Goal: Information Seeking & Learning: Learn about a topic

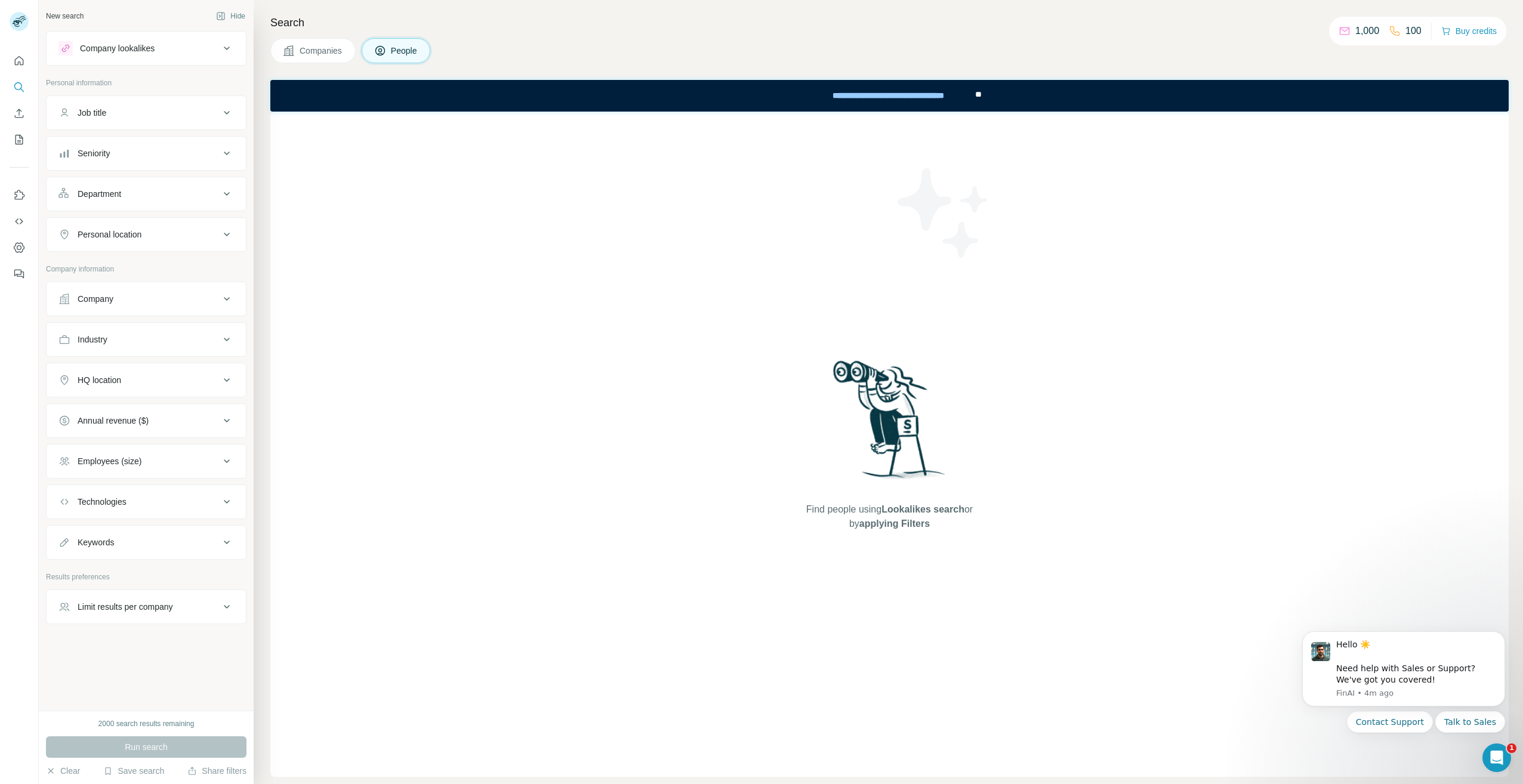
click at [419, 56] on button "People" at bounding box center [396, 51] width 69 height 25
click at [16, 85] on icon "Search" at bounding box center [19, 87] width 12 height 12
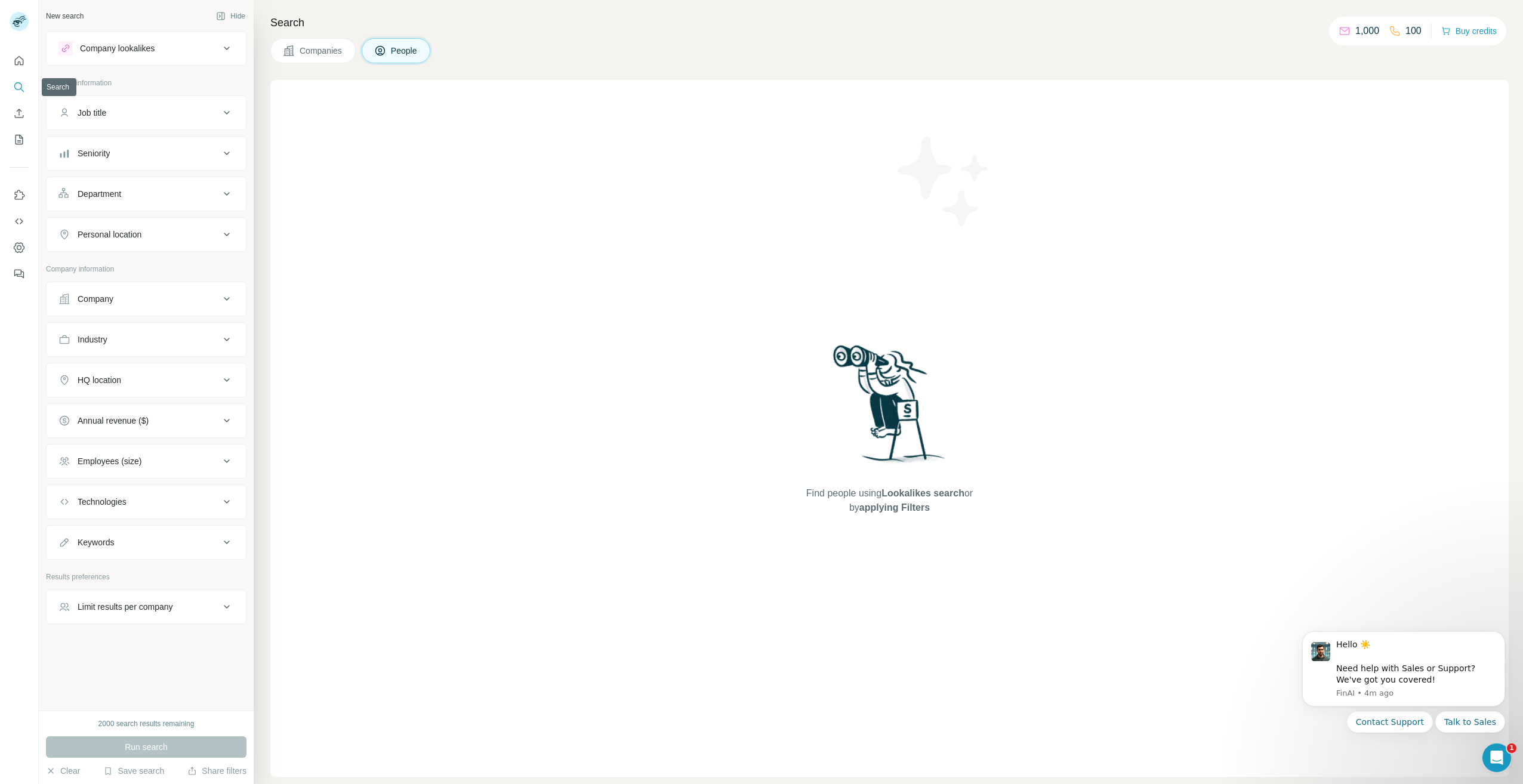
click at [16, 90] on icon "Search" at bounding box center [19, 87] width 12 height 12
drag, startPoint x: 388, startPoint y: 123, endPoint x: 356, endPoint y: 73, distance: 59.4
click at [383, 117] on div "Find people using Lookalikes search or by applying Filters" at bounding box center [889, 428] width 1238 height 697
click at [424, 49] on button "People" at bounding box center [396, 51] width 69 height 25
click at [899, 497] on span "Lookalikes search" at bounding box center [923, 493] width 83 height 10
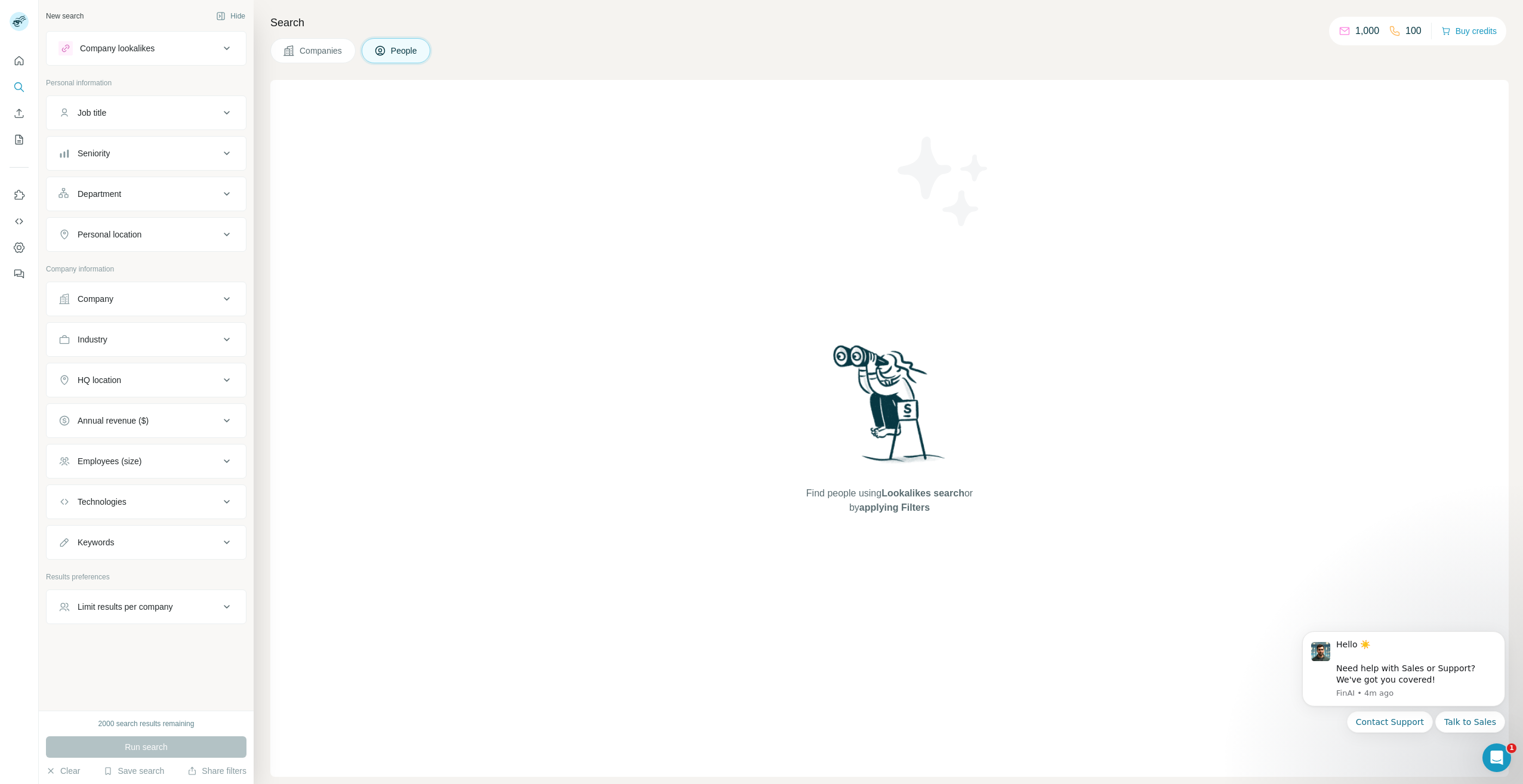
drag, startPoint x: 899, startPoint y: 497, endPoint x: 887, endPoint y: 525, distance: 30.5
click at [889, 525] on div "Find people using Lookalikes search or by applying Filters" at bounding box center [890, 428] width 215 height 697
click at [314, 52] on span "Companies" at bounding box center [321, 51] width 43 height 12
click at [374, 47] on icon at bounding box center [380, 51] width 12 height 12
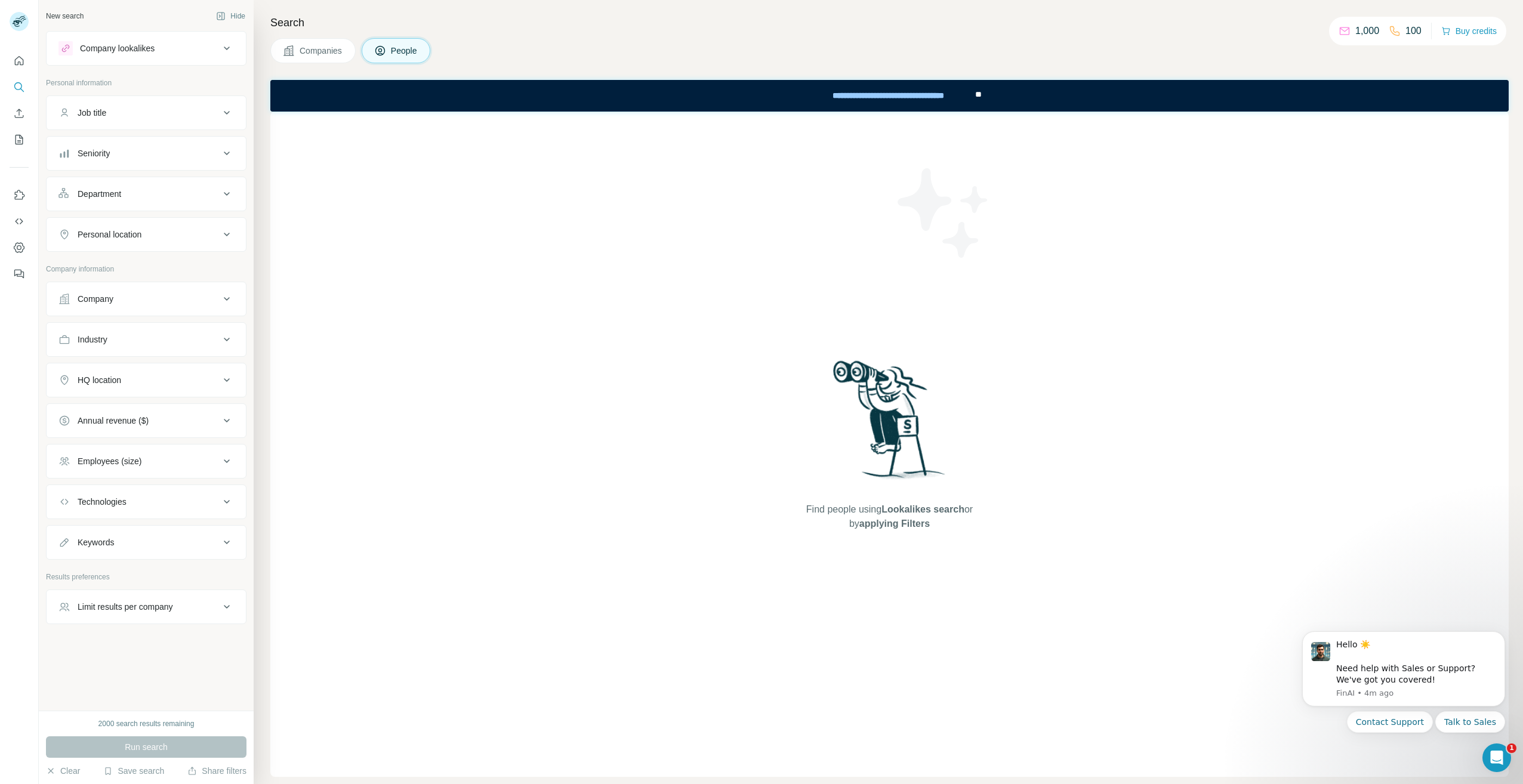
click at [396, 130] on div "Find people using Lookalikes search or by applying Filters" at bounding box center [889, 444] width 1238 height 666
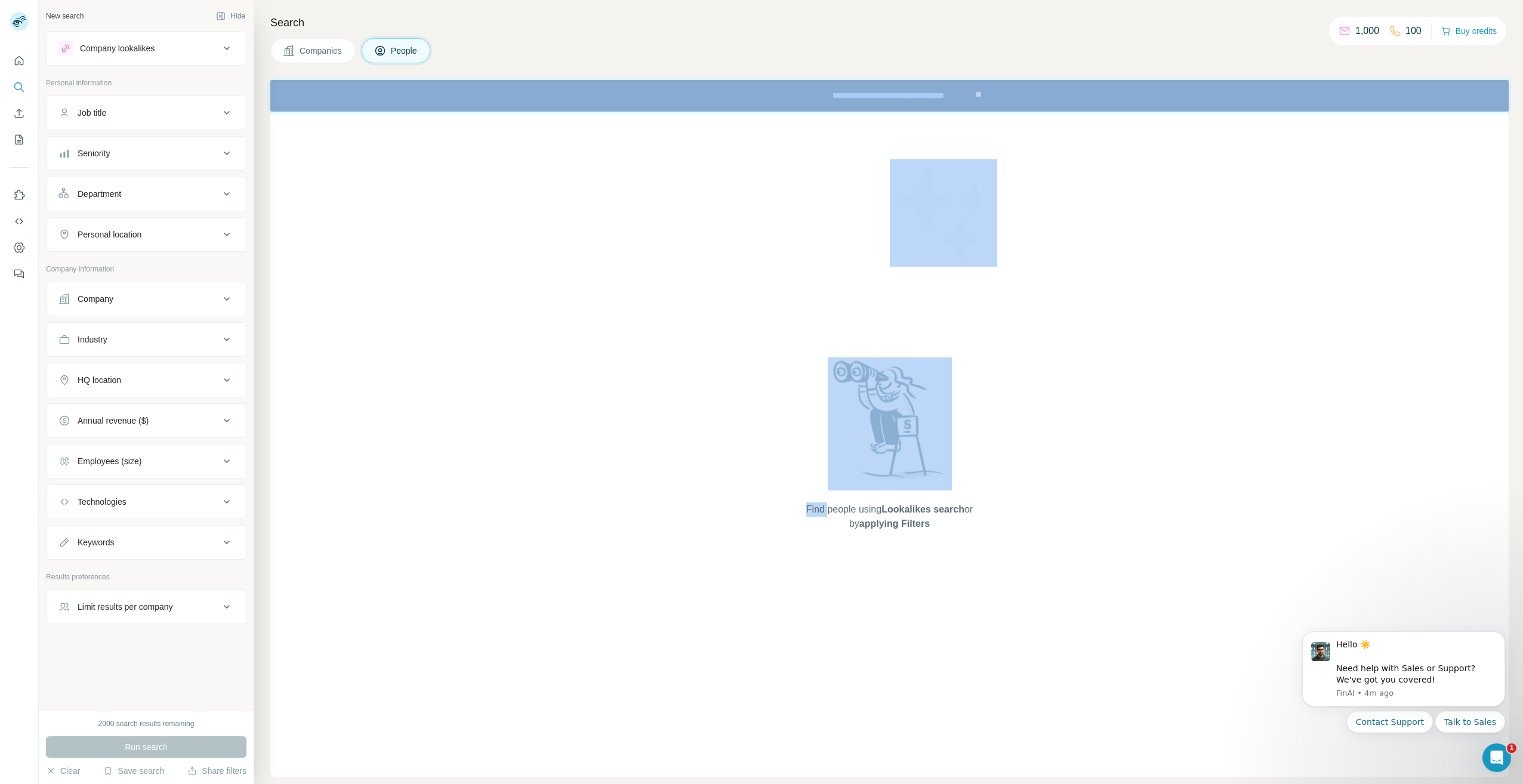
click at [396, 130] on div "Find people using Lookalikes search or by applying Filters" at bounding box center [889, 444] width 1238 height 666
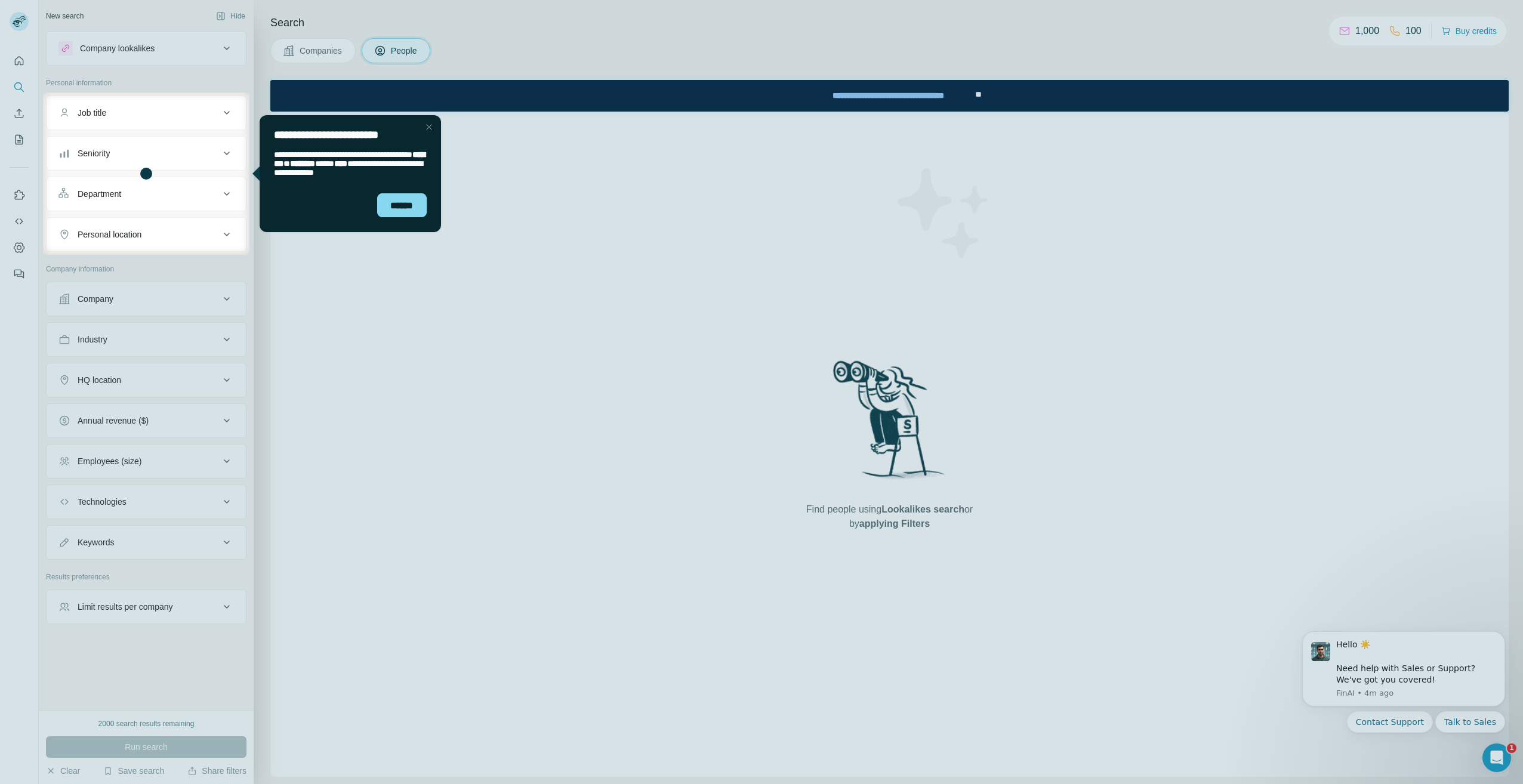
click at [590, 218] on div at bounding box center [887, 173] width 1274 height 162
click at [391, 200] on div "******" at bounding box center [402, 205] width 49 height 24
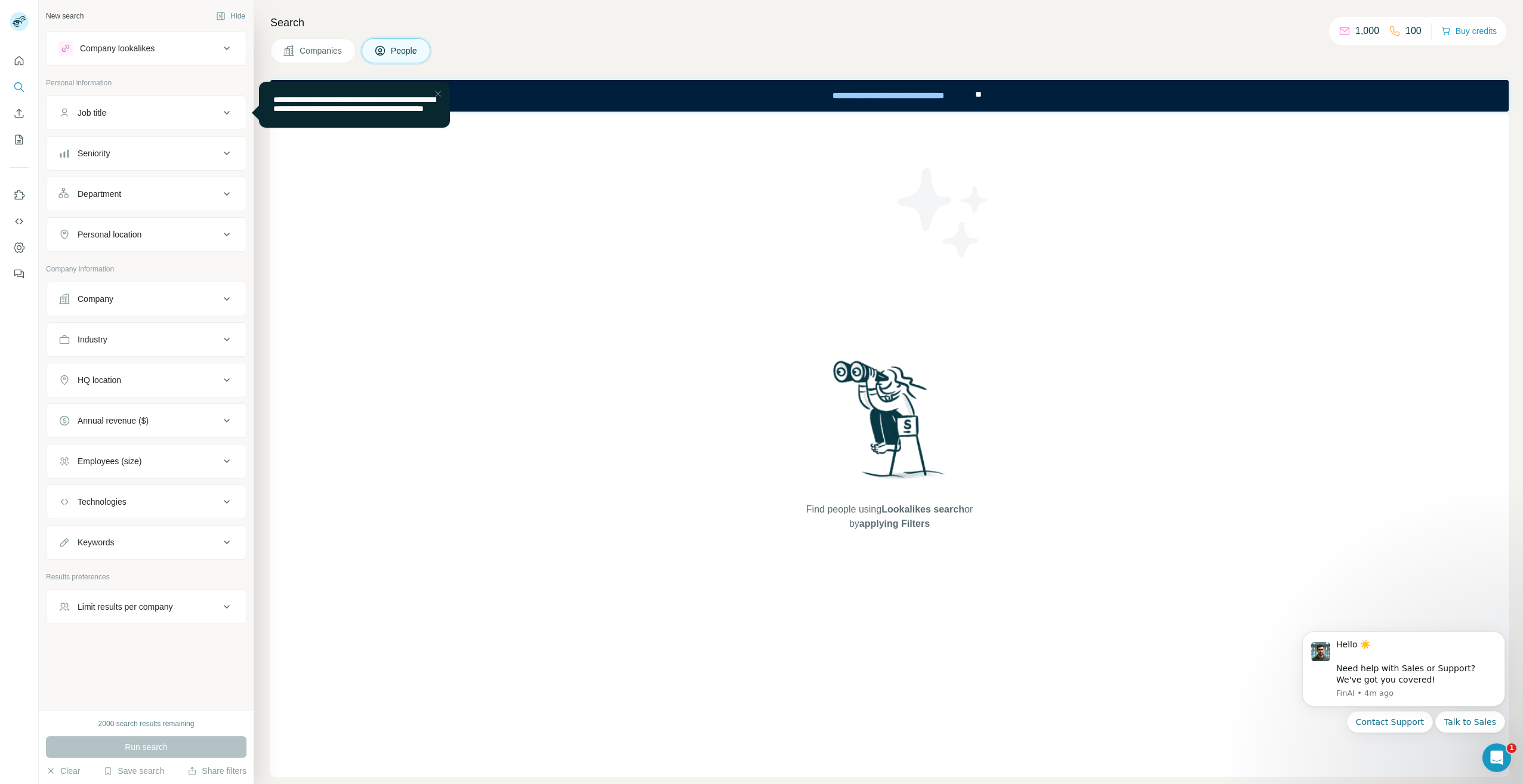
click at [168, 112] on div "Job title" at bounding box center [139, 113] width 161 height 12
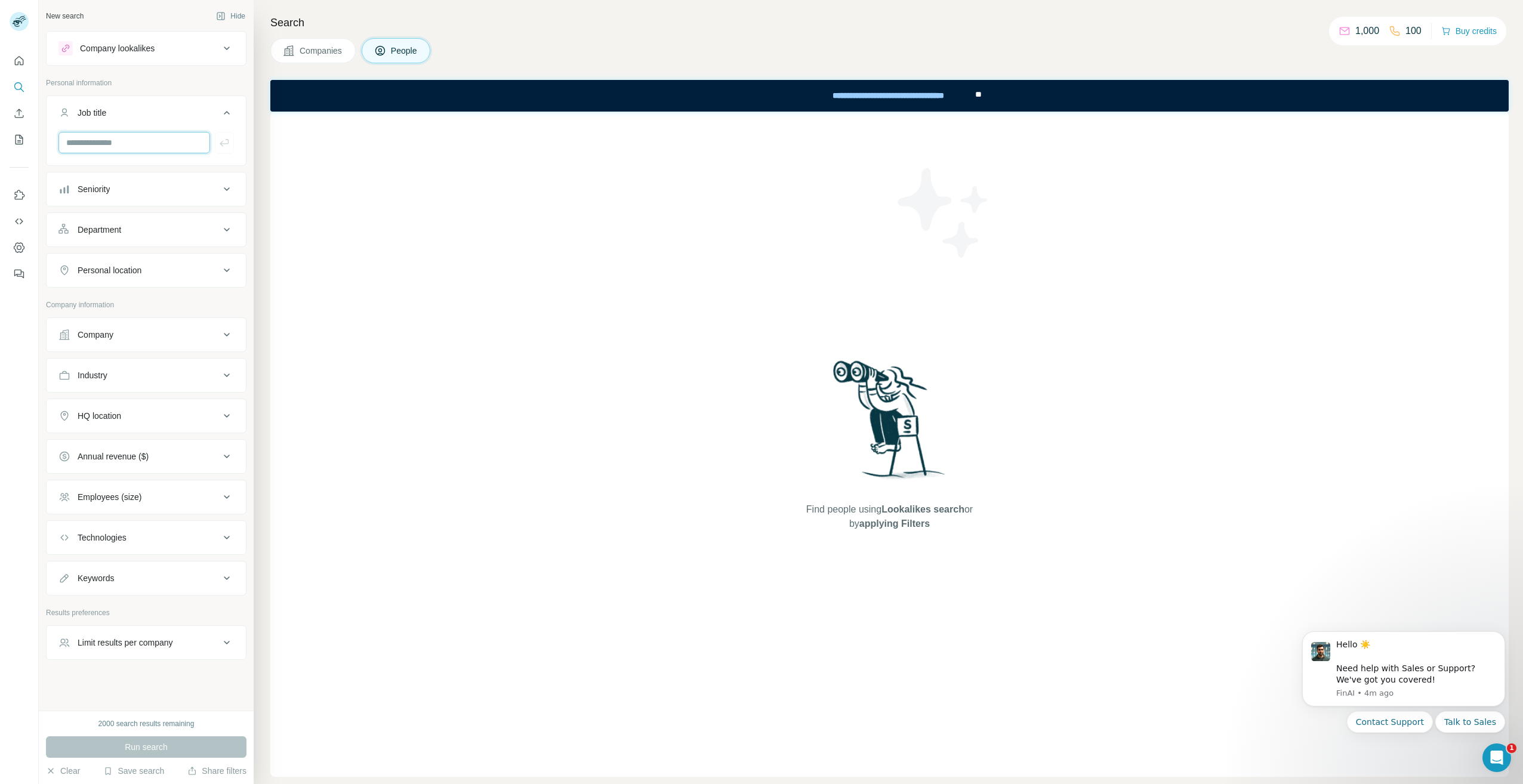
click at [151, 144] on input "text" at bounding box center [134, 143] width 152 height 22
paste input "**********"
type input "**********"
drag, startPoint x: 199, startPoint y: 145, endPoint x: 3, endPoint y: 148, distance: 196.0
click at [3, 148] on div "**********" at bounding box center [761, 392] width 1523 height 784
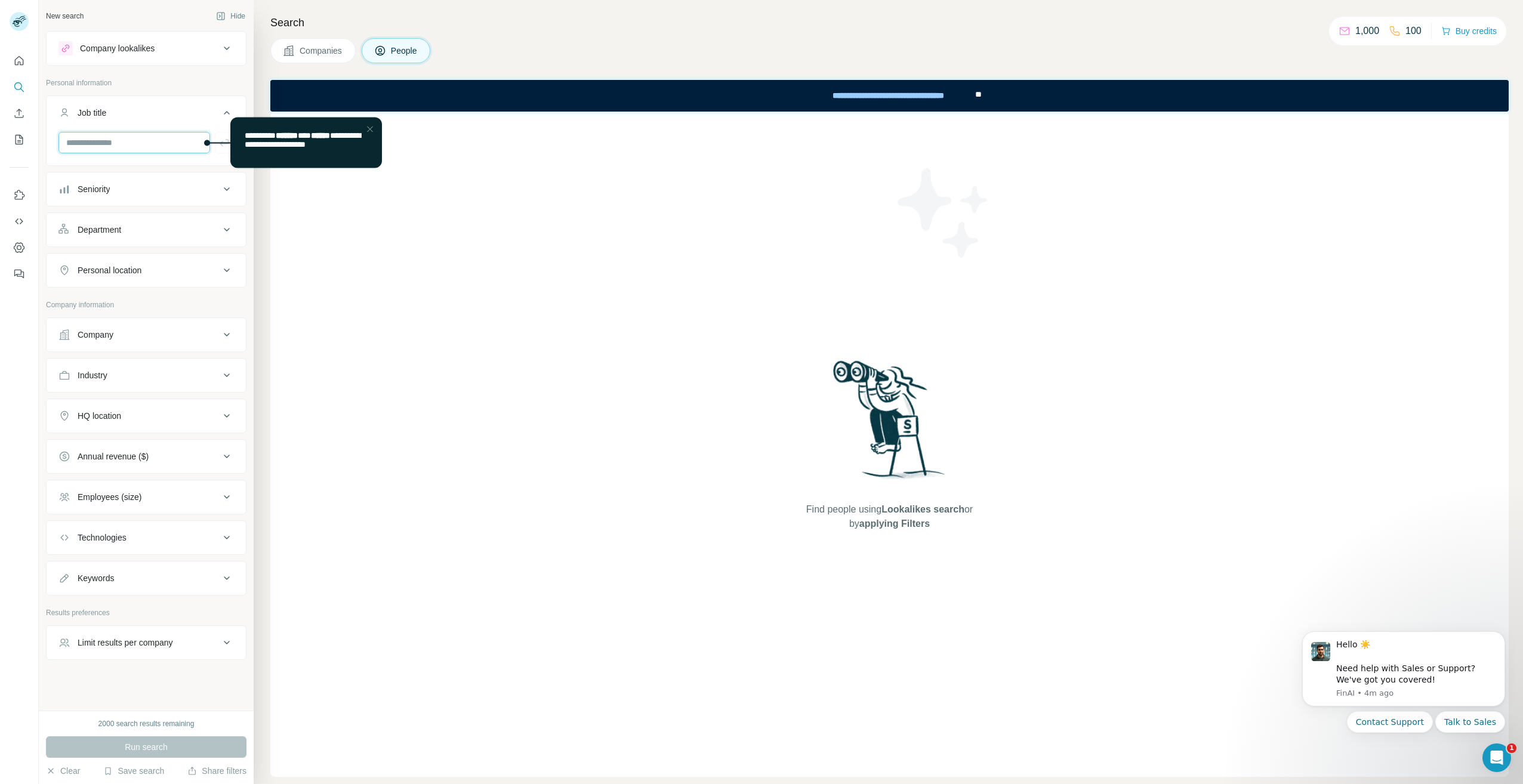
paste input "**********"
type input "**********"
click at [209, 160] on html "**********" at bounding box center [292, 142] width 183 height 55
click at [214, 138] on html "**********" at bounding box center [292, 142] width 183 height 55
click at [155, 141] on input "**********" at bounding box center [134, 143] width 152 height 22
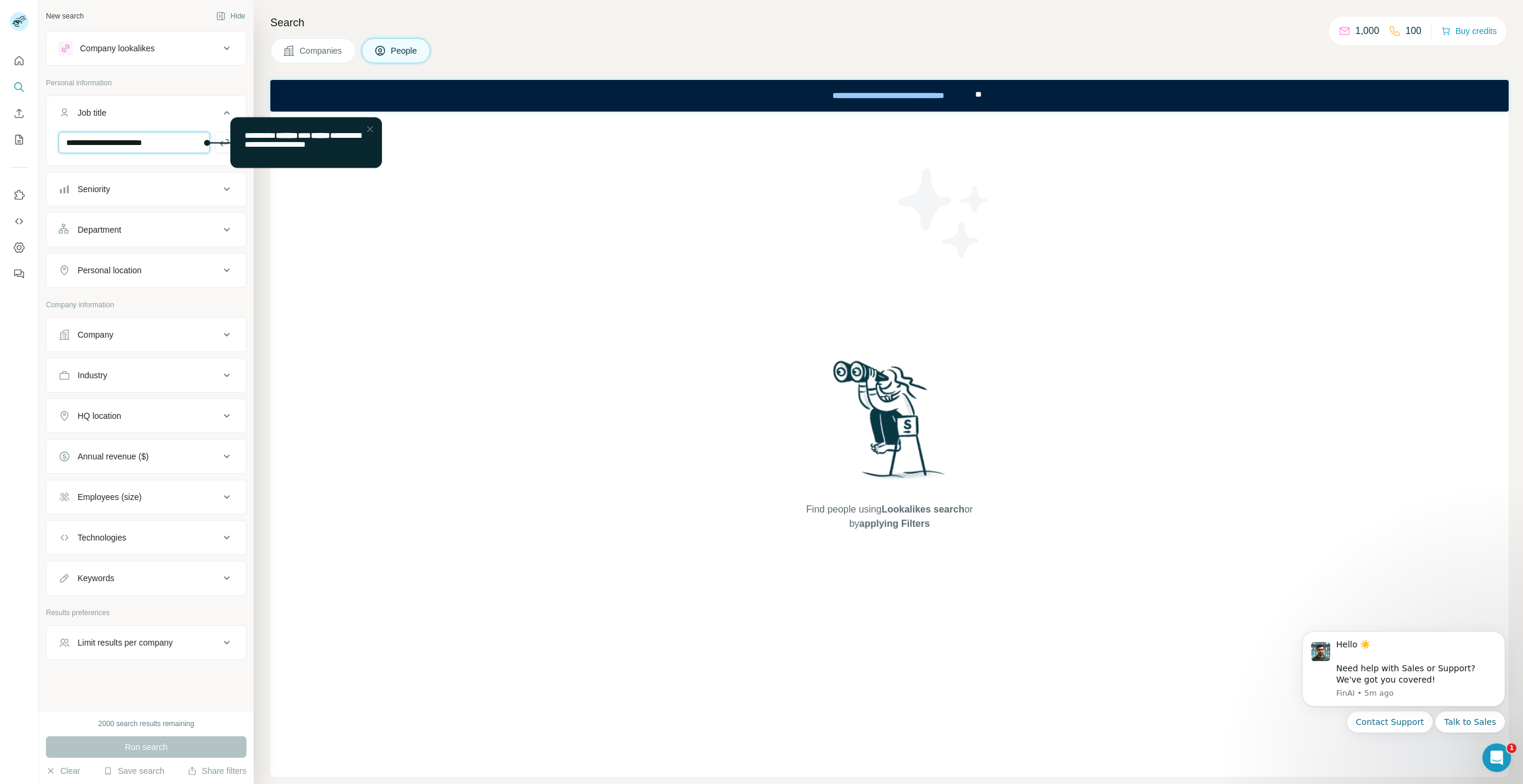
click at [159, 141] on input "**********" at bounding box center [134, 143] width 152 height 22
click at [170, 149] on input "**********" at bounding box center [134, 143] width 152 height 22
click at [158, 179] on button "Seniority" at bounding box center [146, 189] width 199 height 29
click at [321, 131] on span "**********" at bounding box center [302, 139] width 116 height 17
click at [367, 133] on div "Close Step" at bounding box center [369, 129] width 14 height 14
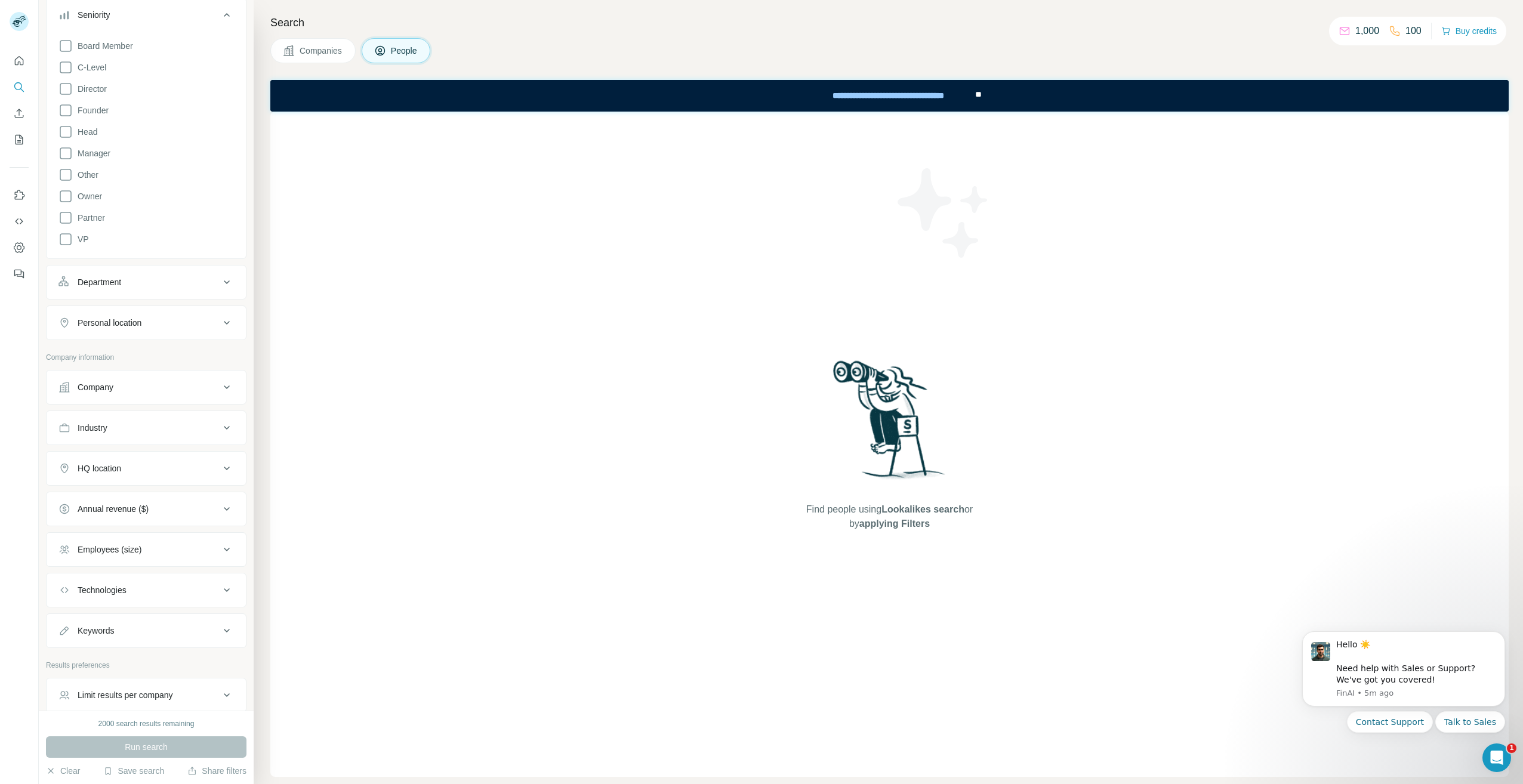
scroll to position [179, 0]
click at [149, 321] on div "Personal location" at bounding box center [139, 318] width 161 height 12
click at [128, 642] on div "Limit results per company" at bounding box center [125, 639] width 95 height 12
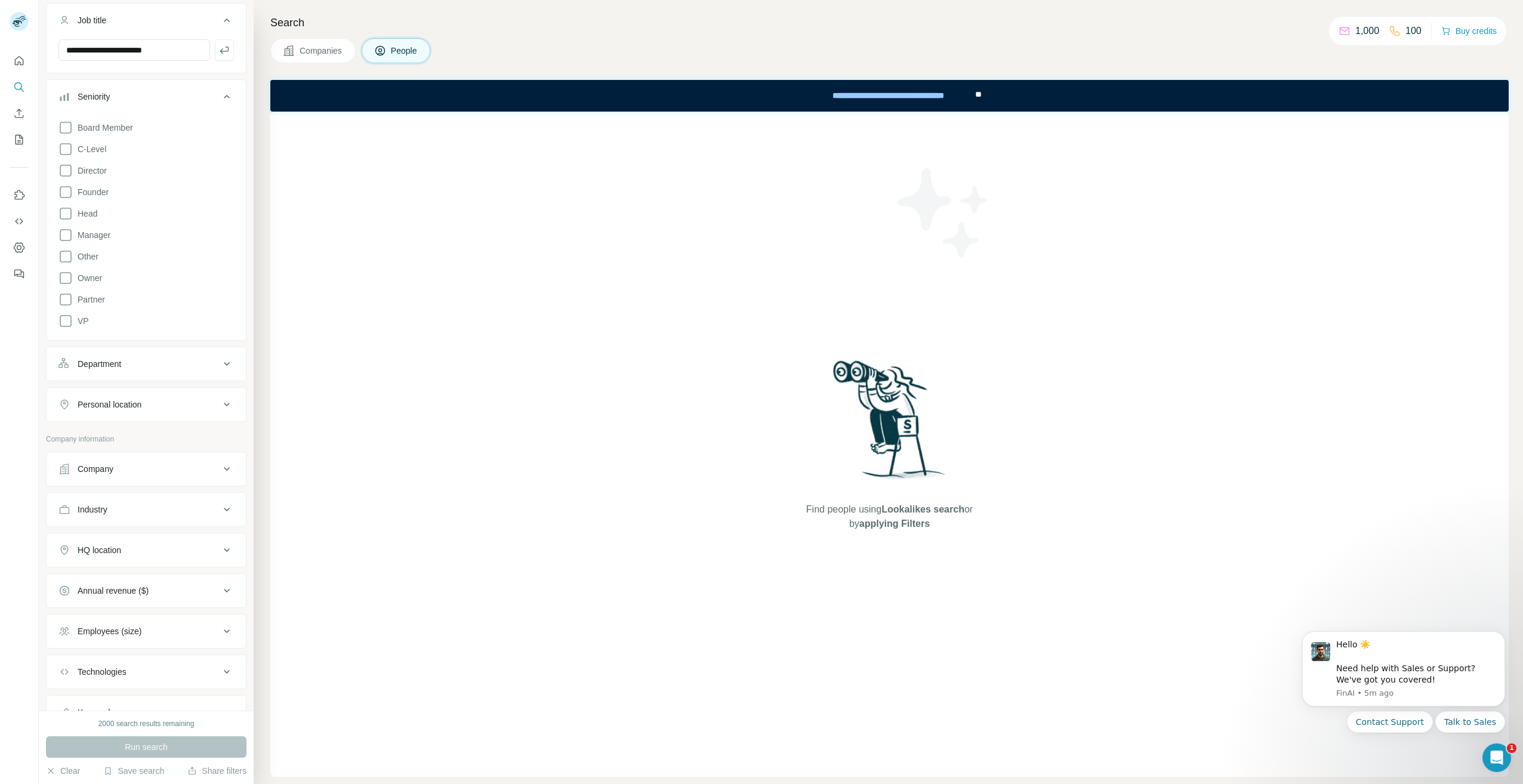
scroll to position [59, 0]
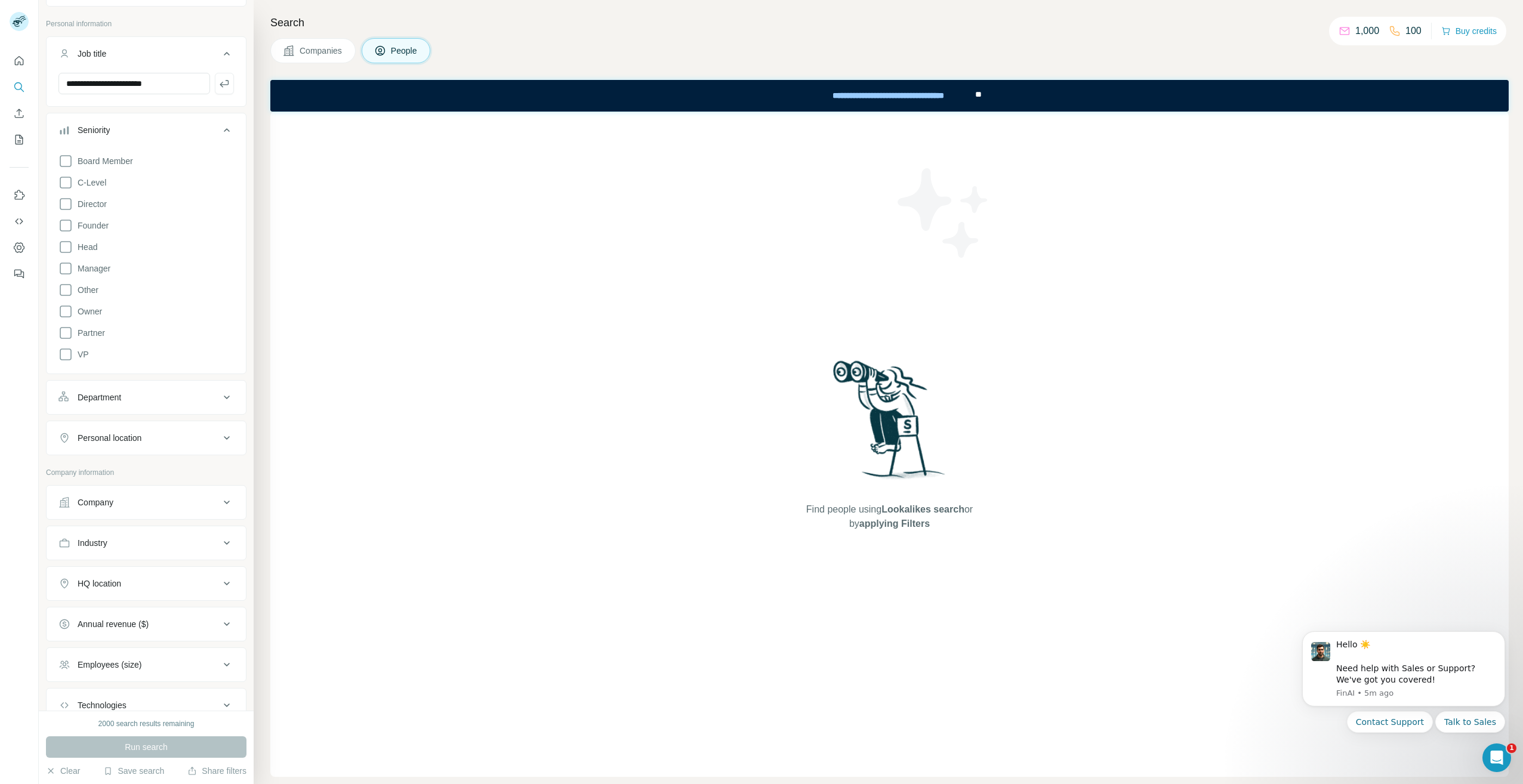
click at [147, 743] on div "Run search" at bounding box center [146, 747] width 200 height 22
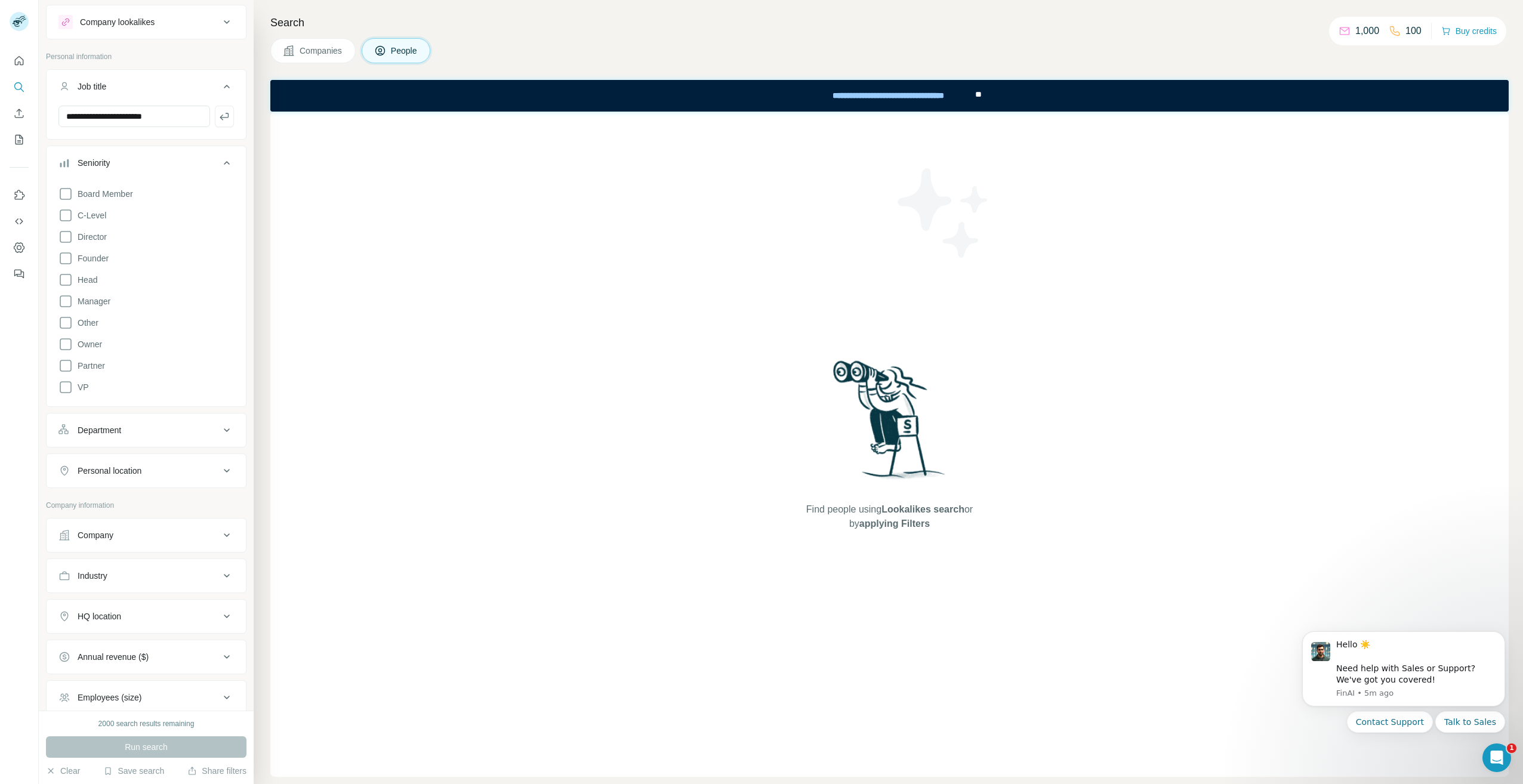
scroll to position [0, 0]
click at [131, 461] on div "Department" at bounding box center [139, 457] width 161 height 12
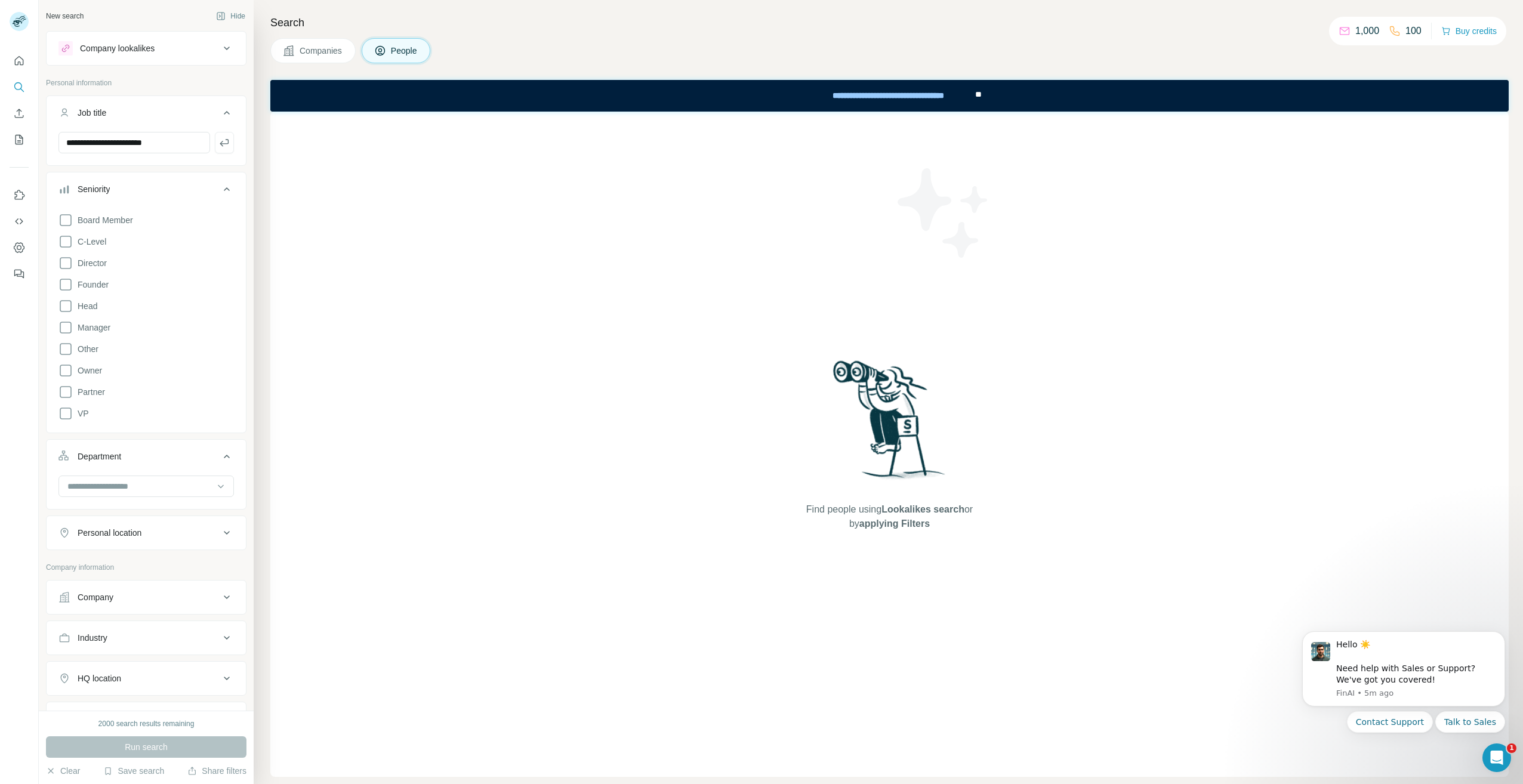
click at [106, 112] on div "Job title" at bounding box center [92, 113] width 29 height 12
click at [119, 47] on div "Company lookalikes" at bounding box center [118, 48] width 75 height 12
click at [67, 335] on icon at bounding box center [66, 335] width 14 height 14
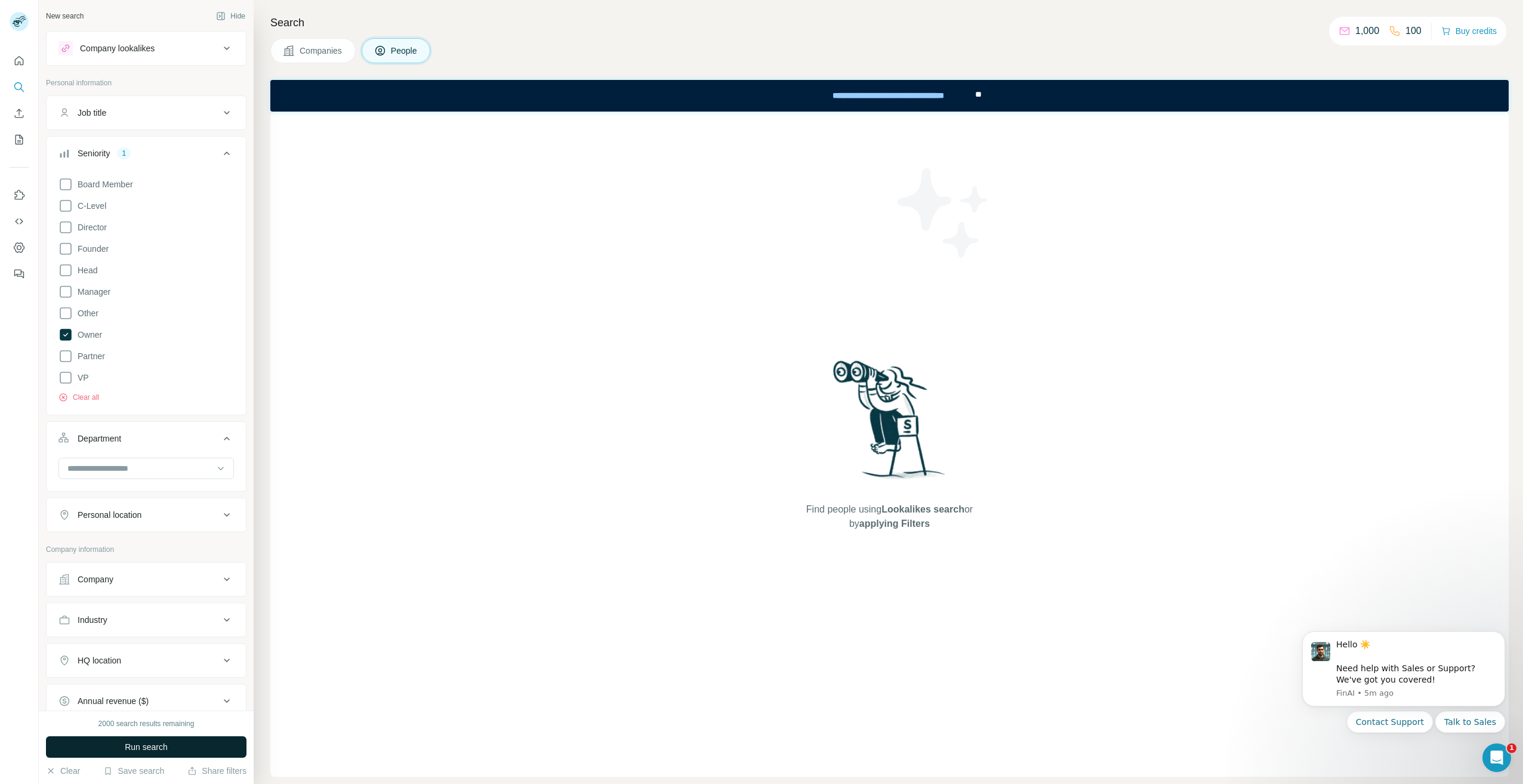
click at [140, 747] on span "Run search" at bounding box center [146, 747] width 43 height 12
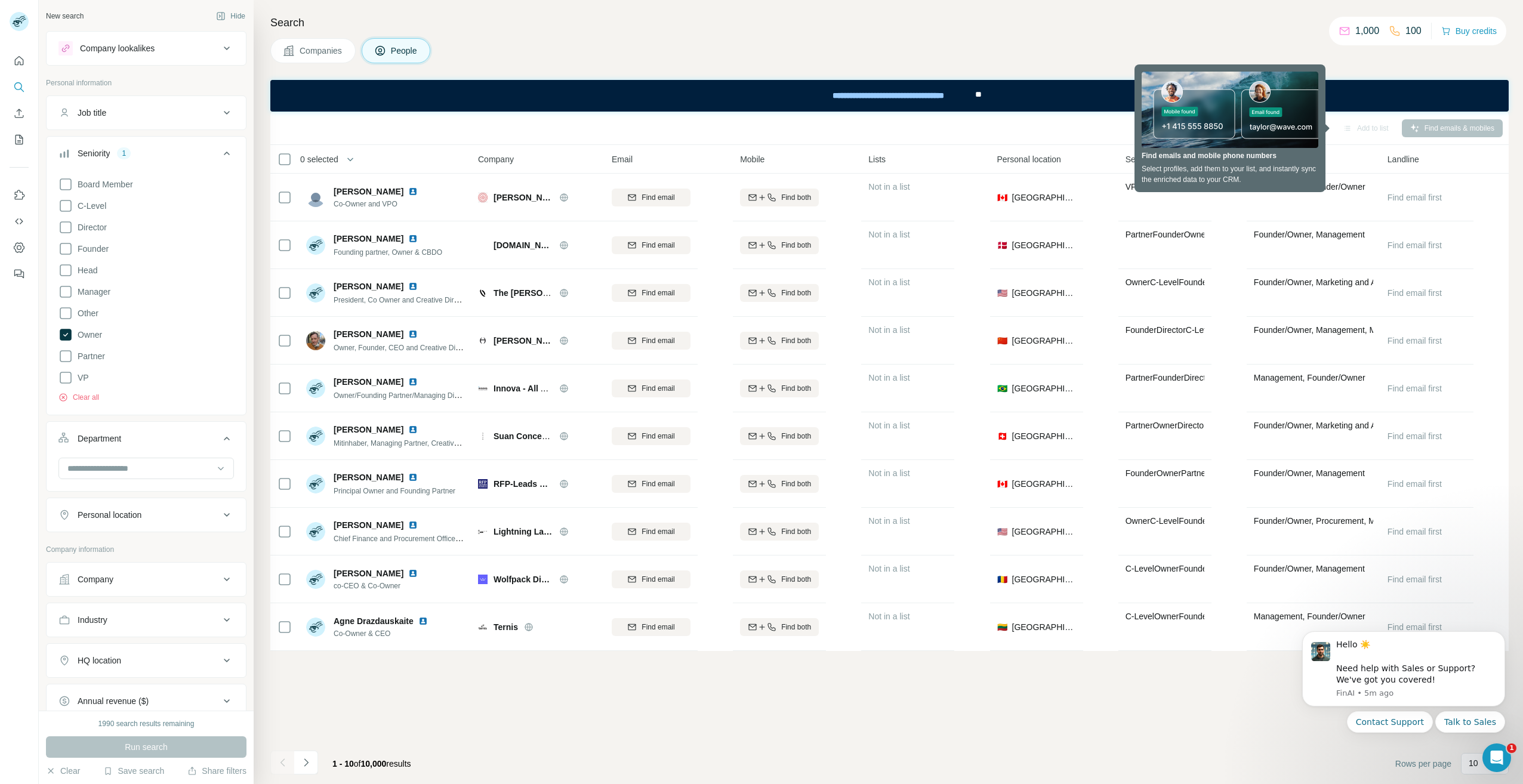
click at [134, 55] on div "Company lookalikes" at bounding box center [139, 49] width 161 height 14
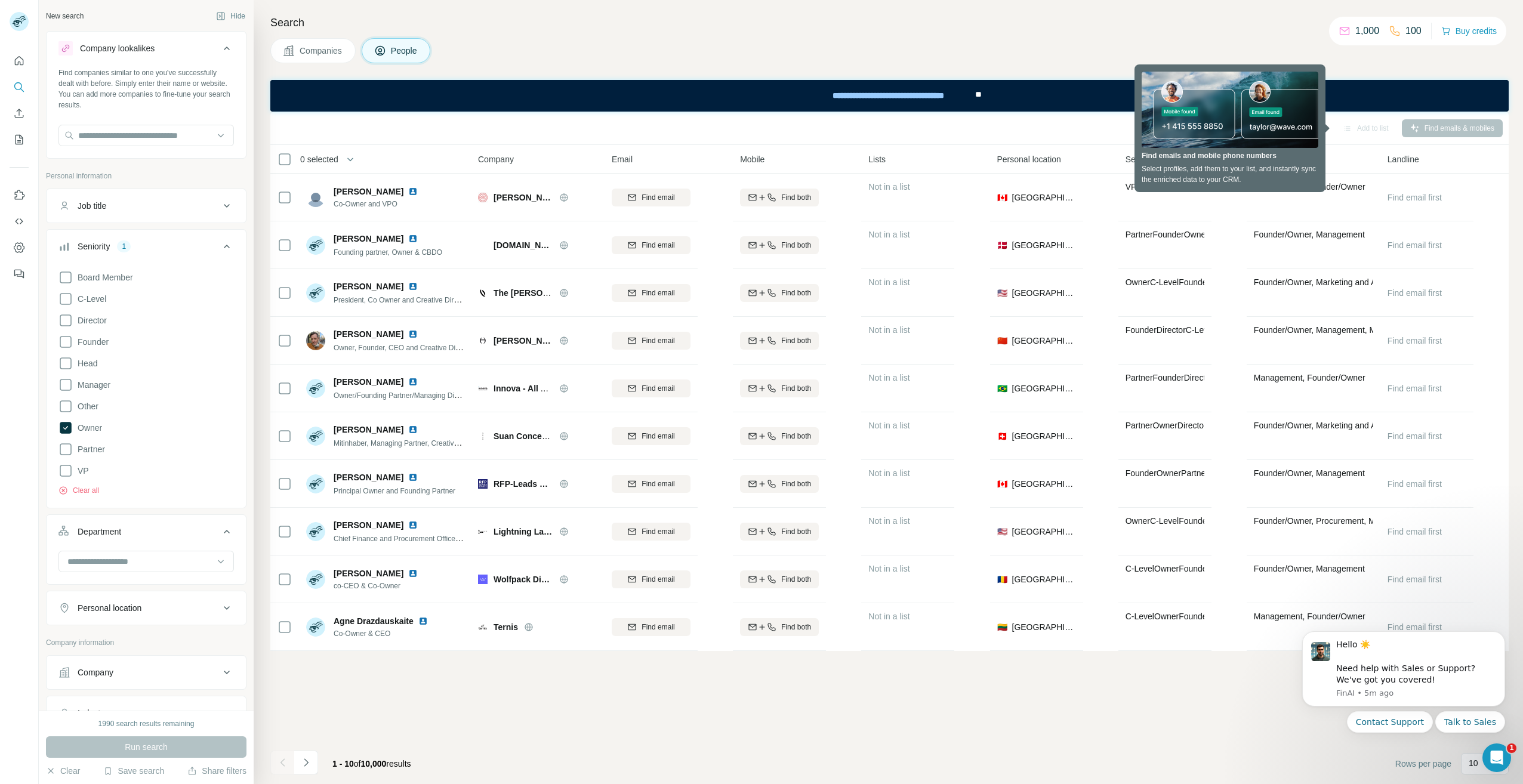
click at [143, 208] on div "Job title" at bounding box center [139, 206] width 161 height 12
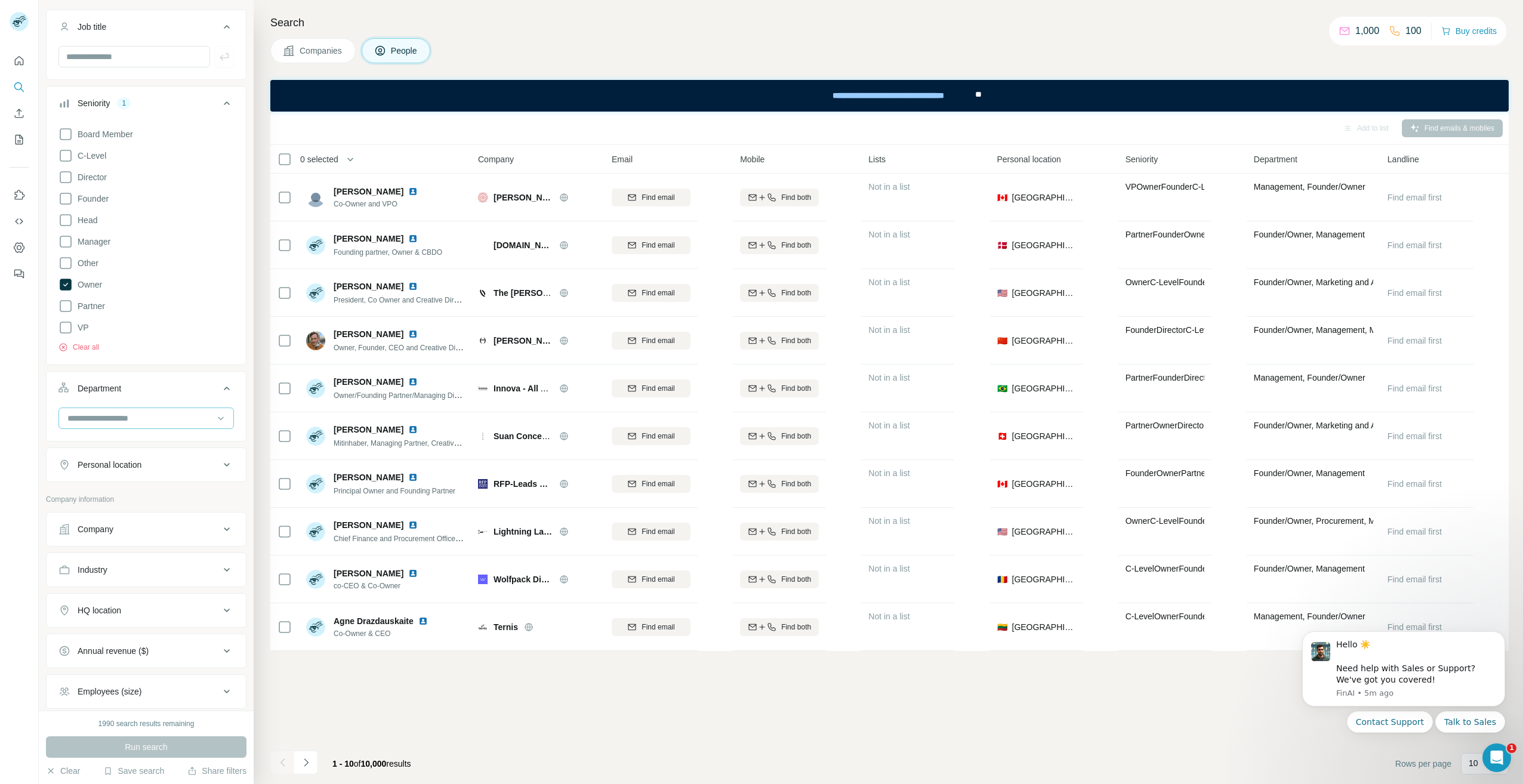
click at [108, 468] on ul "Job title Seniority 1 Board Member C-Level Director Founder Head Manager Other …" at bounding box center [146, 246] width 200 height 473
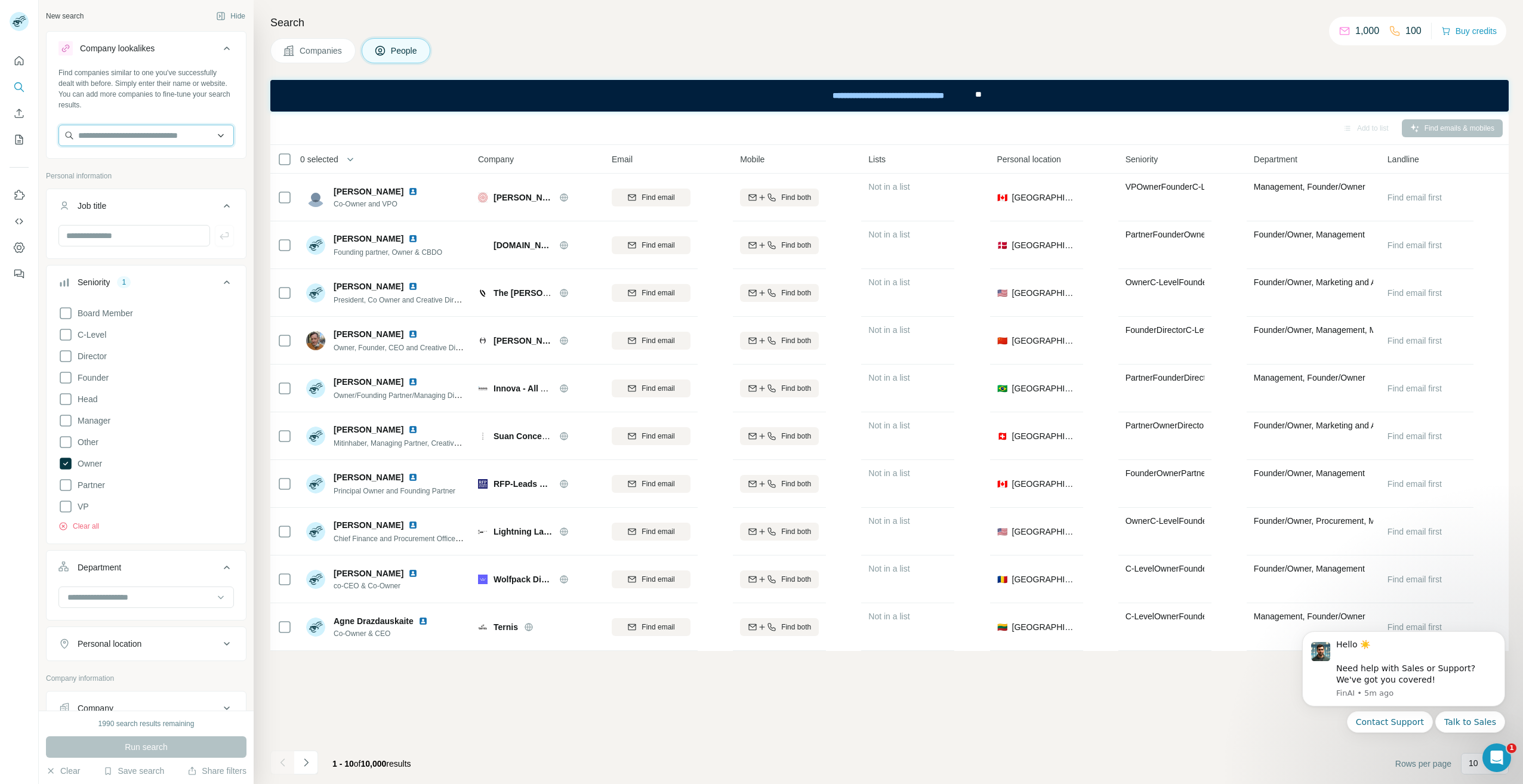
click at [112, 137] on input "text" at bounding box center [146, 135] width 176 height 22
paste input "**********"
drag, startPoint x: 162, startPoint y: 135, endPoint x: 11, endPoint y: 154, distance: 152.2
click at [14, 154] on div "**********" at bounding box center [761, 392] width 1523 height 784
type input "**********"
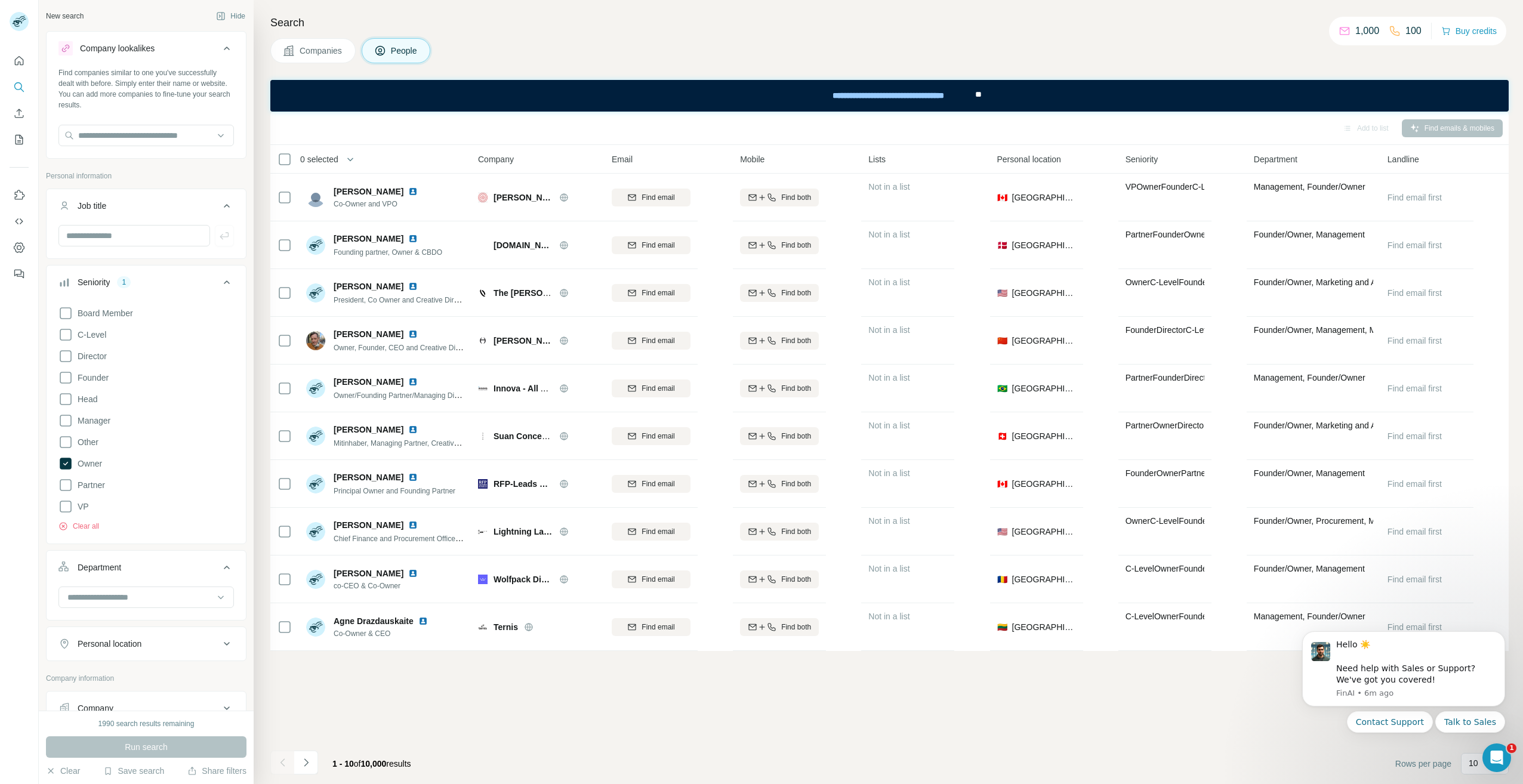
click at [139, 93] on div "Find companies similar to one you've successfully dealt with before. Simply ent…" at bounding box center [146, 89] width 176 height 43
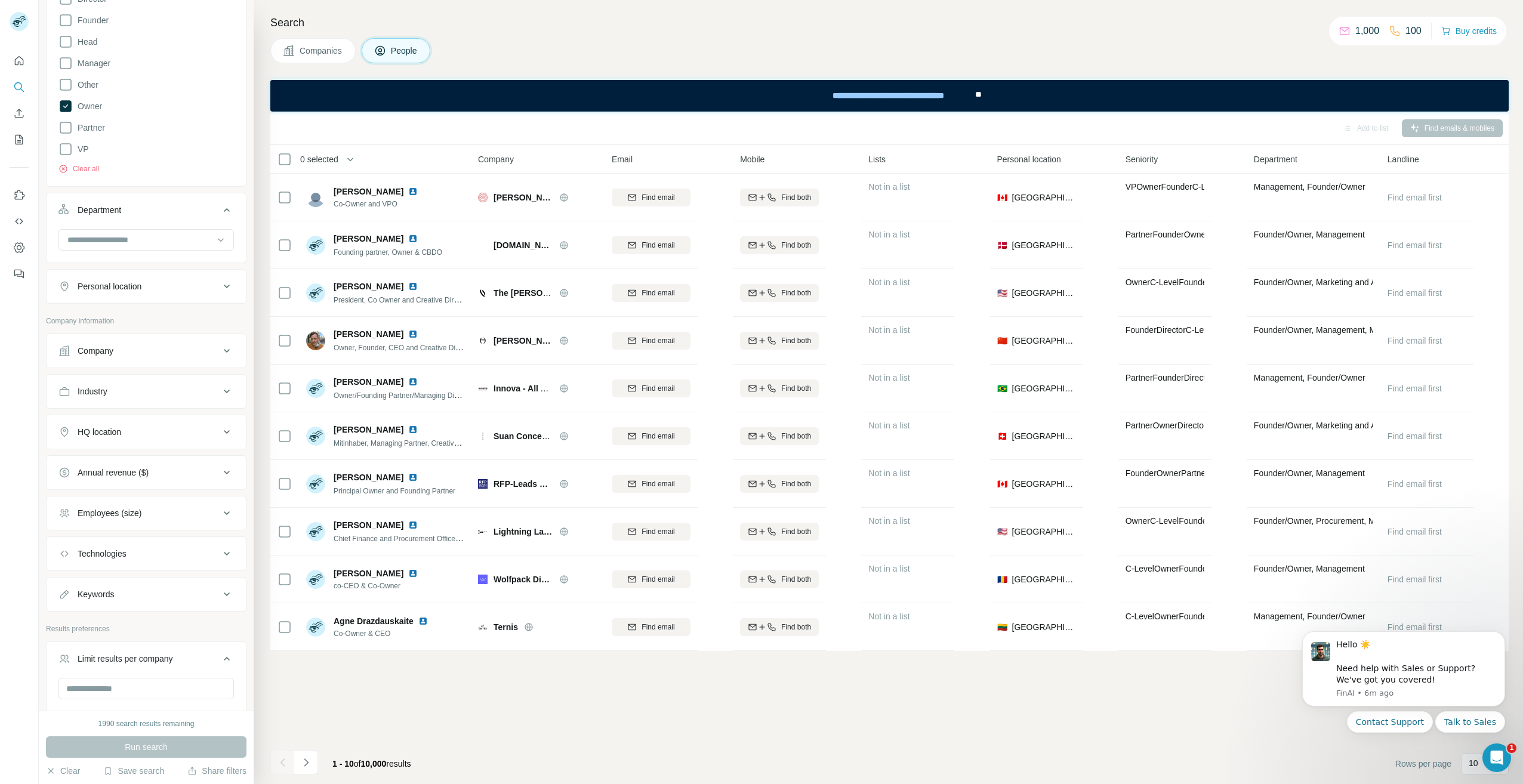
scroll to position [358, 0]
click at [120, 344] on div "Company" at bounding box center [139, 350] width 161 height 12
click at [122, 409] on input "text" at bounding box center [146, 403] width 176 height 22
paste input "**********"
type input "**********"
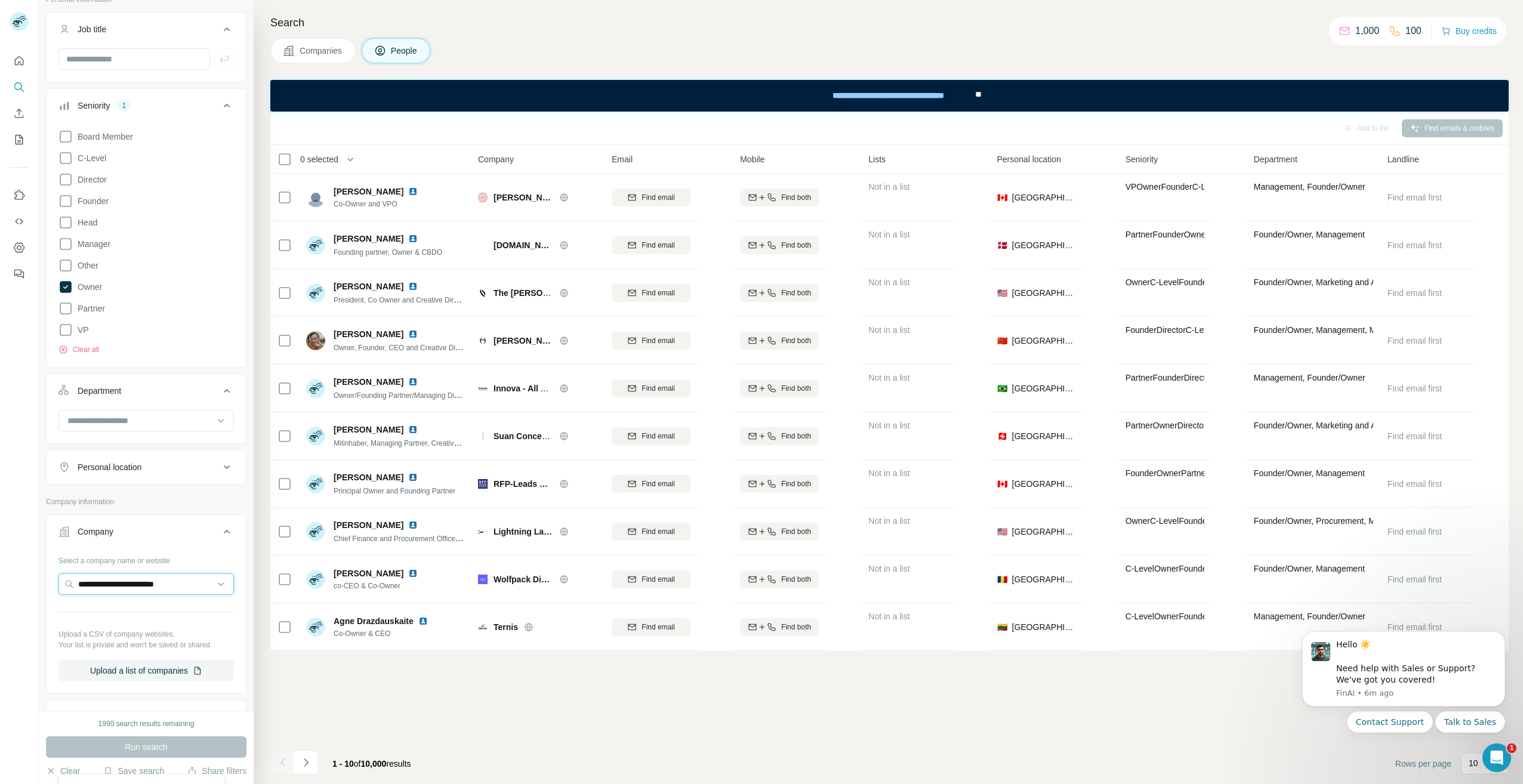
scroll to position [0, 0]
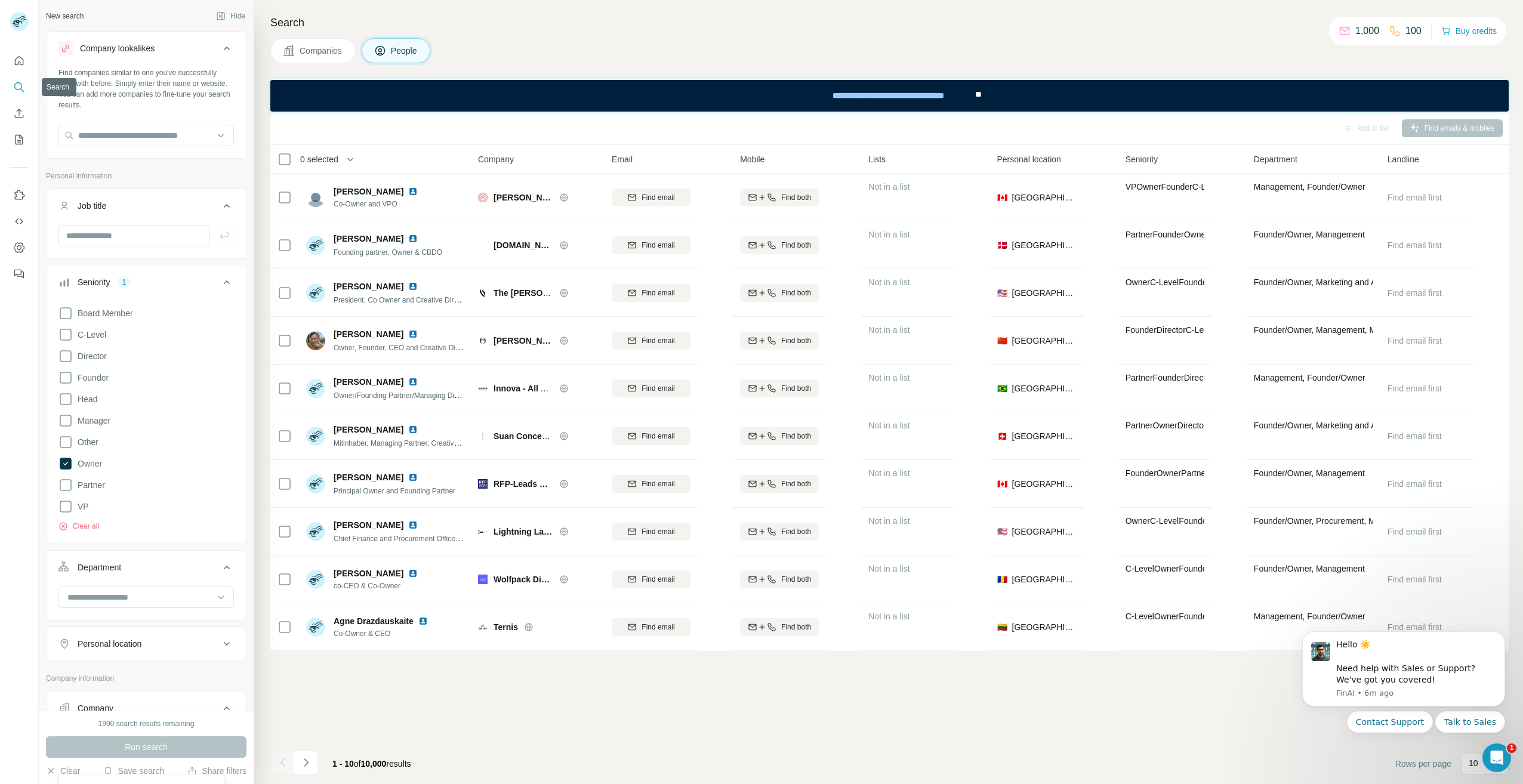
click at [16, 83] on icon "Search" at bounding box center [19, 87] width 12 height 12
click at [101, 143] on input "text" at bounding box center [146, 135] width 176 height 22
click at [210, 49] on div "Company lookalikes" at bounding box center [139, 49] width 161 height 14
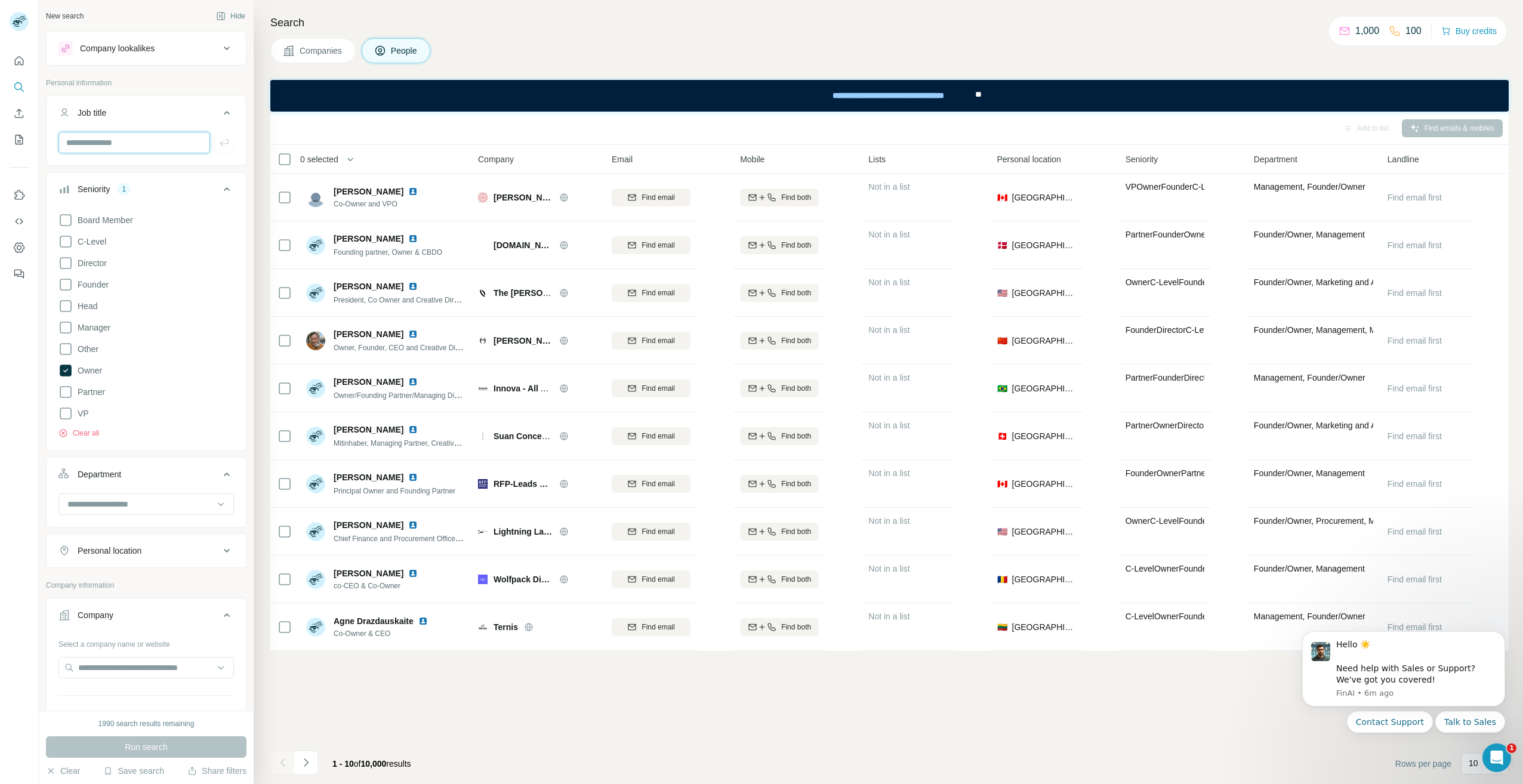
click at [137, 146] on input "text" at bounding box center [134, 143] width 152 height 22
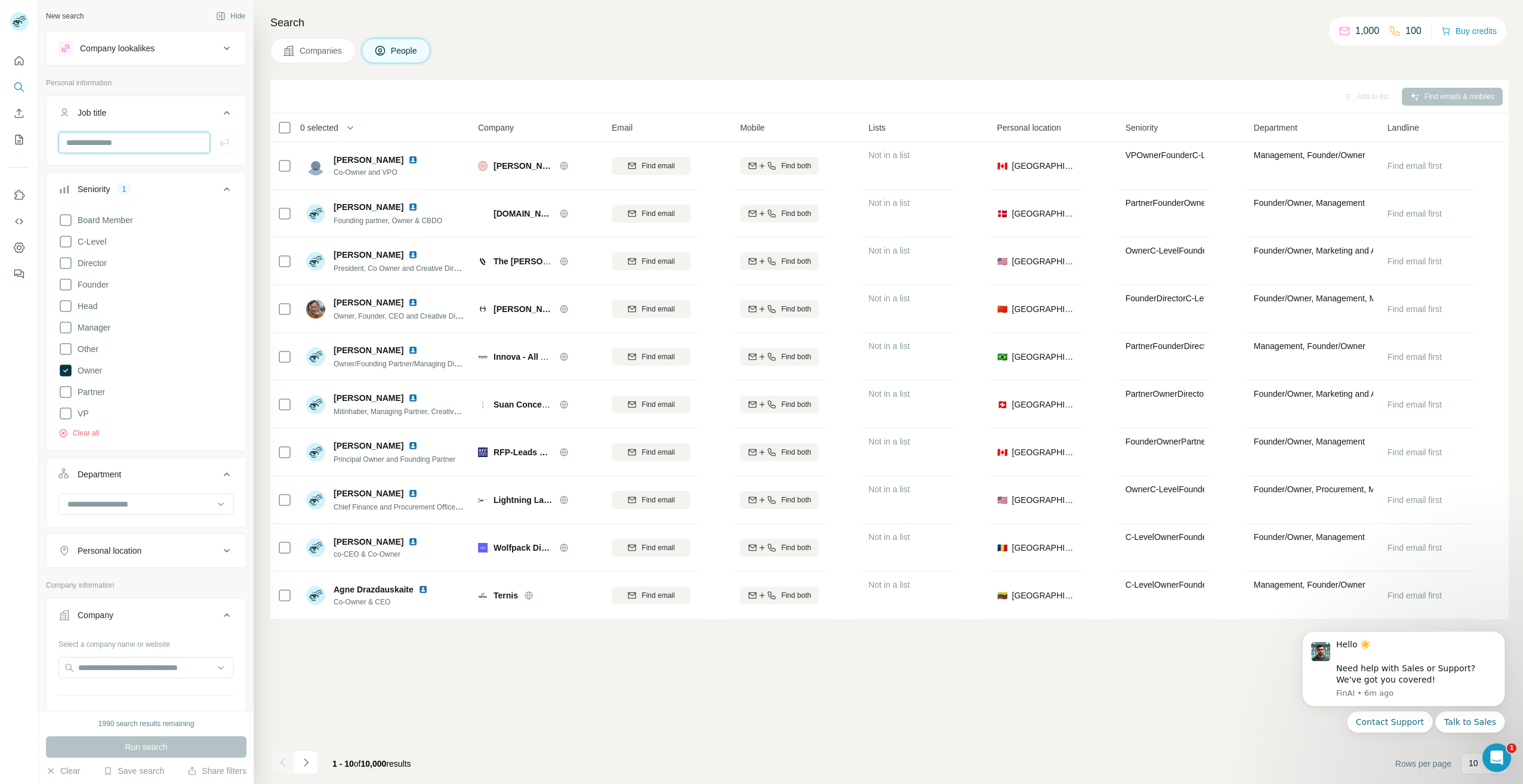
type input "**********"
click at [96, 508] on input at bounding box center [140, 504] width 147 height 13
click at [20, 510] on div at bounding box center [19, 392] width 39 height 784
click at [133, 551] on div "Personal location" at bounding box center [109, 551] width 64 height 12
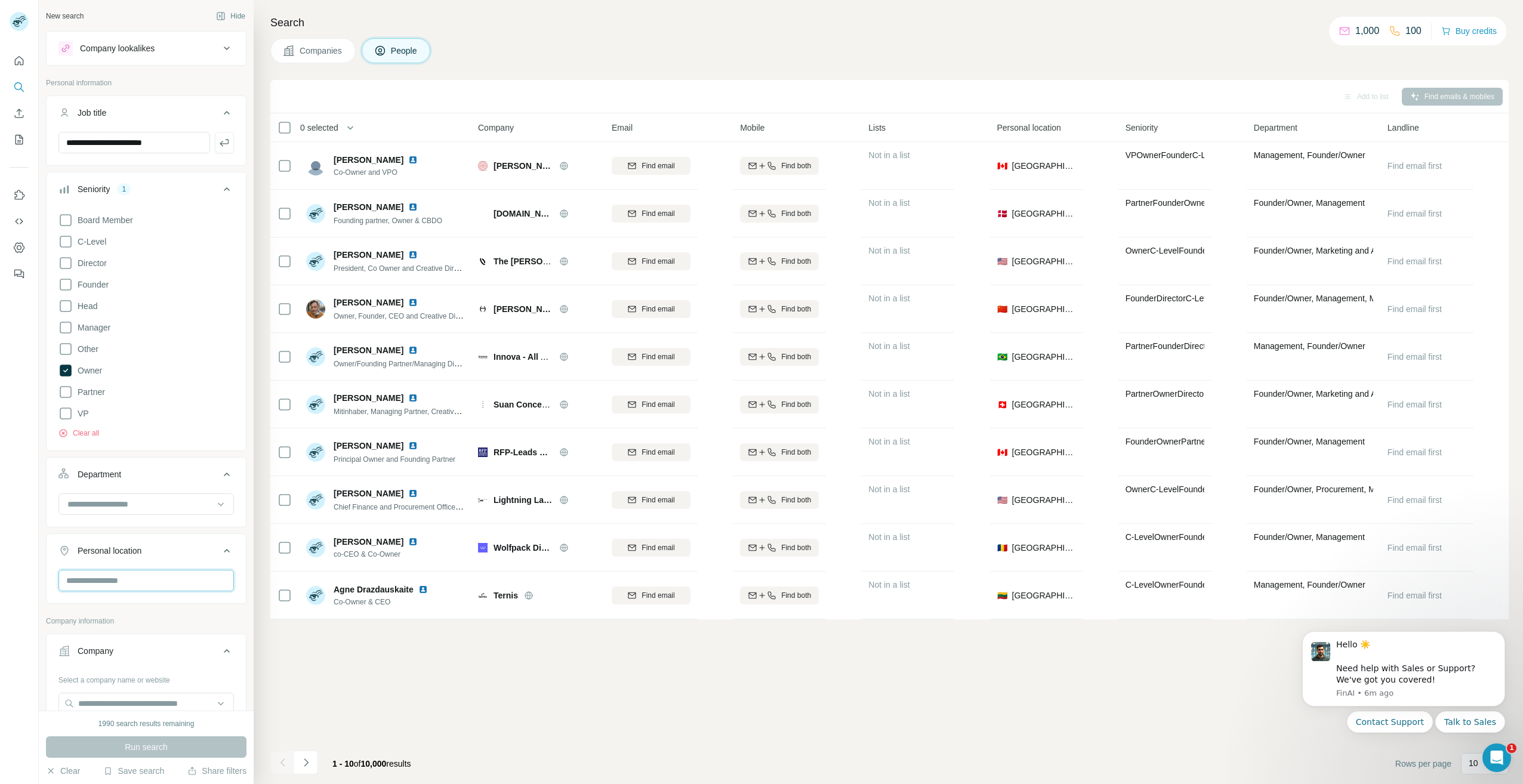
click at [135, 586] on input "text" at bounding box center [146, 580] width 176 height 22
type input "*"
click at [319, 669] on div "Add to list Find emails & mobiles 0 selected People Company Email Mobile Lists …" at bounding box center [889, 432] width 1238 height 704
click at [133, 741] on span "Run search" at bounding box center [146, 747] width 43 height 12
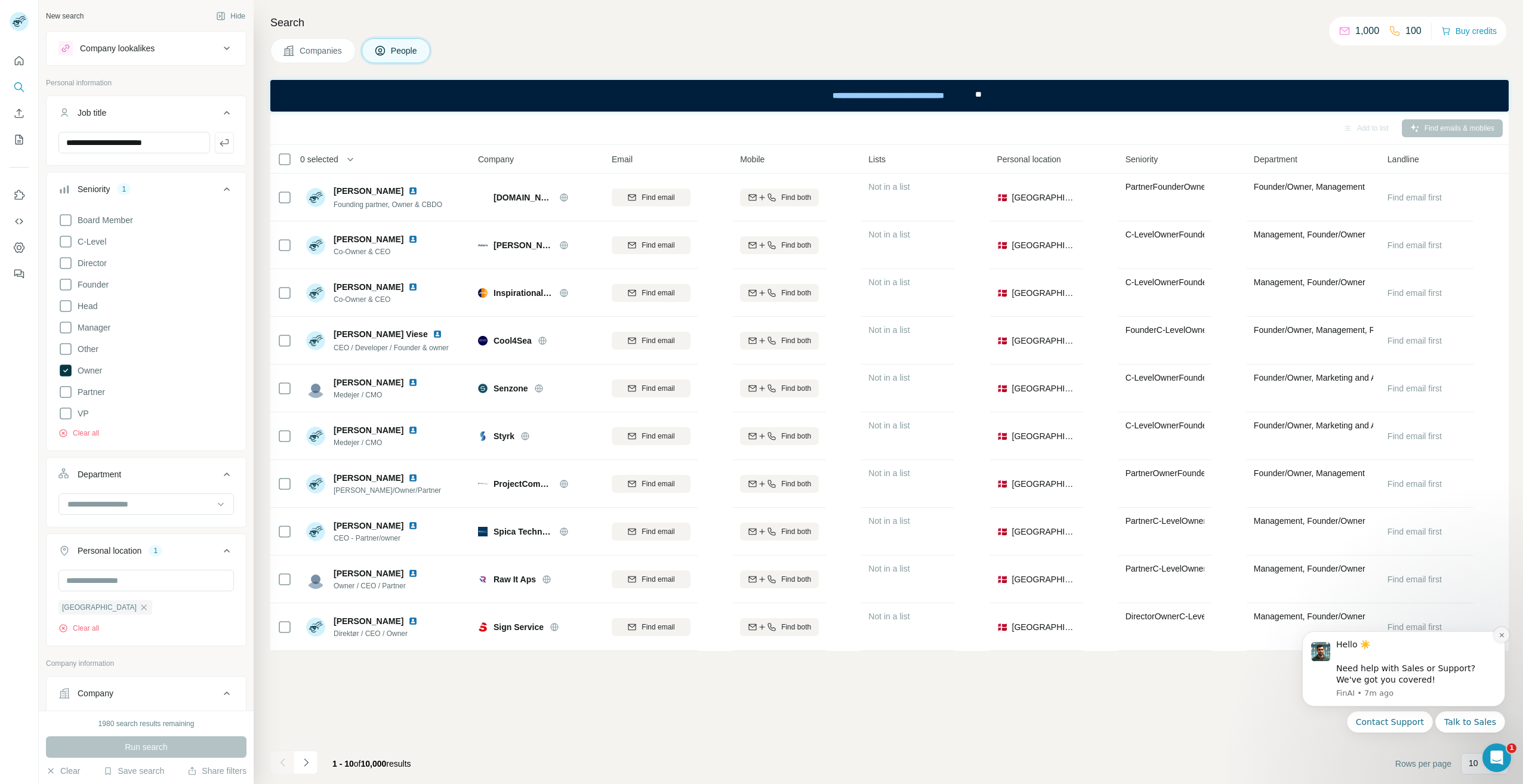
click at [1503, 635] on icon "Dismiss notification" at bounding box center [1501, 635] width 4 height 4
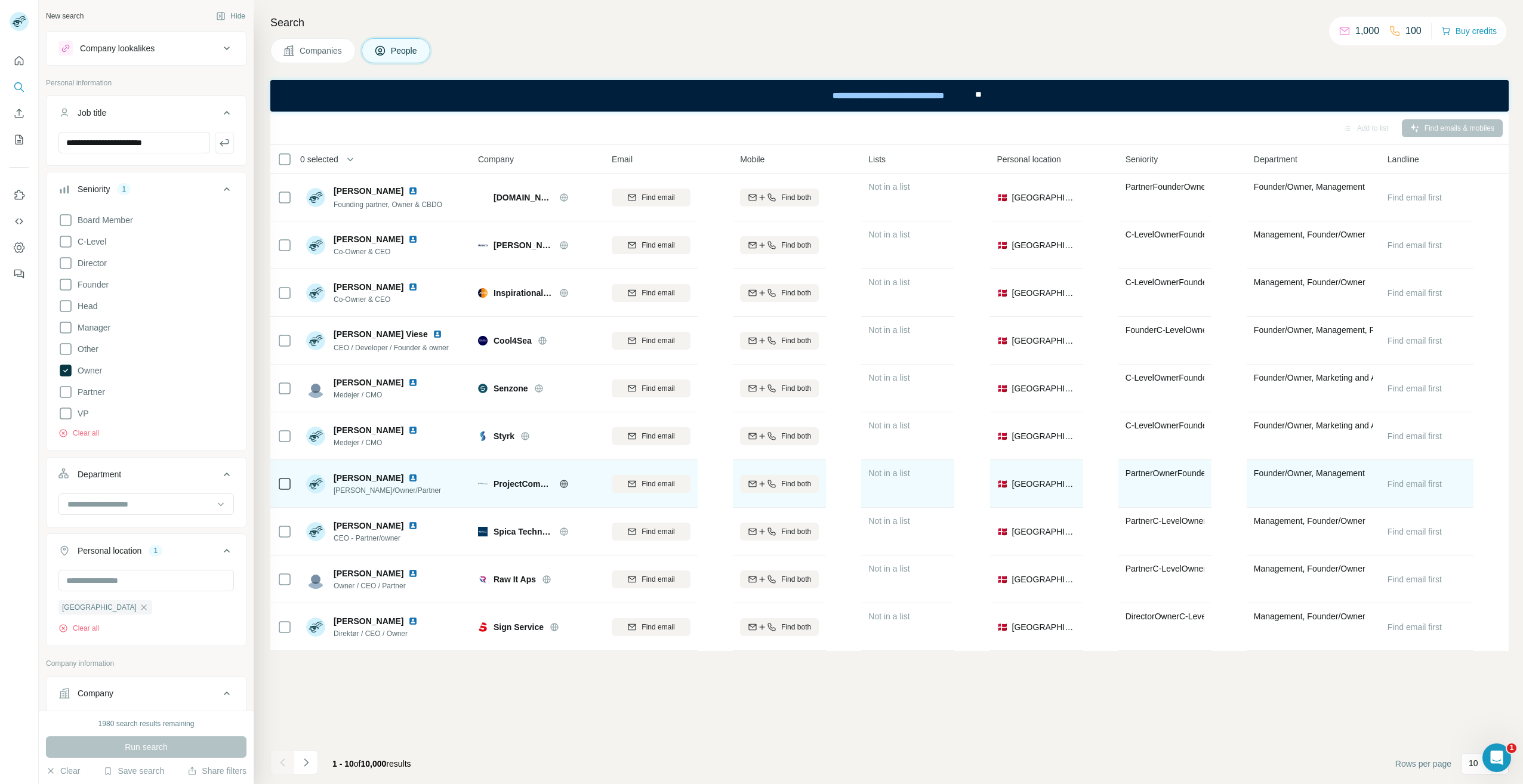
click at [371, 474] on span "[PERSON_NAME]" at bounding box center [369, 478] width 70 height 12
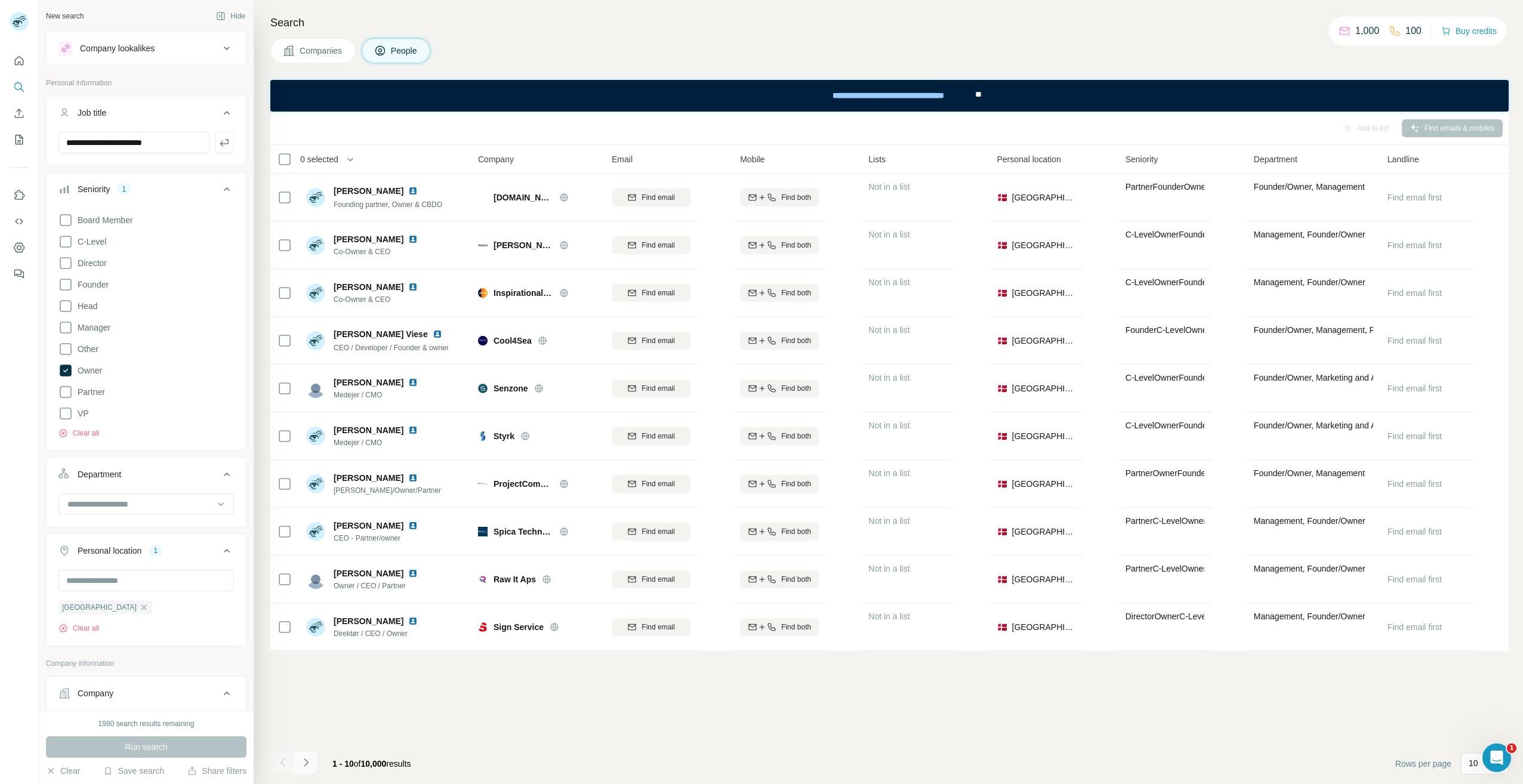
click at [310, 763] on icon "Navigate to next page" at bounding box center [306, 762] width 12 height 12
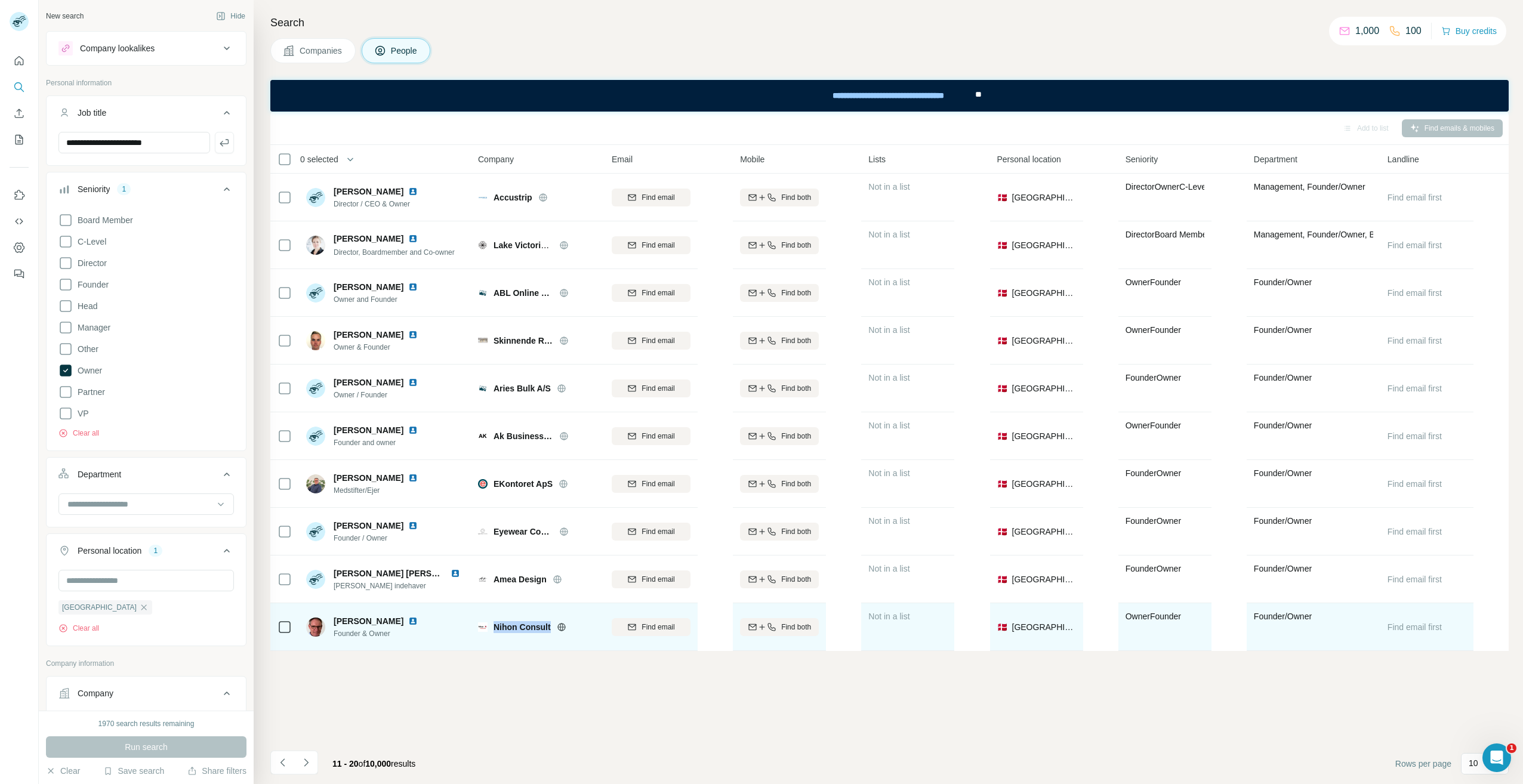
drag, startPoint x: 552, startPoint y: 623, endPoint x: 494, endPoint y: 627, distance: 58.1
click at [494, 627] on div "Nihon Consult" at bounding box center [546, 627] width 104 height 12
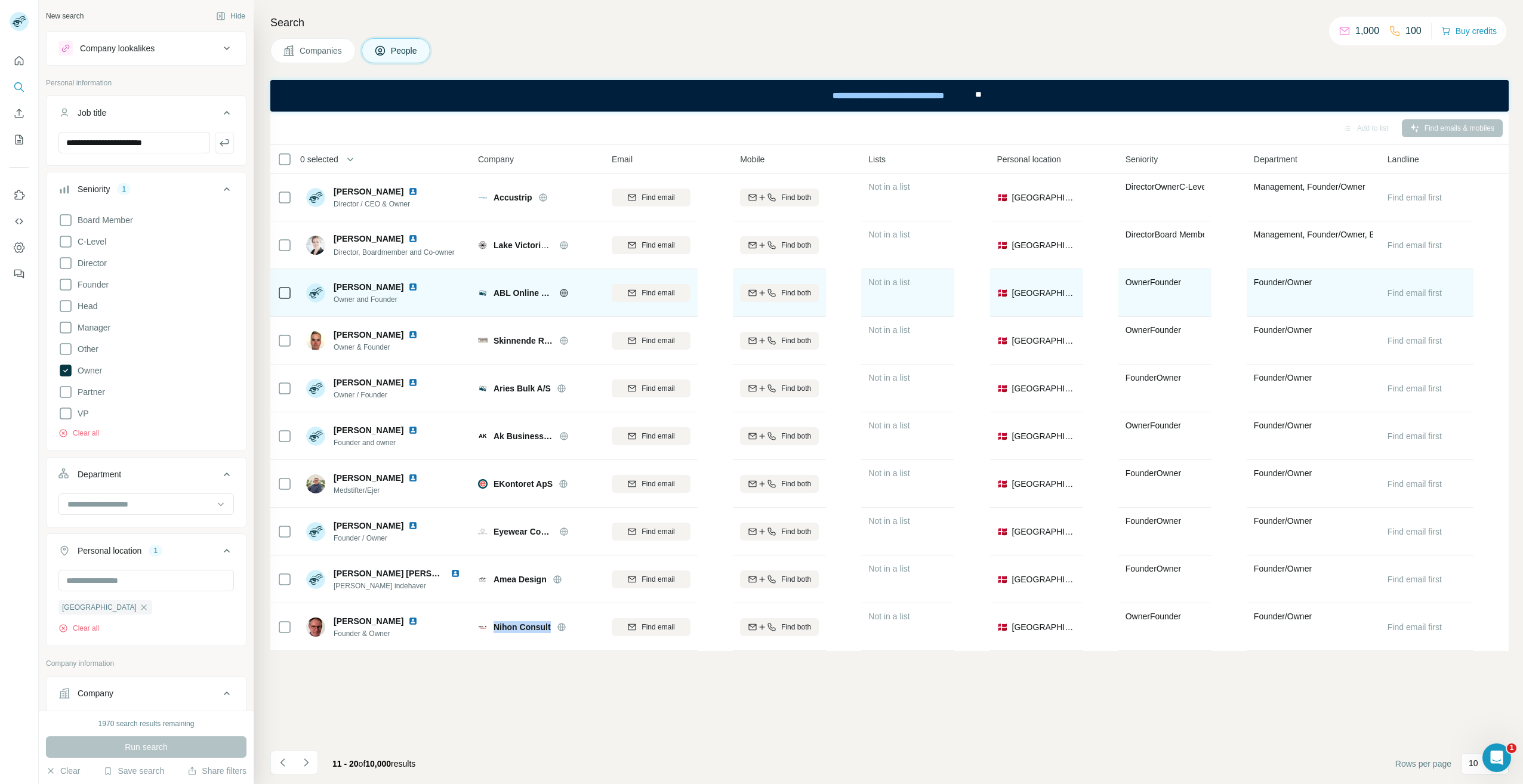
copy div "Nihon Consult"
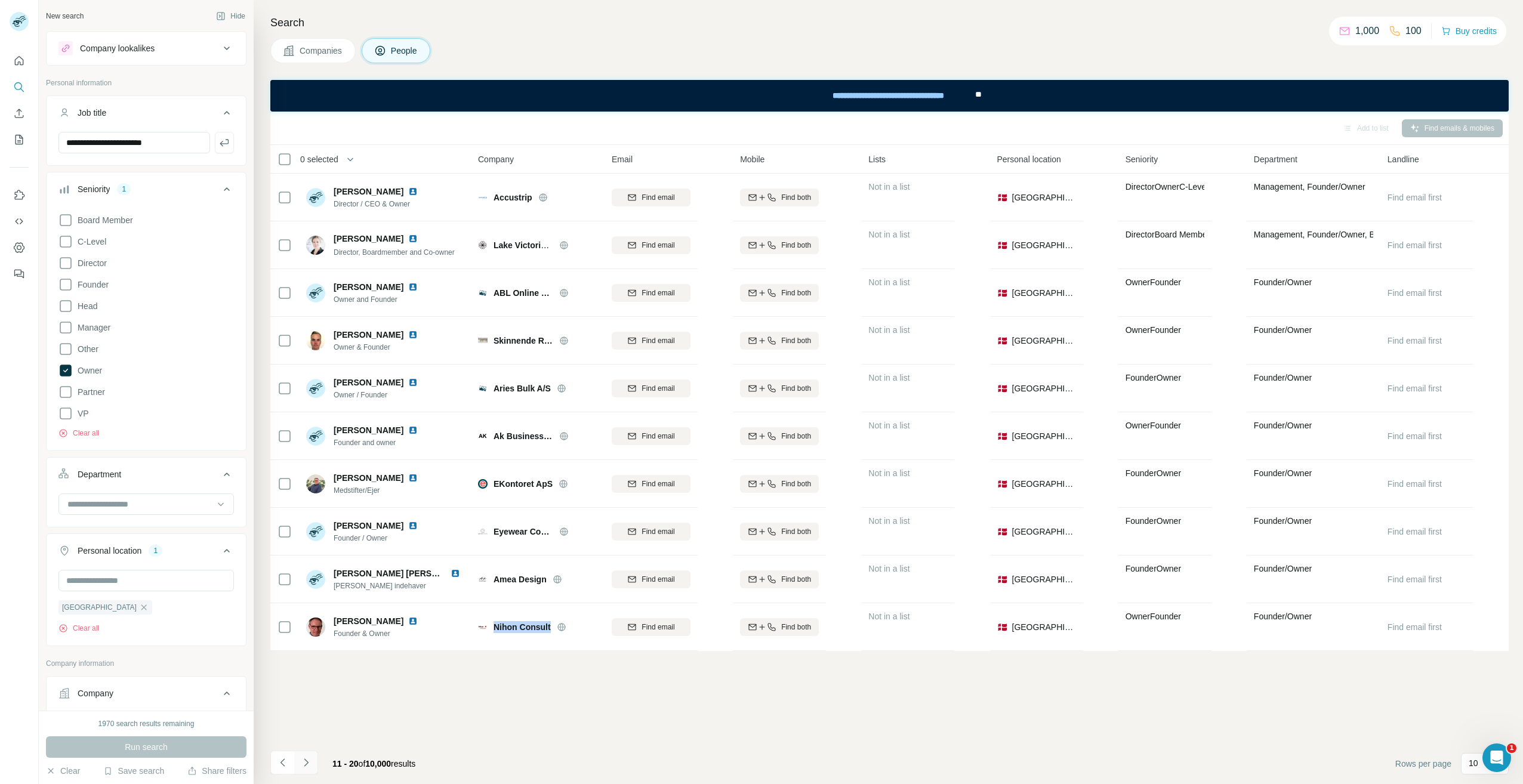
click at [306, 768] on icon "Navigate to next page" at bounding box center [306, 762] width 12 height 12
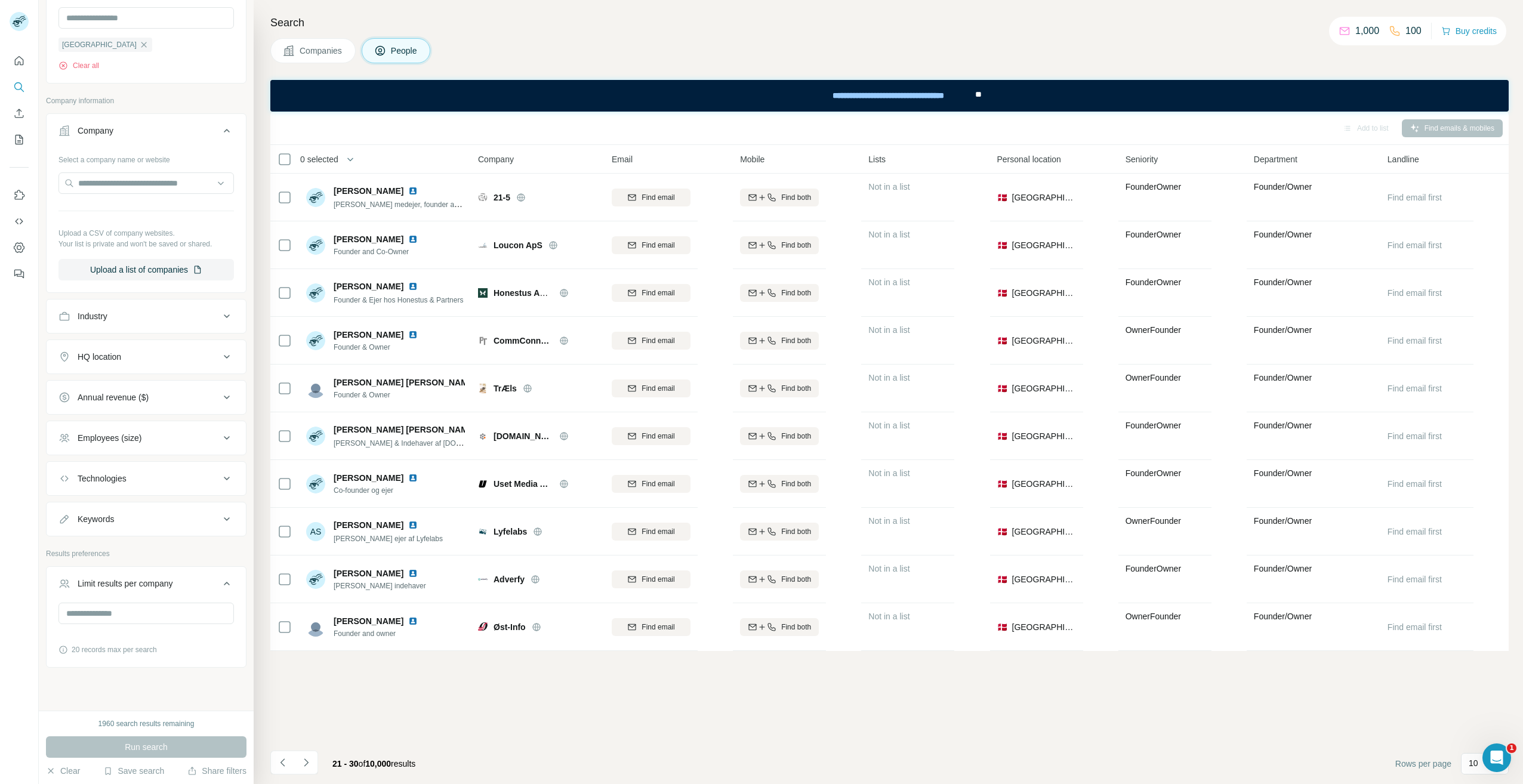
scroll to position [574, 0]
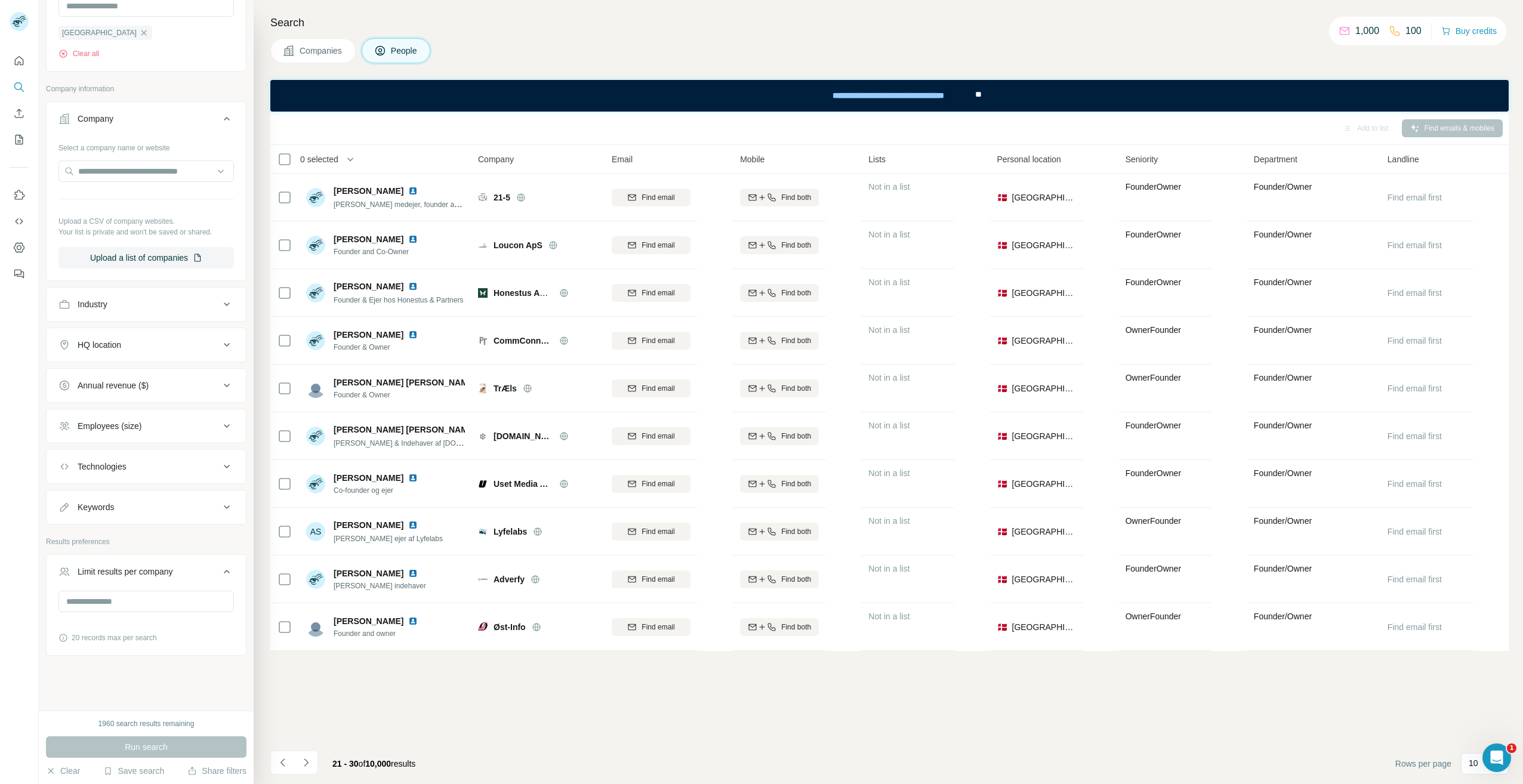
click at [130, 386] on div "Annual revenue ($)" at bounding box center [113, 386] width 71 height 12
click at [64, 478] on icon at bounding box center [66, 478] width 14 height 14
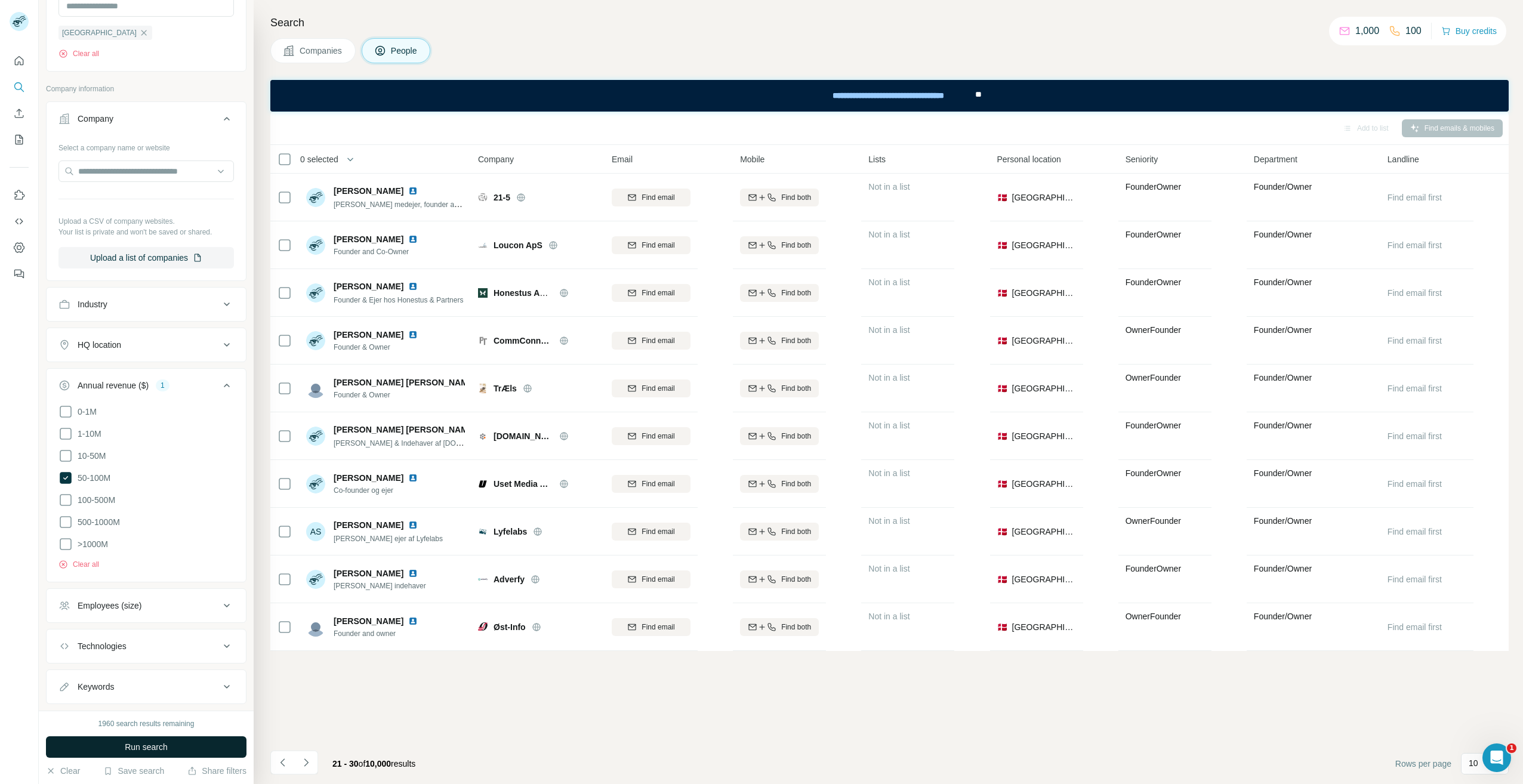
click at [128, 753] on button "Run search" at bounding box center [146, 747] width 200 height 22
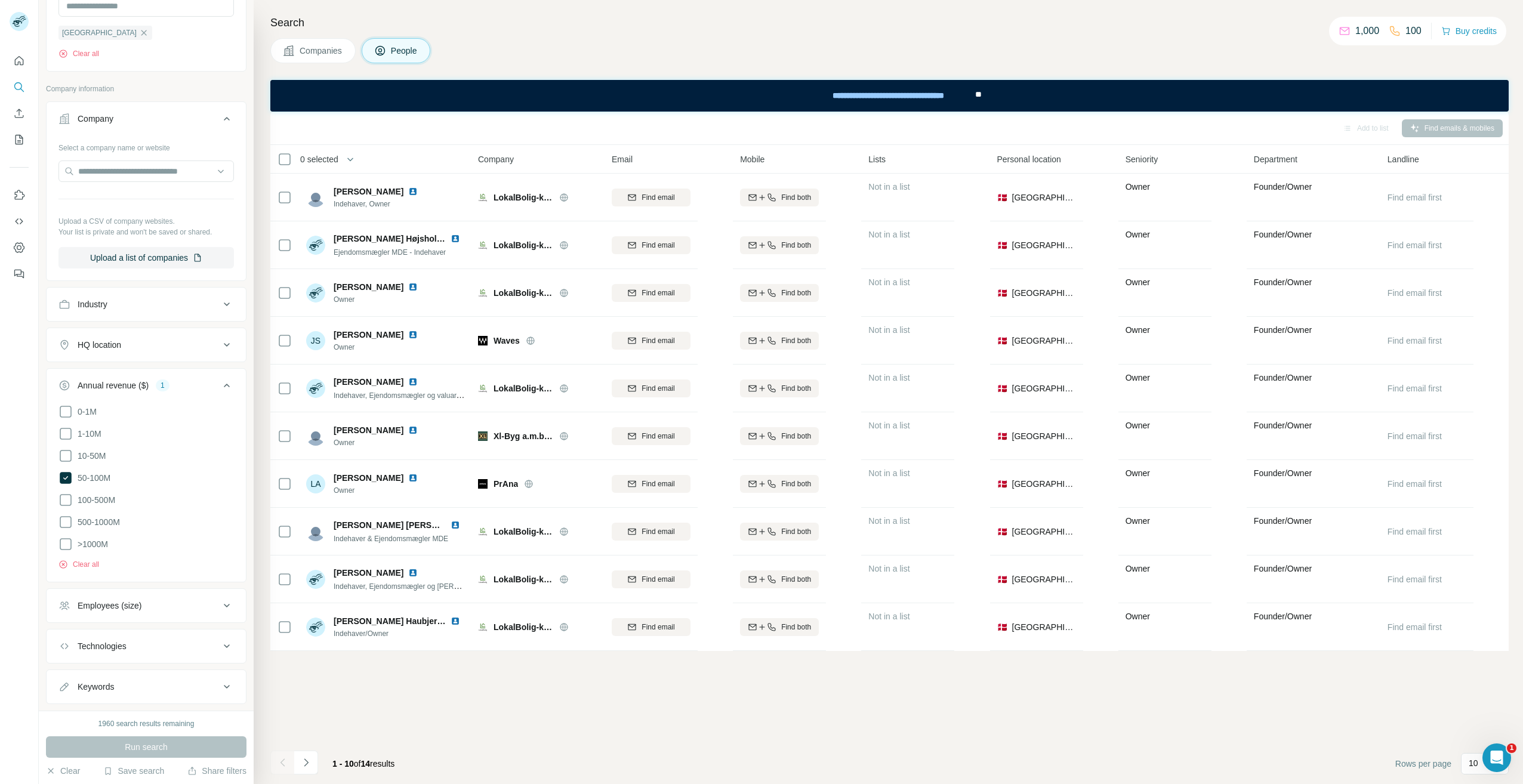
scroll to position [634, 0]
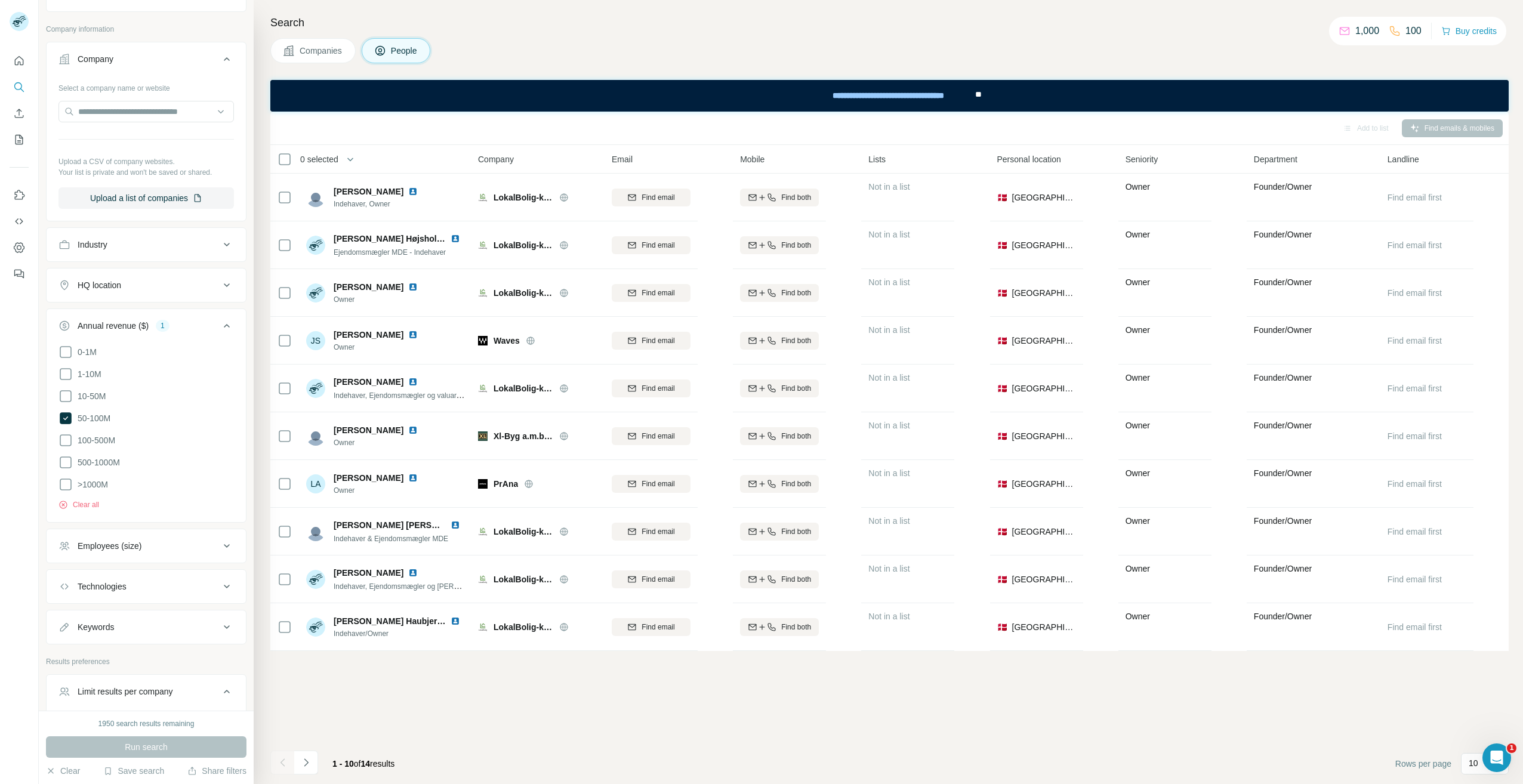
click at [65, 388] on ul "0-1M 1-10M 10-50M 50-100M 100-500M 500-1000M >1000M" at bounding box center [146, 419] width 176 height 147
click at [66, 396] on icon at bounding box center [66, 396] width 14 height 14
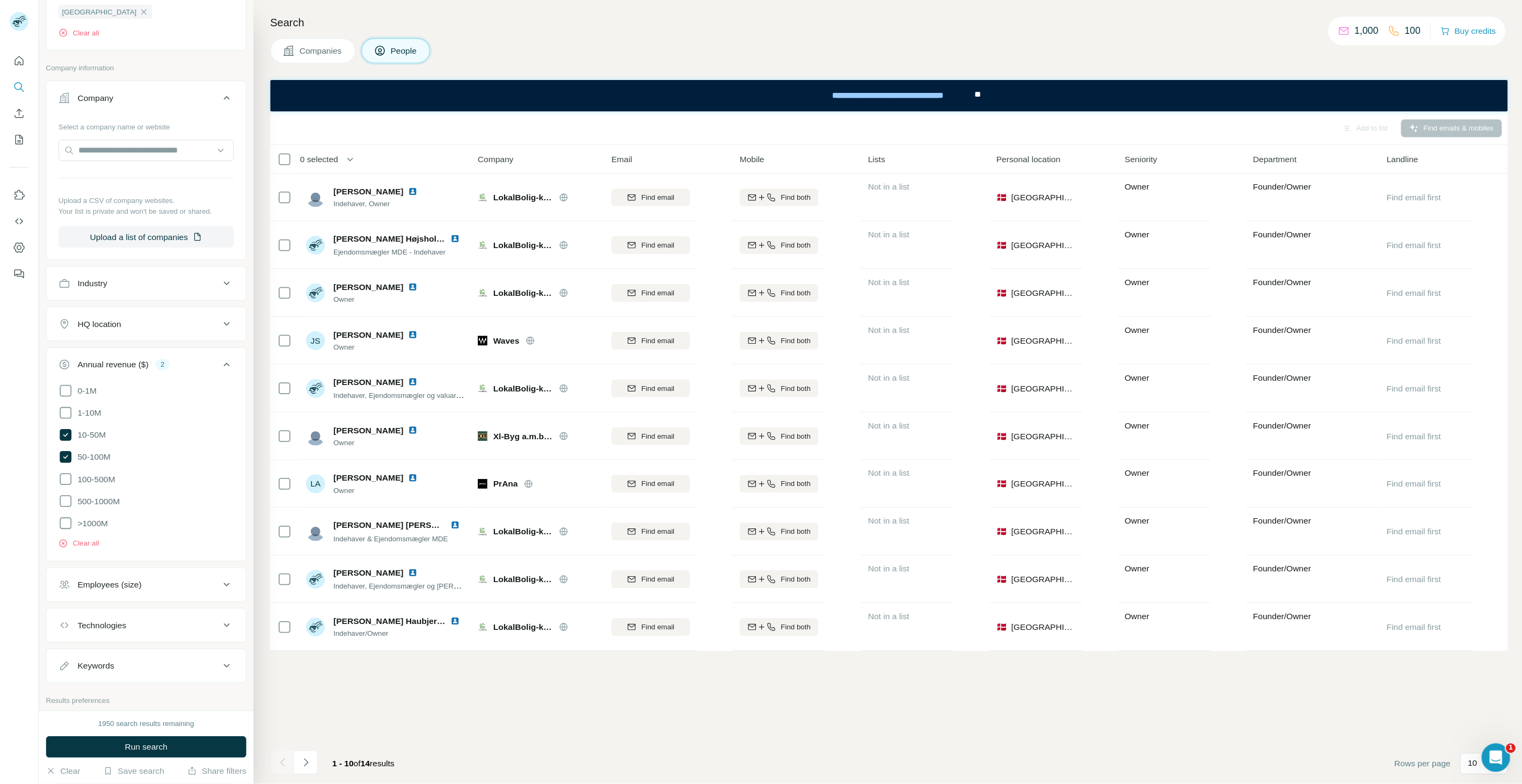
scroll to position [517, 0]
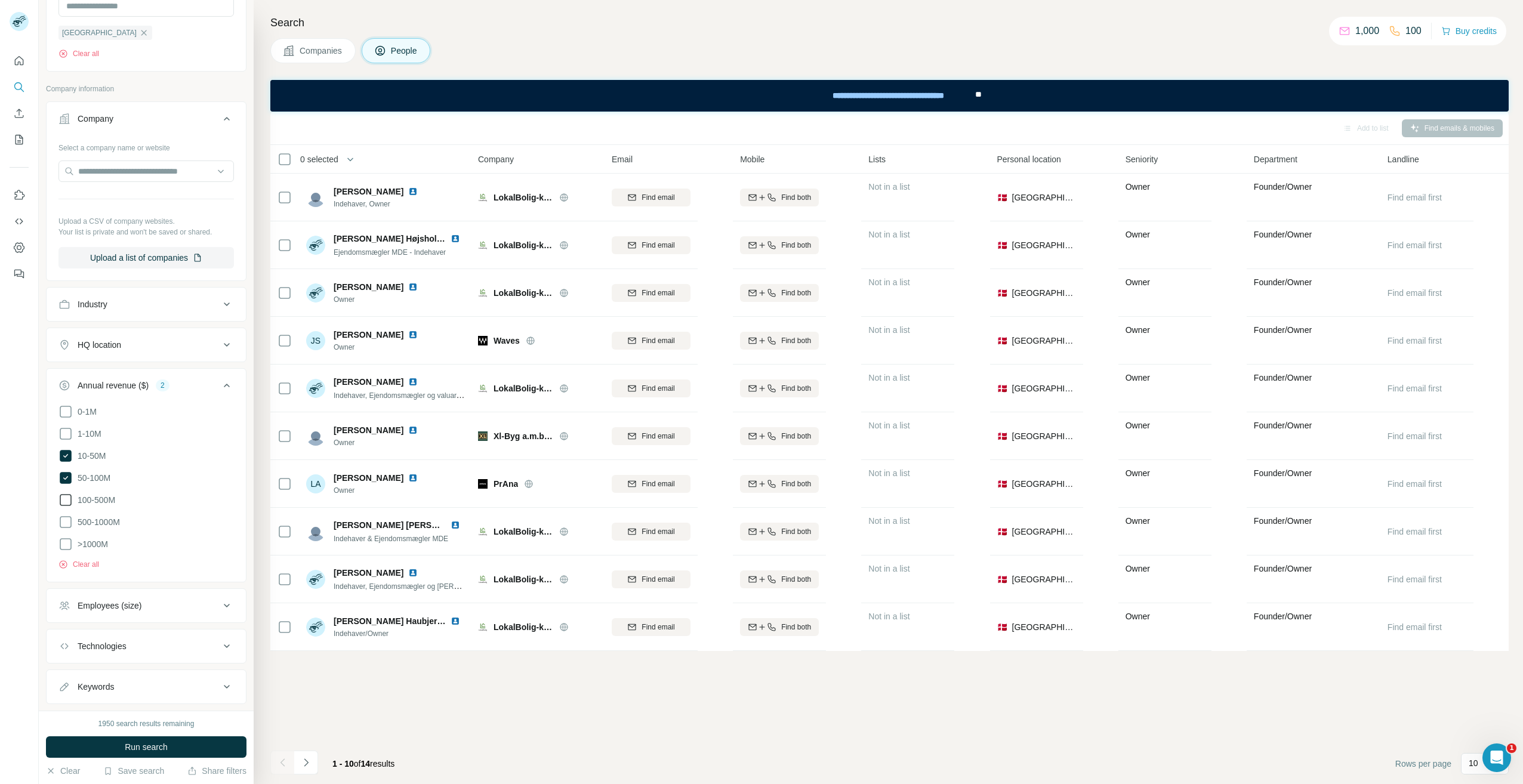
click at [69, 499] on icon at bounding box center [66, 500] width 14 height 14
click at [67, 499] on icon at bounding box center [65, 499] width 5 height 3
click at [140, 741] on span "Run search" at bounding box center [146, 747] width 43 height 12
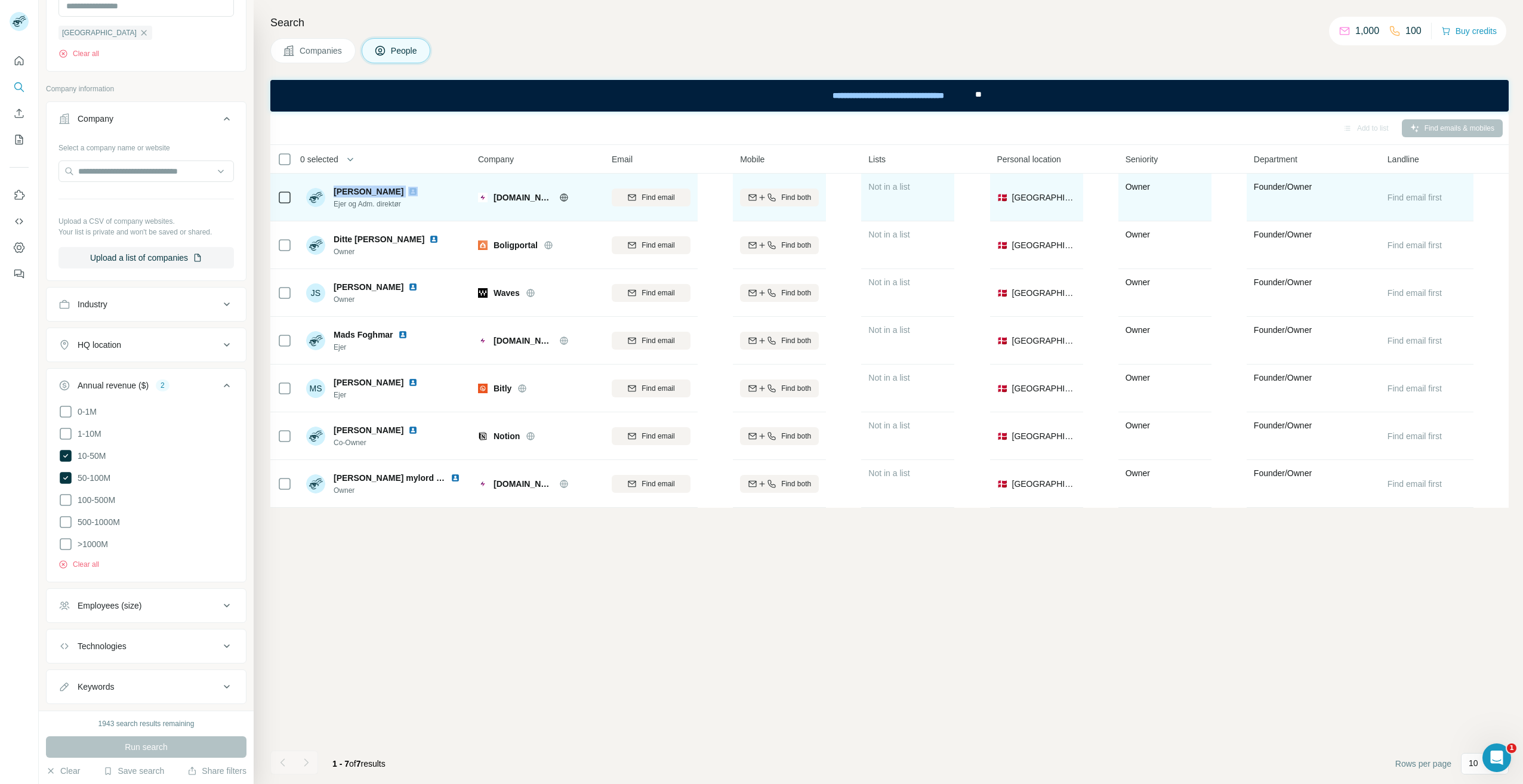
drag, startPoint x: 422, startPoint y: 190, endPoint x: 335, endPoint y: 188, distance: 87.0
click at [335, 188] on div "[PERSON_NAME] Ejer og Adm. direktør" at bounding box center [386, 197] width 159 height 33
click at [333, 191] on div "[PERSON_NAME] Ejer og Adm. direktør" at bounding box center [364, 197] width 116 height 24
drag, startPoint x: 333, startPoint y: 191, endPoint x: 400, endPoint y: 192, distance: 67.0
click at [400, 192] on div "[PERSON_NAME] Ejer og Adm. direktør" at bounding box center [364, 197] width 116 height 24
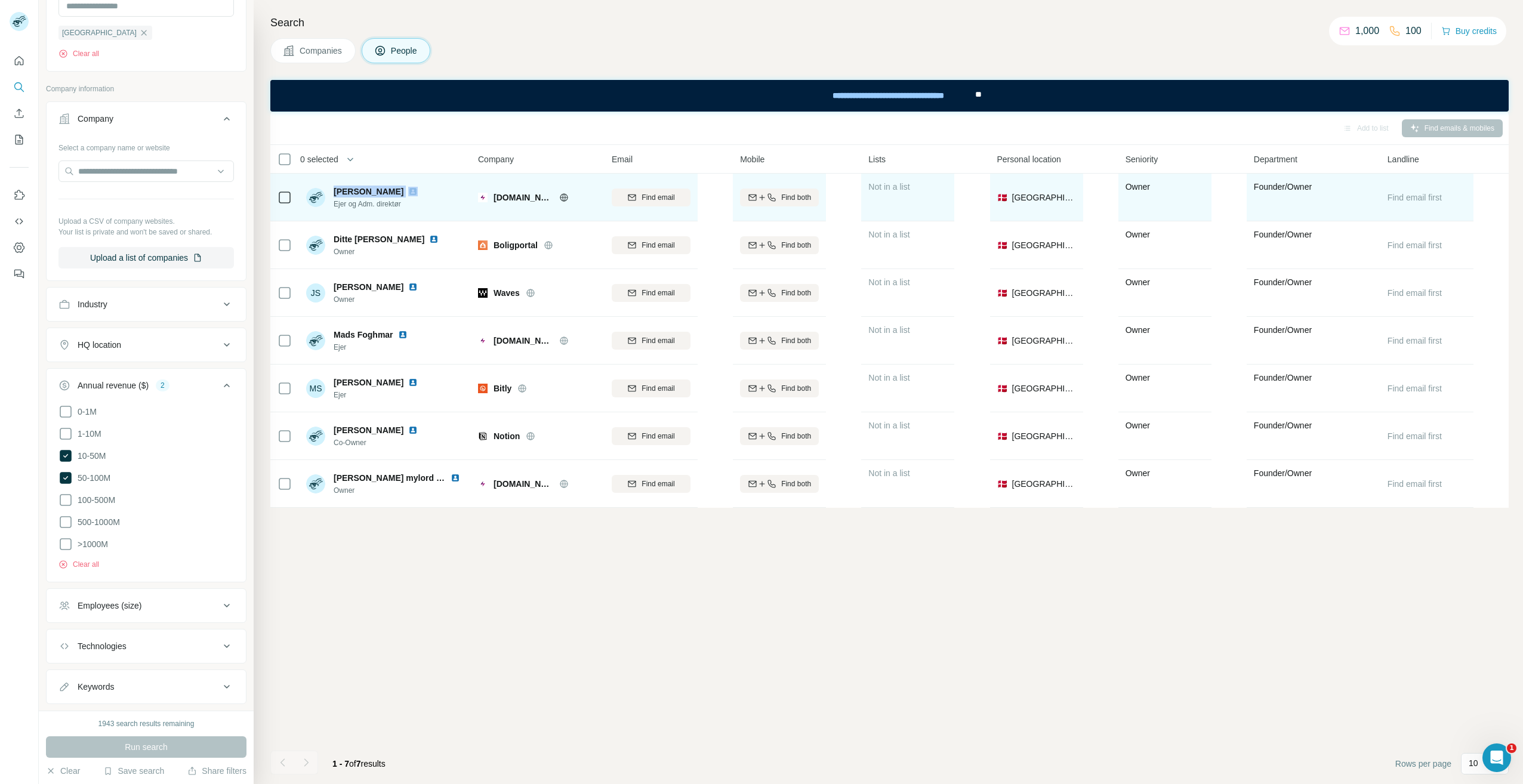
copy span "[PERSON_NAME]"
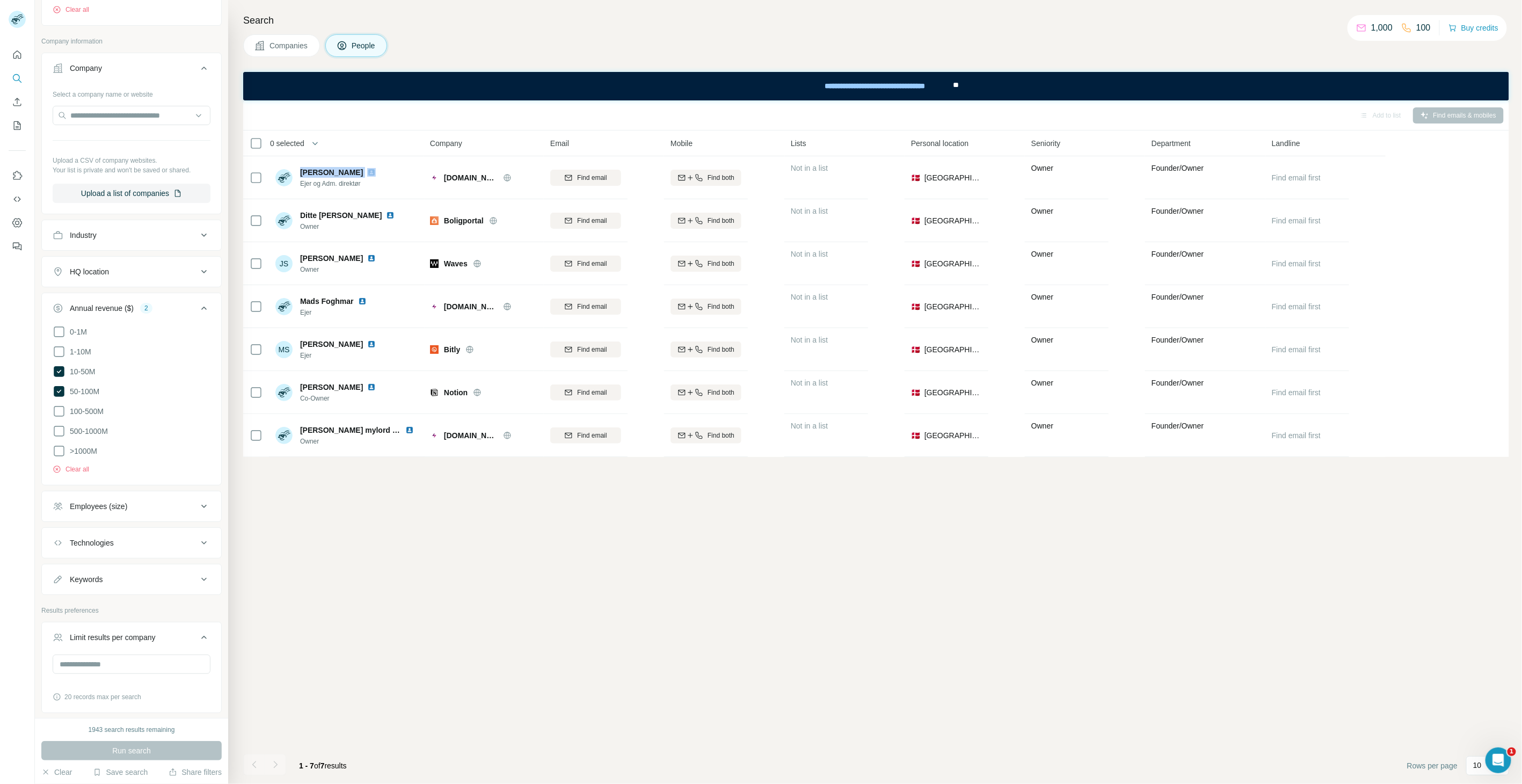
scroll to position [576, 0]
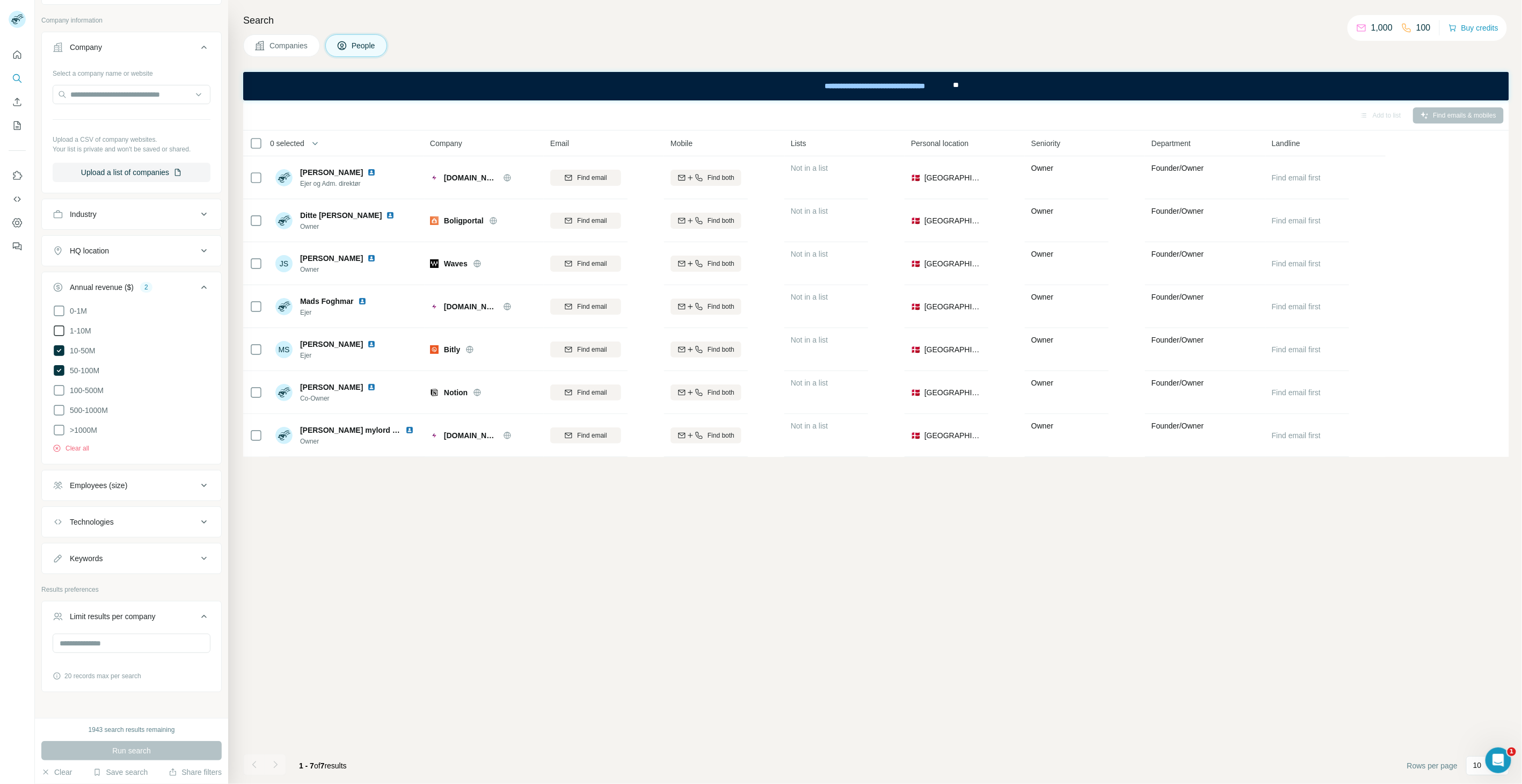
click at [56, 333] on icon at bounding box center [59, 331] width 13 height 13
click at [56, 348] on icon at bounding box center [59, 351] width 11 height 11
click at [55, 362] on ul "0-1M 1-10M 10-50M 50-100M 100-500M 500-1000M >1000M" at bounding box center [131, 371] width 158 height 132
click at [55, 369] on icon at bounding box center [59, 371] width 11 height 11
click at [58, 329] on icon at bounding box center [59, 331] width 11 height 11
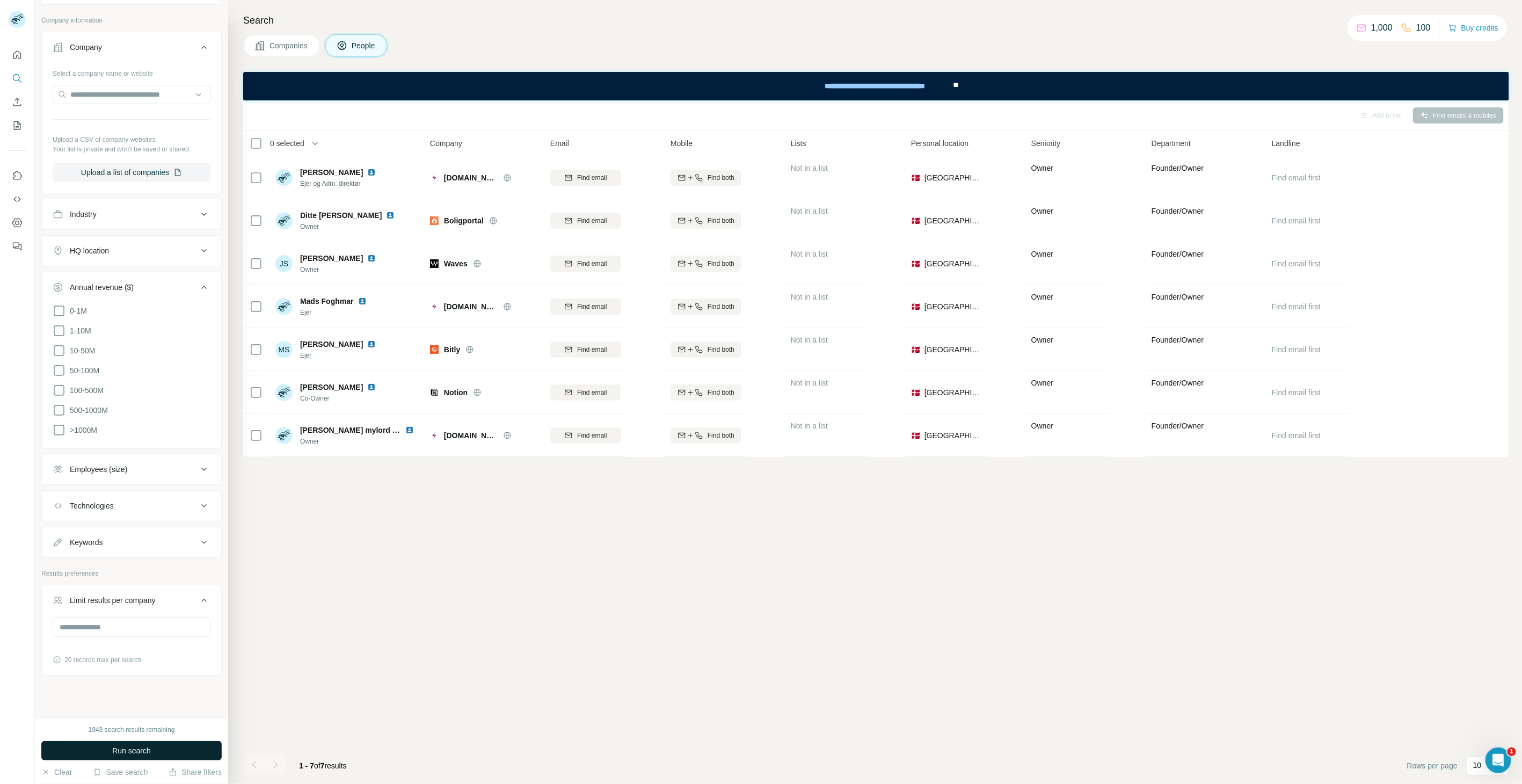
click at [168, 705] on button "Run search" at bounding box center [131, 750] width 180 height 20
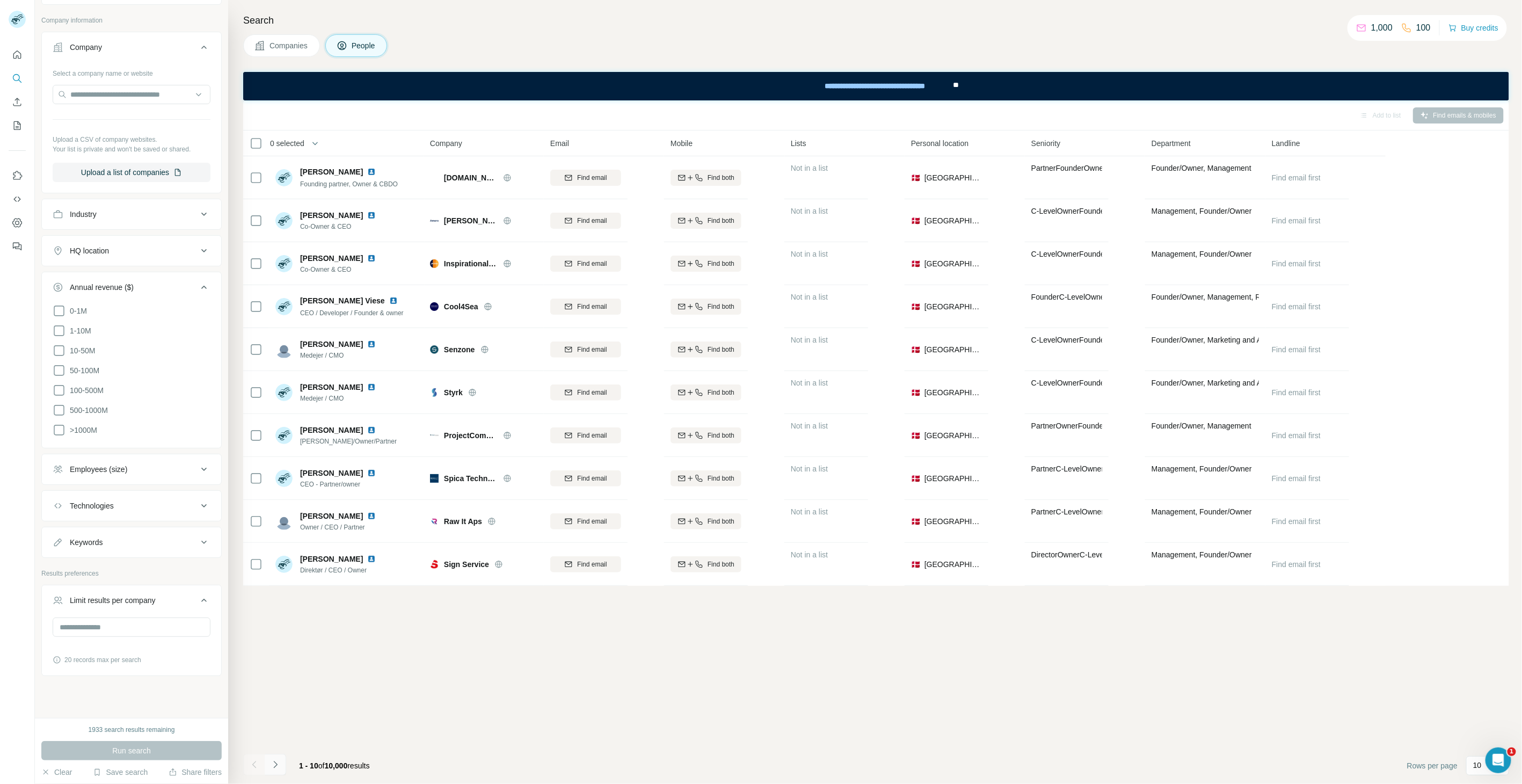
click at [278, 705] on icon "Navigate to next page" at bounding box center [276, 764] width 11 height 11
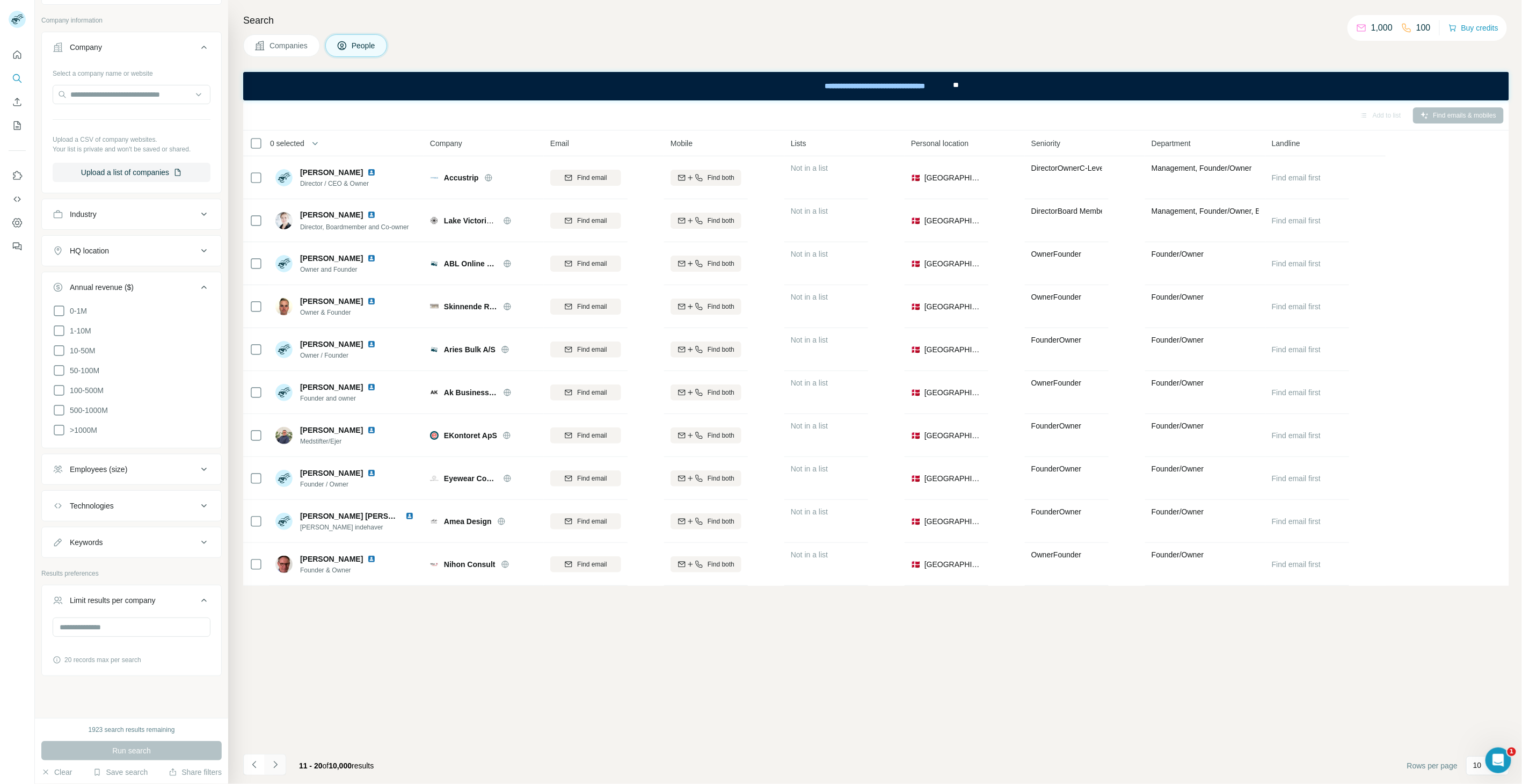
click at [279, 705] on icon "Navigate to next page" at bounding box center [276, 764] width 11 height 11
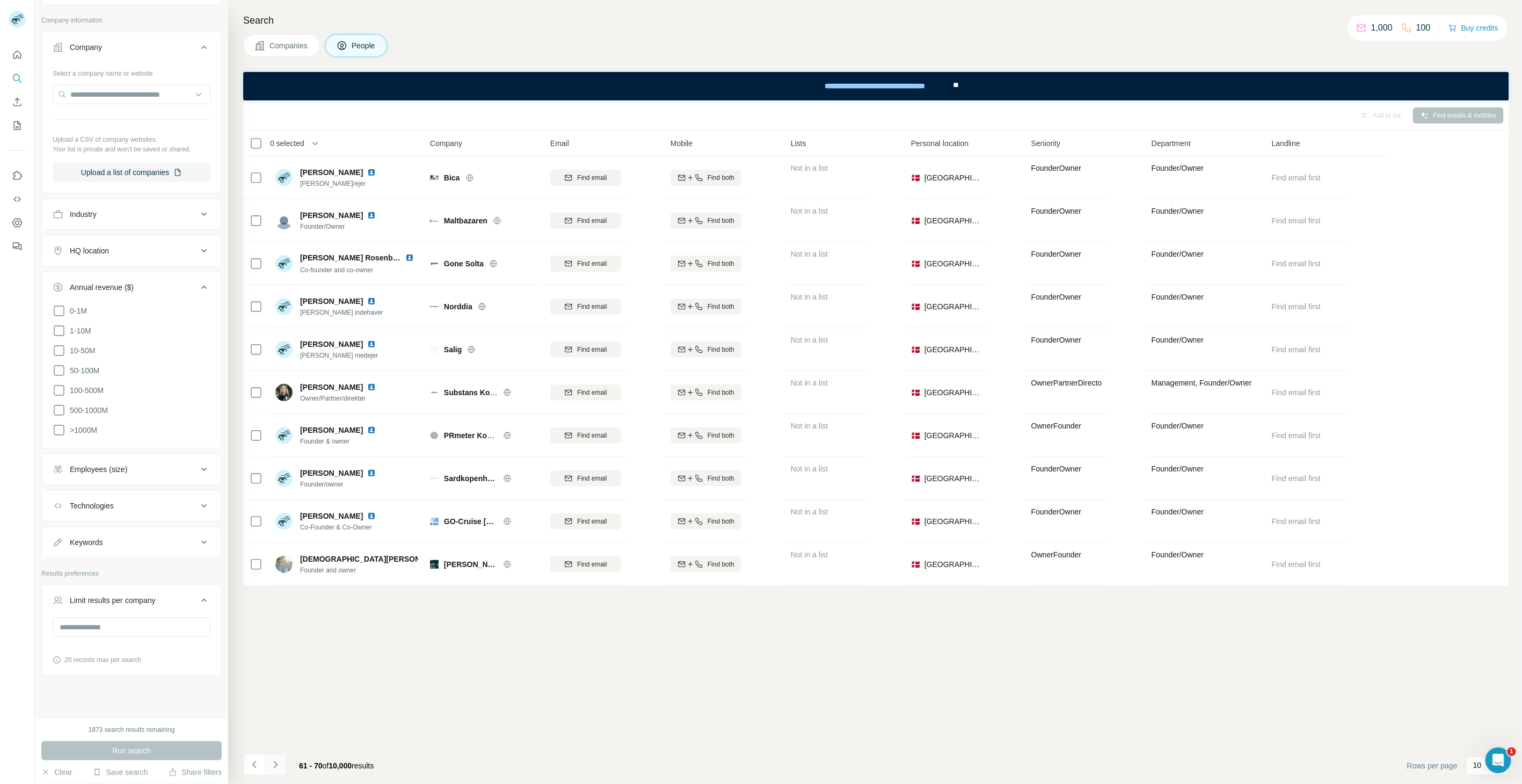
click at [279, 705] on icon "Navigate to next page" at bounding box center [276, 764] width 11 height 11
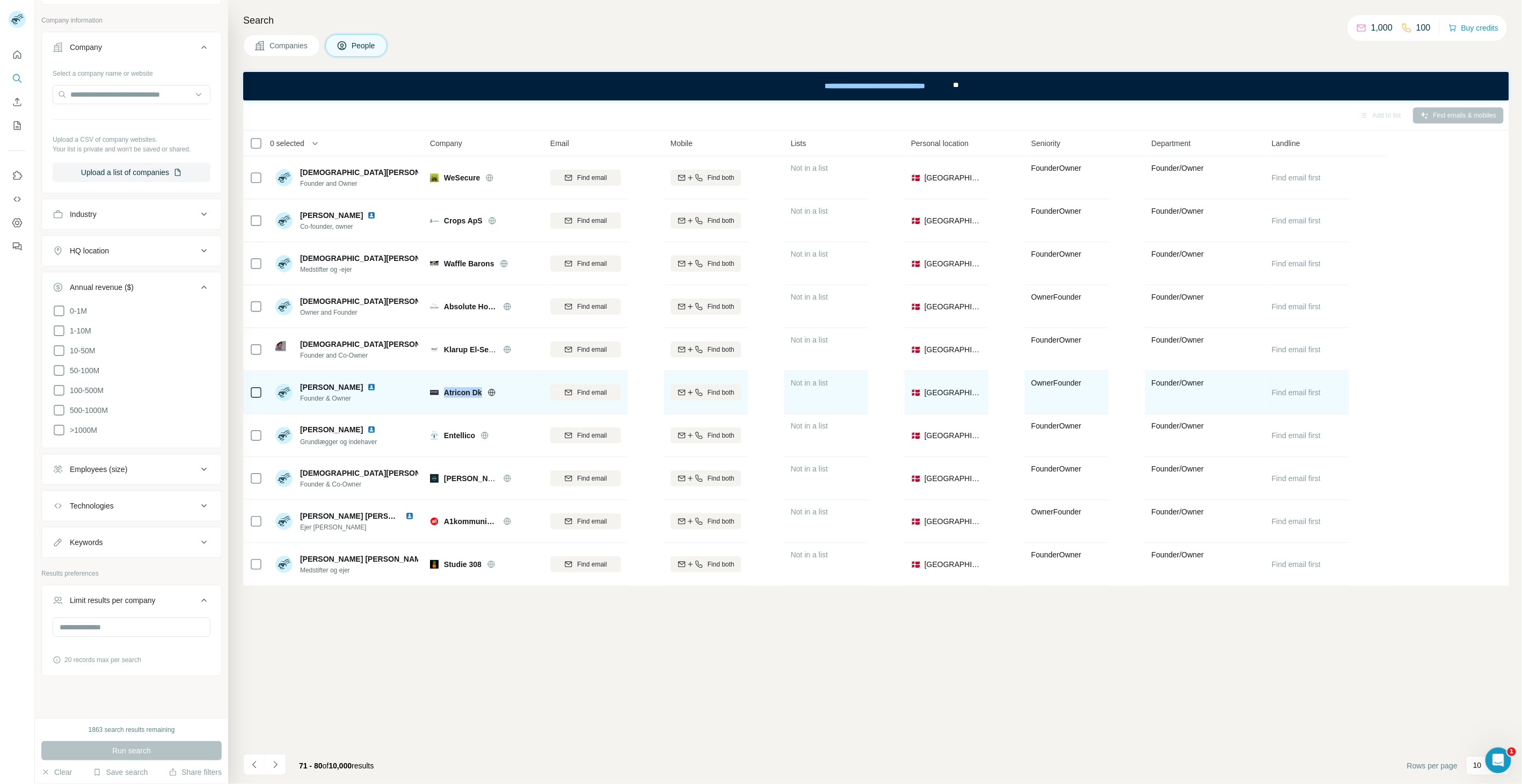
drag, startPoint x: 484, startPoint y: 388, endPoint x: 441, endPoint y: 395, distance: 43.6
click at [441, 395] on div "Atricon Dk" at bounding box center [484, 393] width 108 height 11
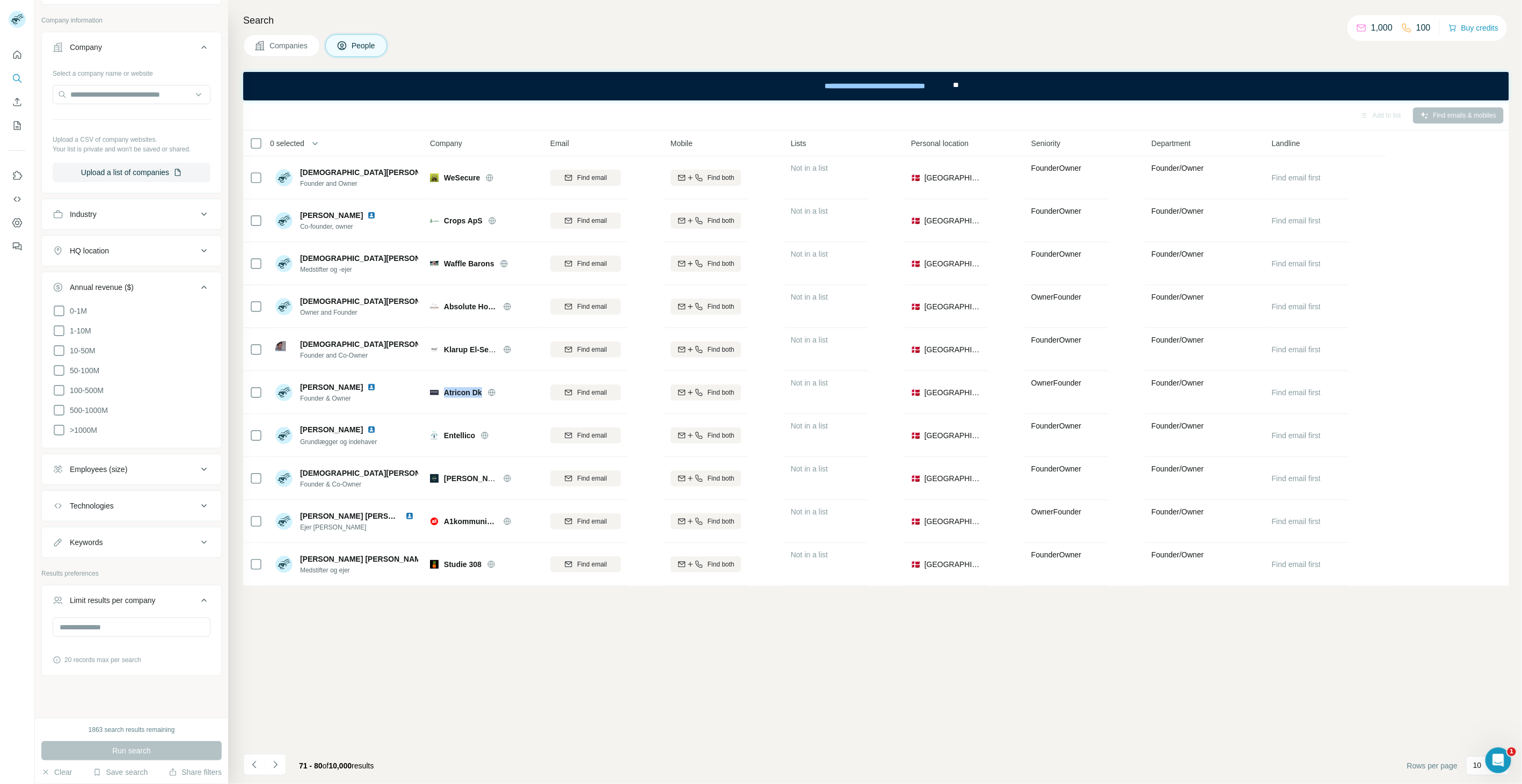
copy div "Atricon Dk"
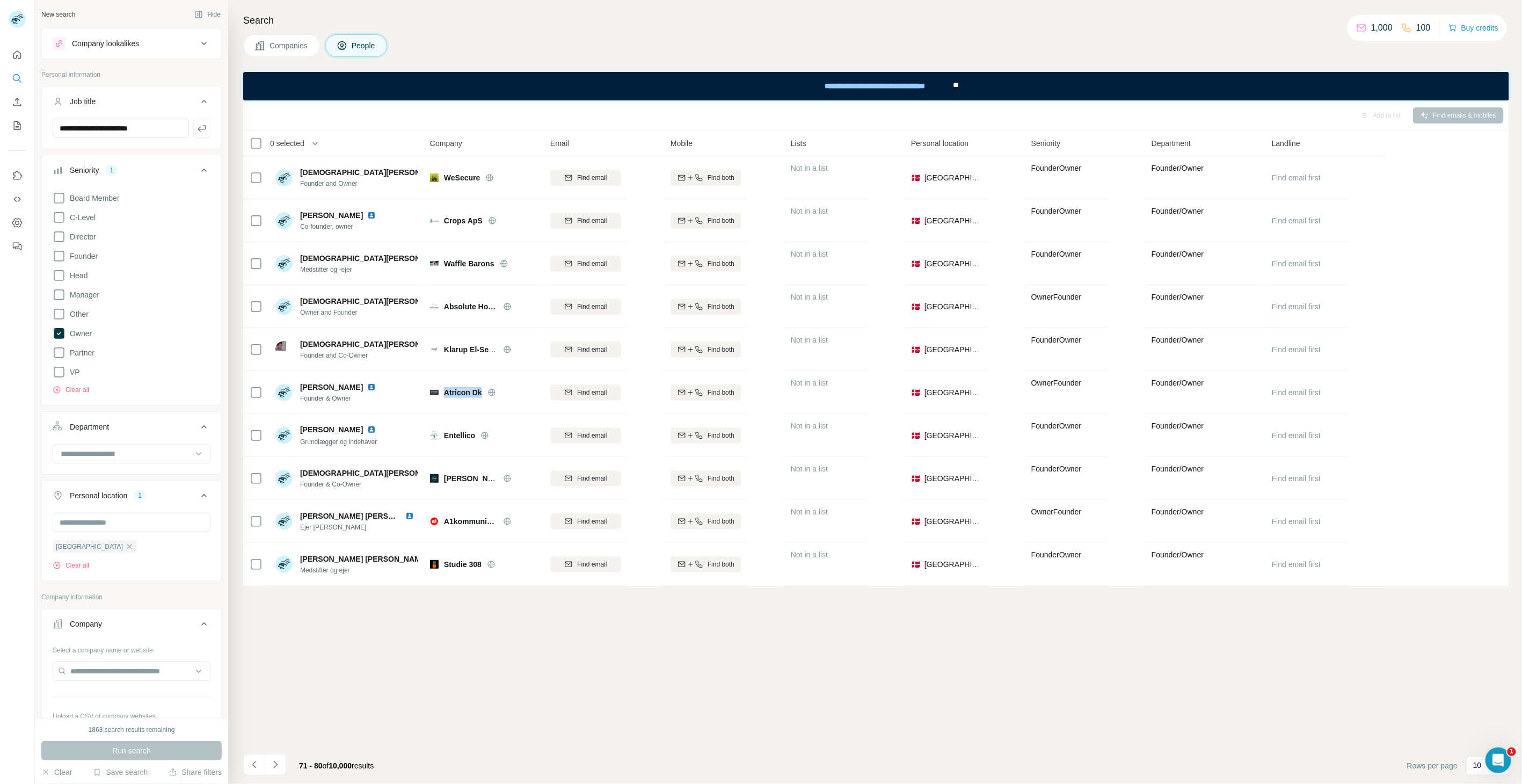
click at [137, 118] on button "Job title" at bounding box center [131, 103] width 179 height 30
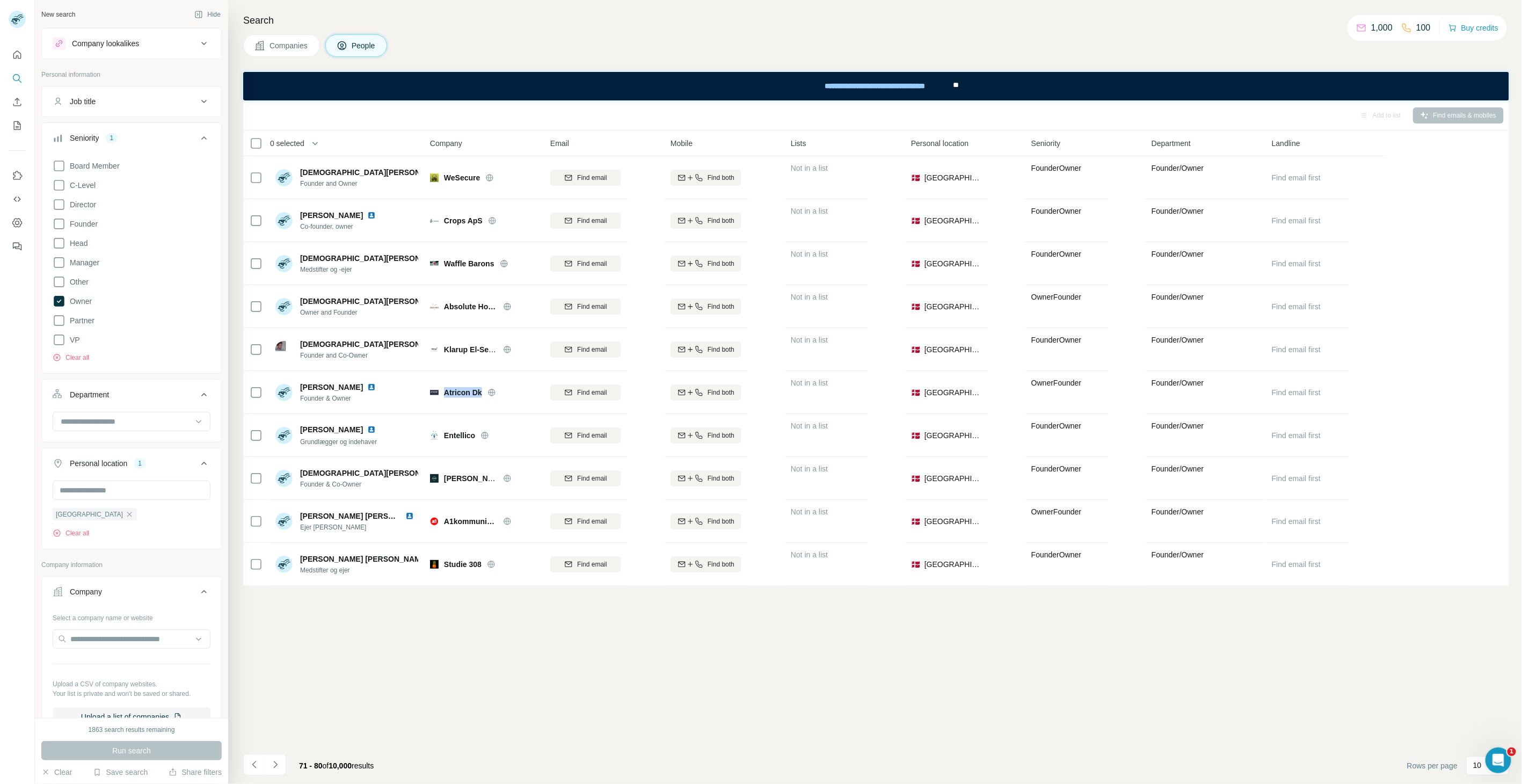
click at [137, 118] on ul "Job title Seniority 1 Board Member C-Level Director Founder Head Manager Other …" at bounding box center [131, 318] width 180 height 464
click at [98, 98] on div "Job title" at bounding box center [125, 102] width 145 height 11
click at [115, 38] on div "Company lookalikes" at bounding box center [106, 43] width 67 height 11
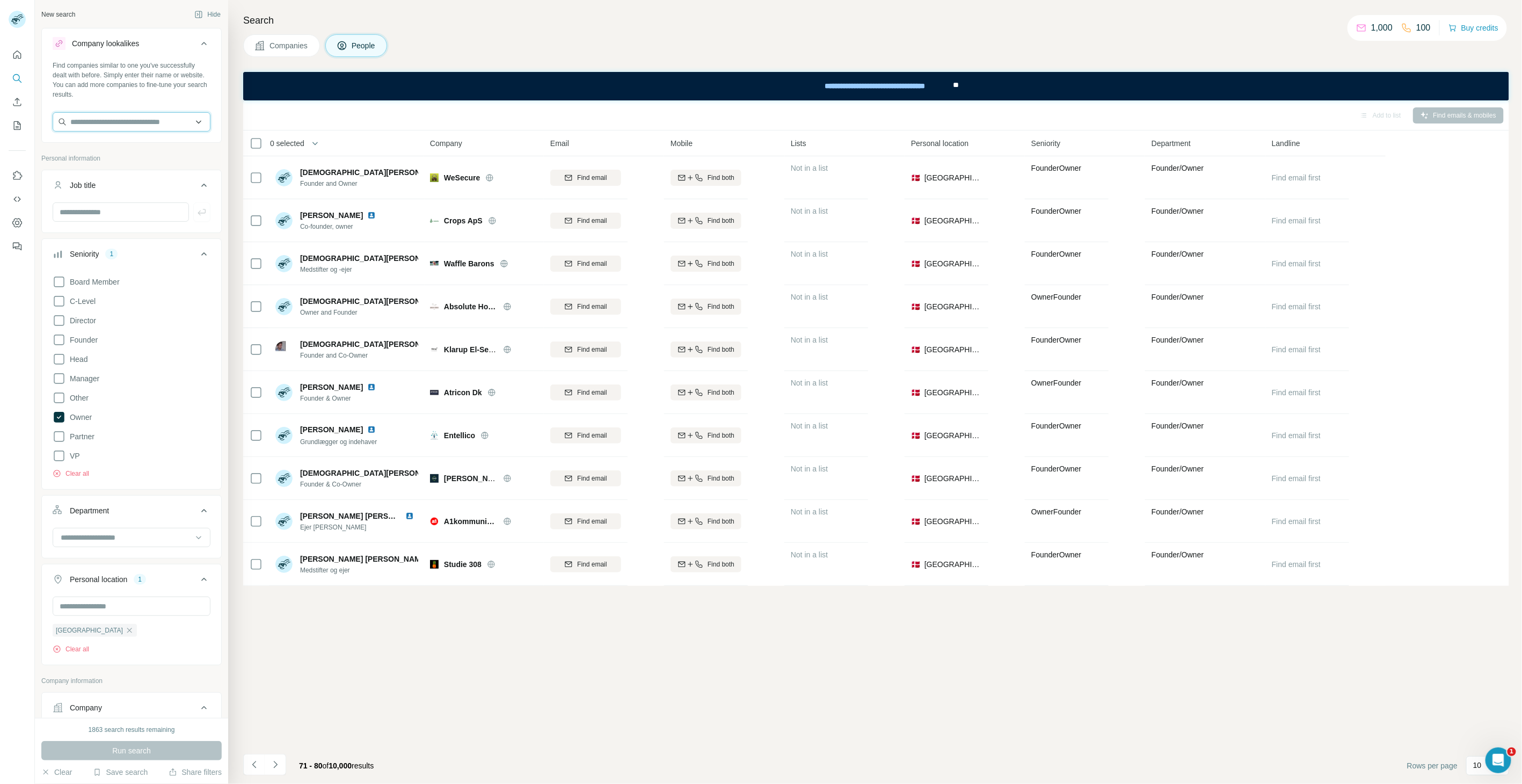
click at [120, 122] on input "text" at bounding box center [131, 122] width 158 height 20
type input "**********"
click at [149, 143] on div "InCommodities [DOMAIN_NAME]" at bounding box center [127, 151] width 143 height 29
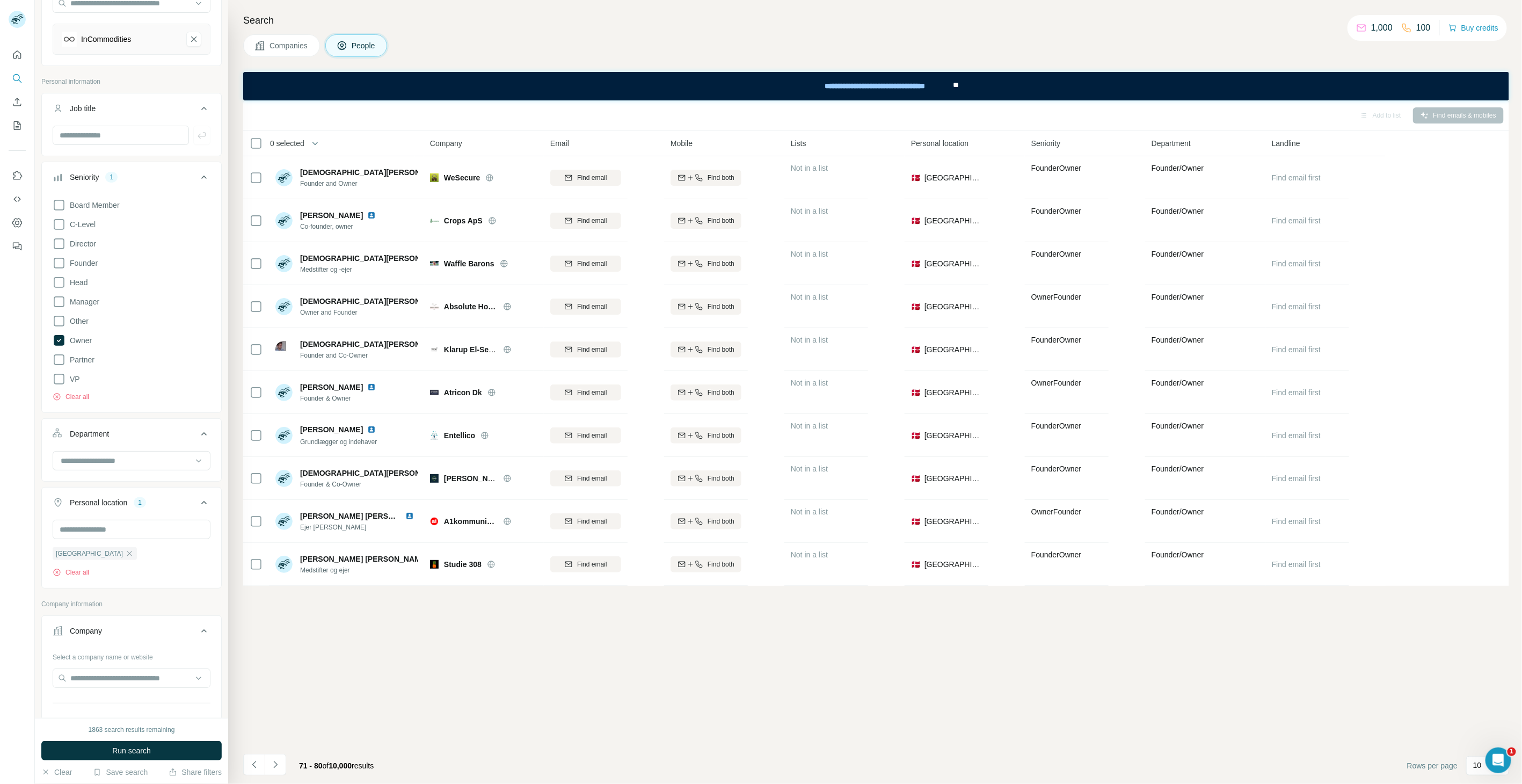
scroll to position [119, 0]
click at [101, 705] on button "Run search" at bounding box center [131, 750] width 180 height 20
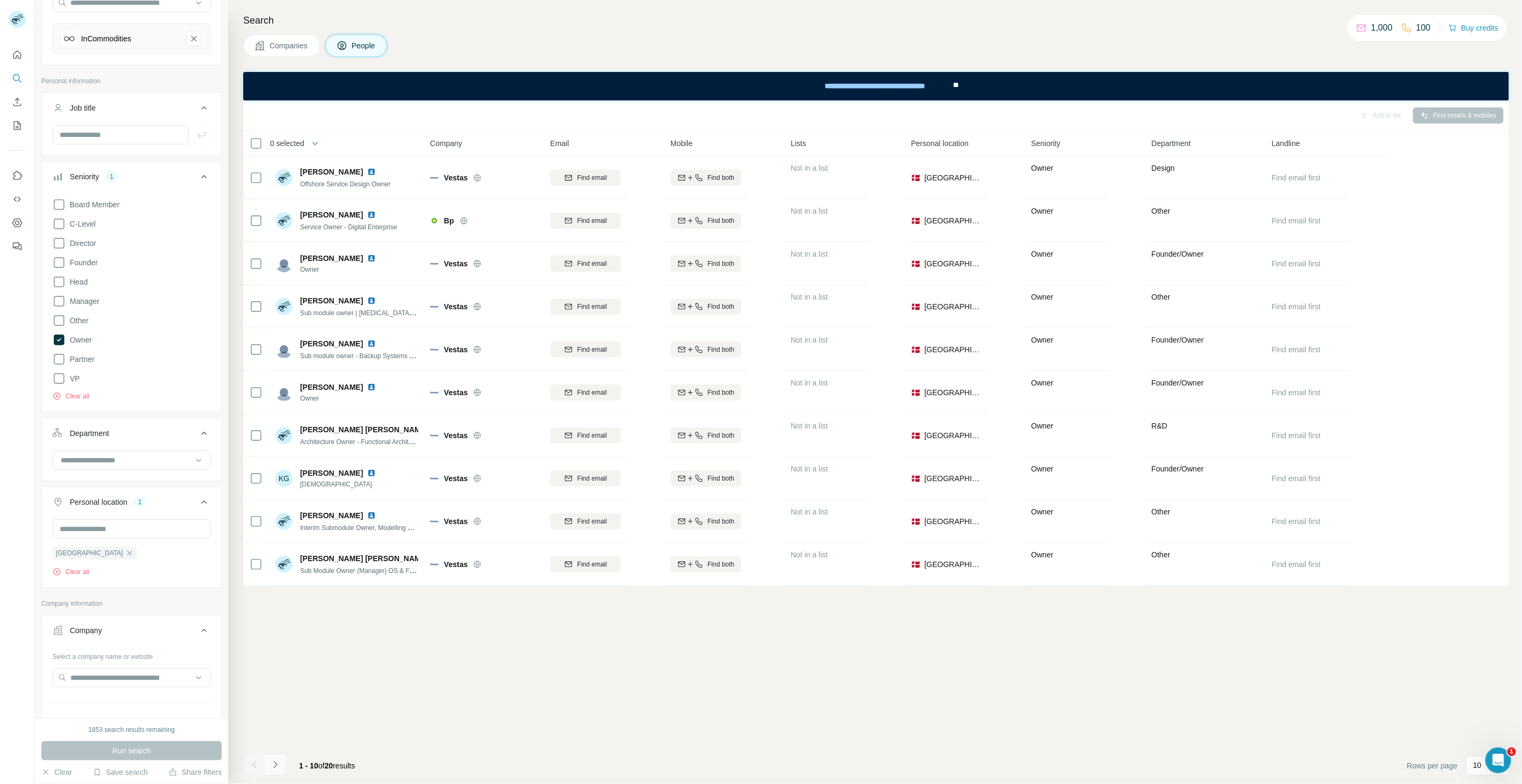
click at [276, 705] on icon "Navigate to next page" at bounding box center [276, 764] width 11 height 11
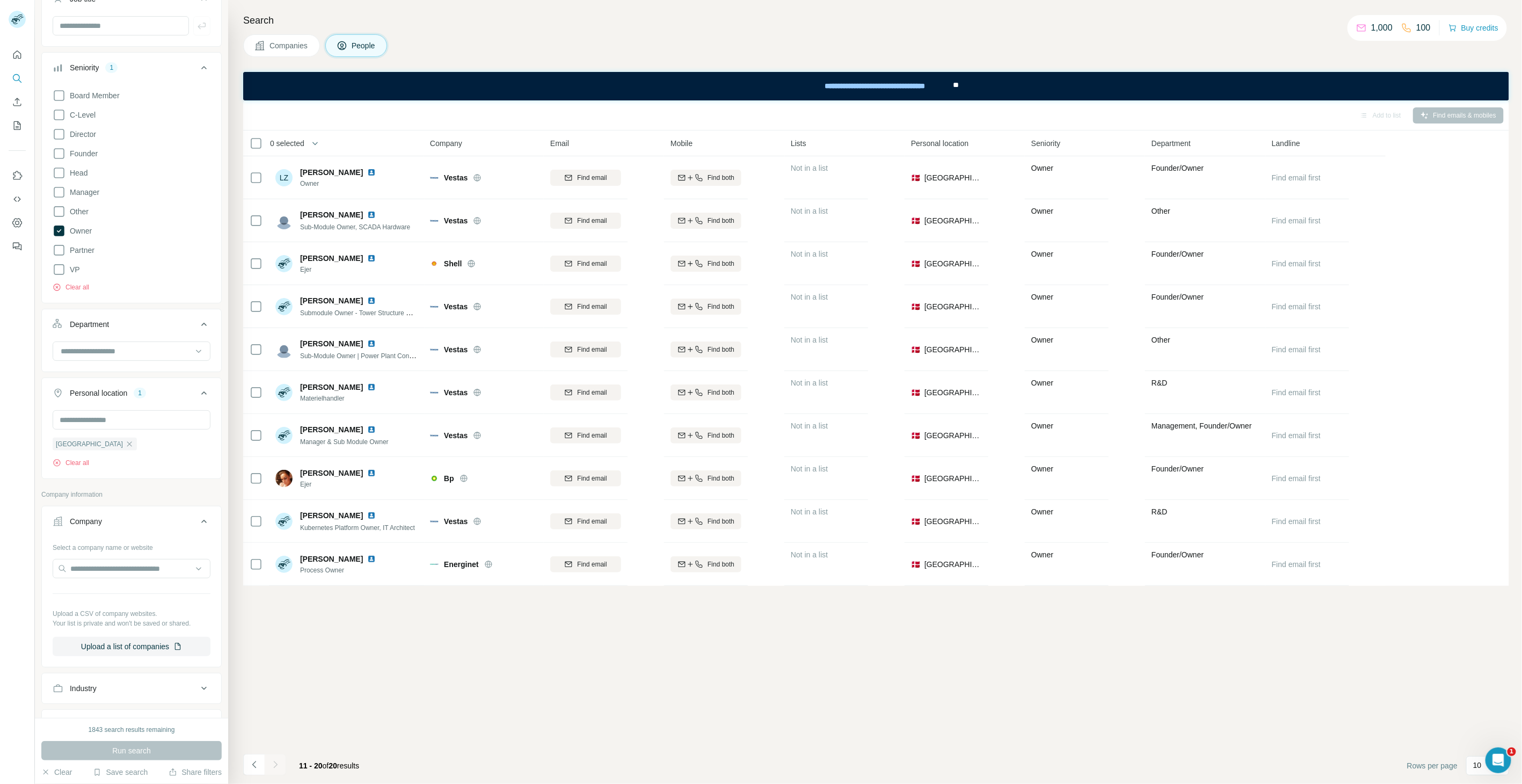
scroll to position [238, 0]
click at [132, 561] on input "text" at bounding box center [131, 558] width 158 height 20
paste input "**********"
type input "**********"
drag, startPoint x: 132, startPoint y: 560, endPoint x: 0, endPoint y: 555, distance: 132.1
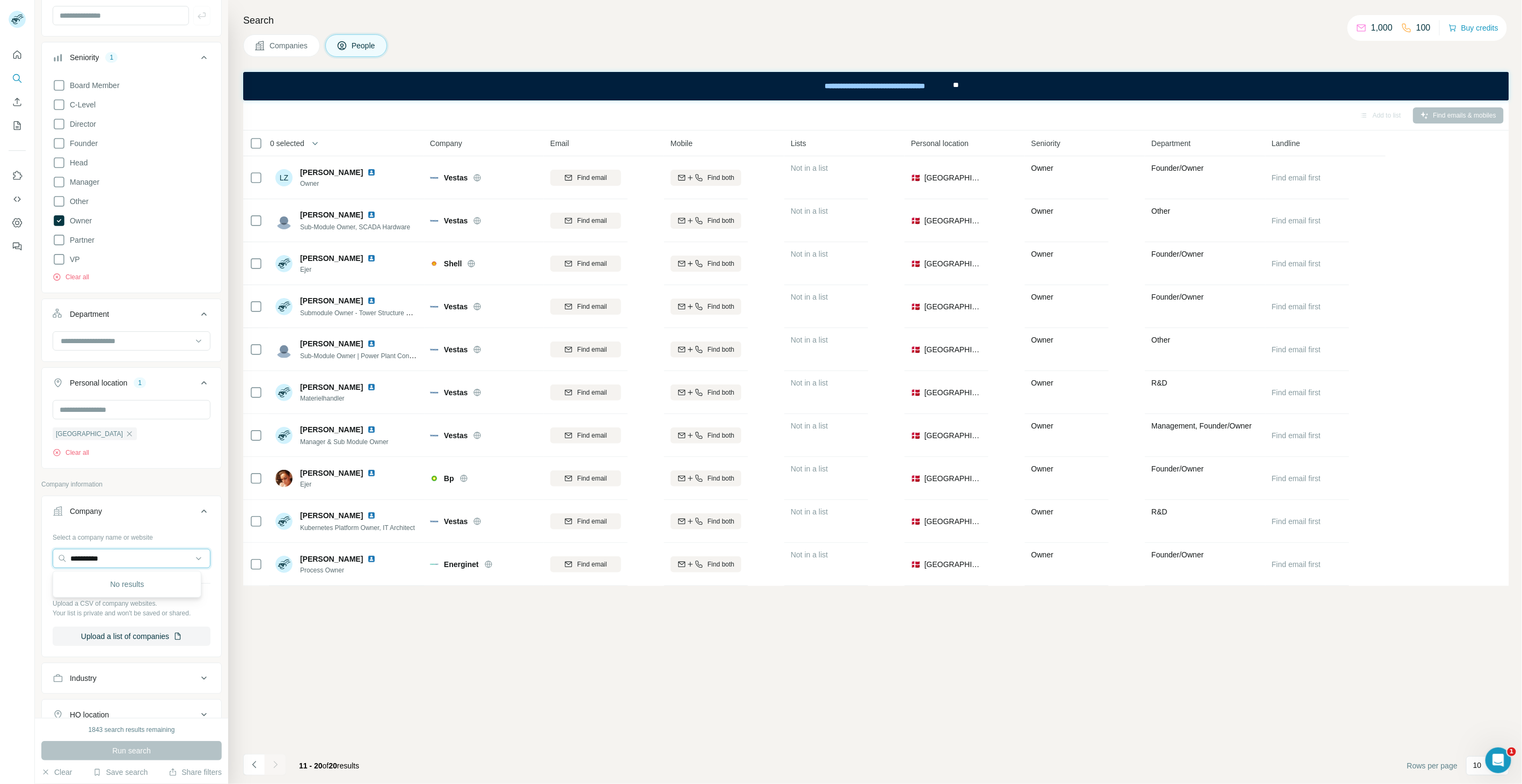
click at [0, 555] on div "**********" at bounding box center [761, 392] width 1522 height 784
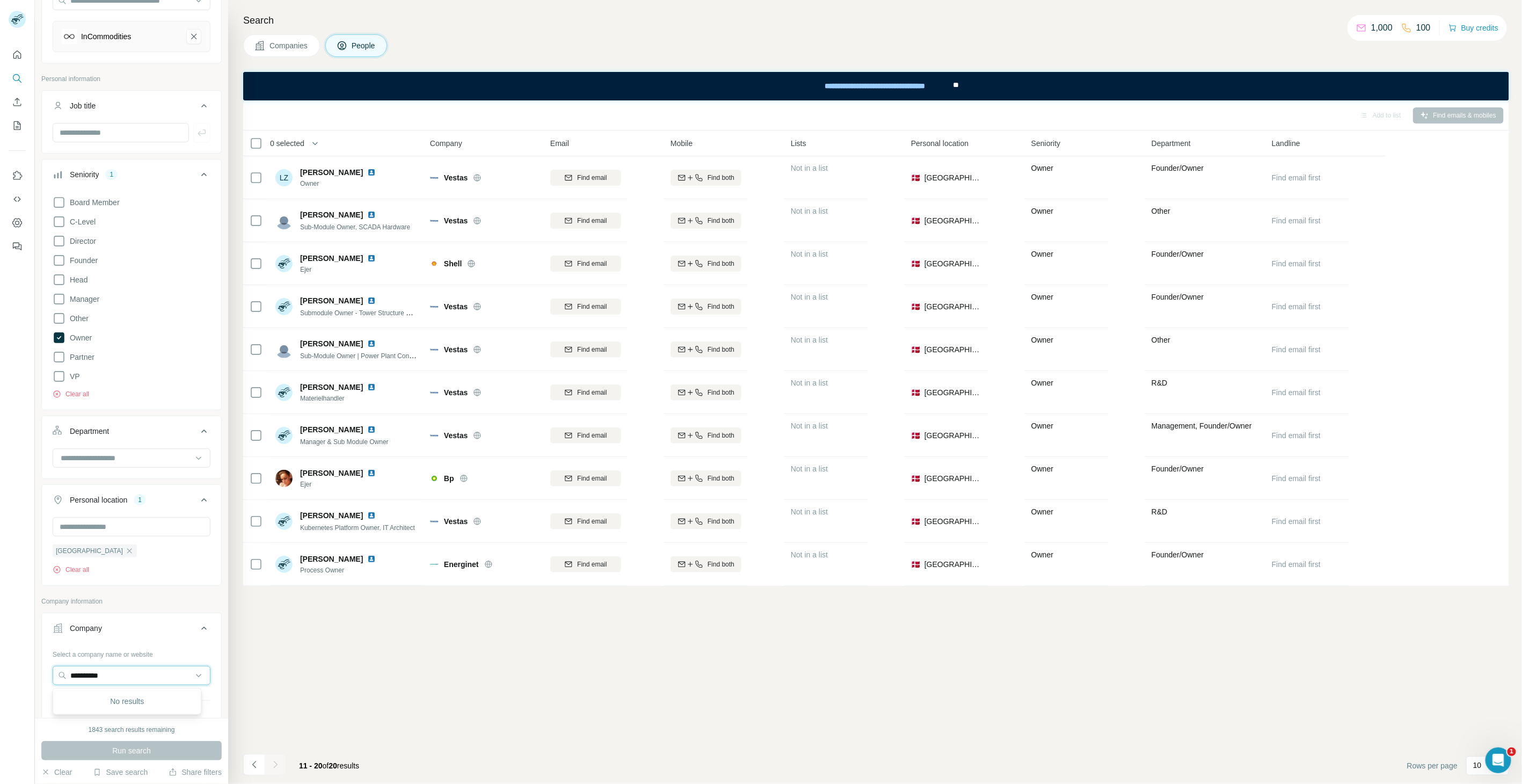
scroll to position [0, 0]
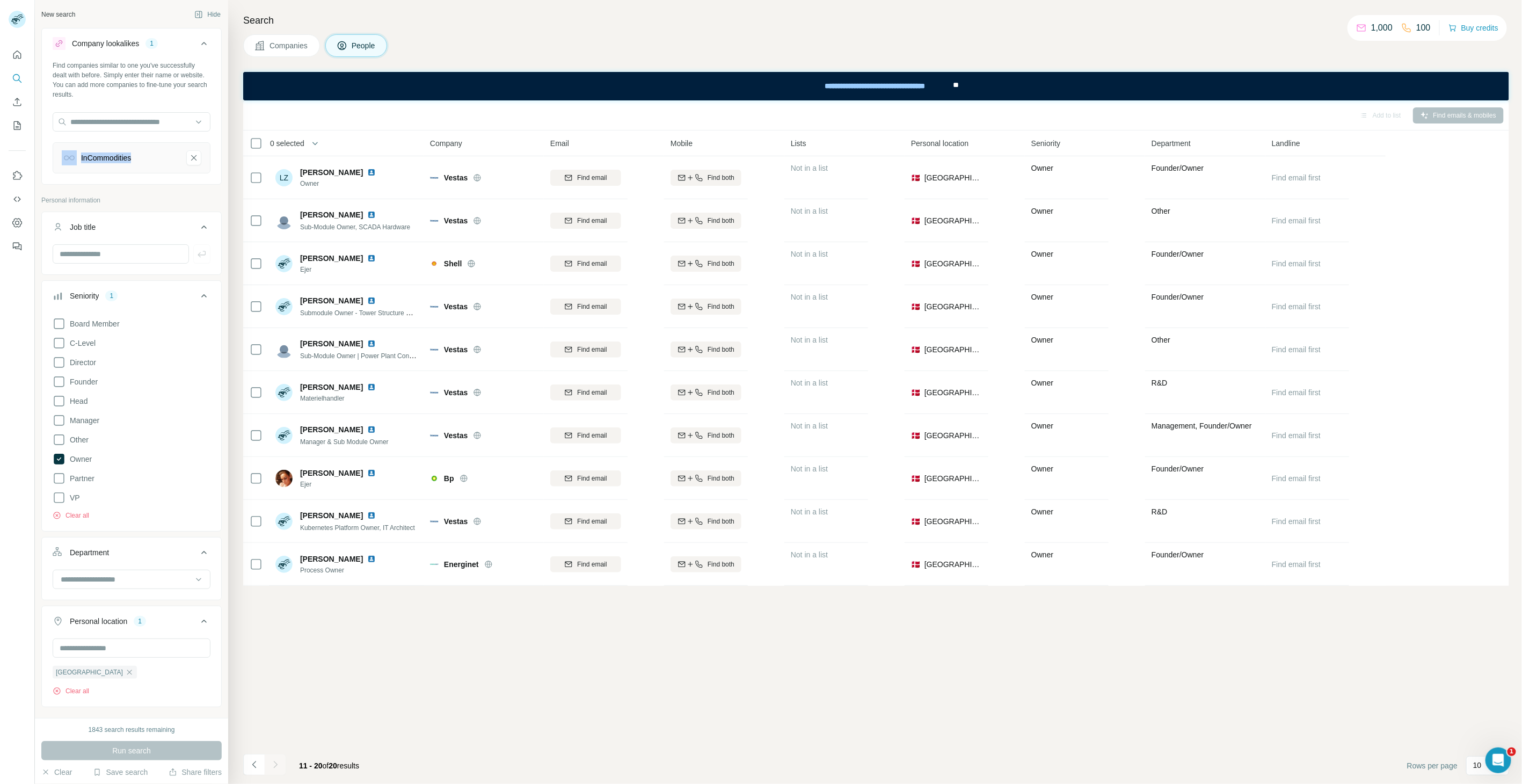
drag, startPoint x: 141, startPoint y: 154, endPoint x: 58, endPoint y: 155, distance: 83.0
click at [58, 155] on div "InCommodities" at bounding box center [131, 158] width 158 height 31
click at [73, 157] on img at bounding box center [69, 157] width 15 height 15
click at [93, 157] on div "InCommodities" at bounding box center [106, 158] width 50 height 11
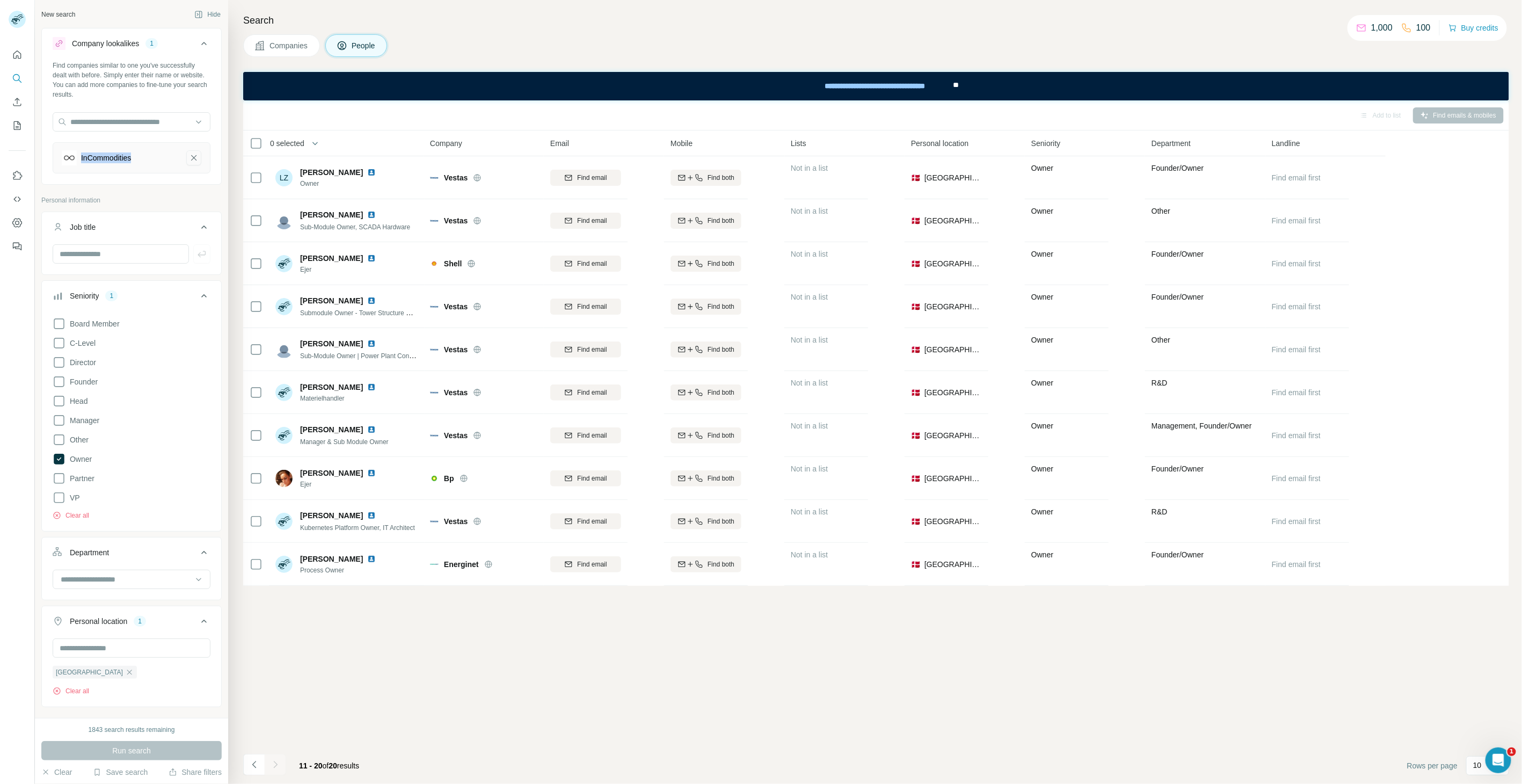
click at [189, 157] on icon "InCommodities-remove-button" at bounding box center [194, 158] width 9 height 11
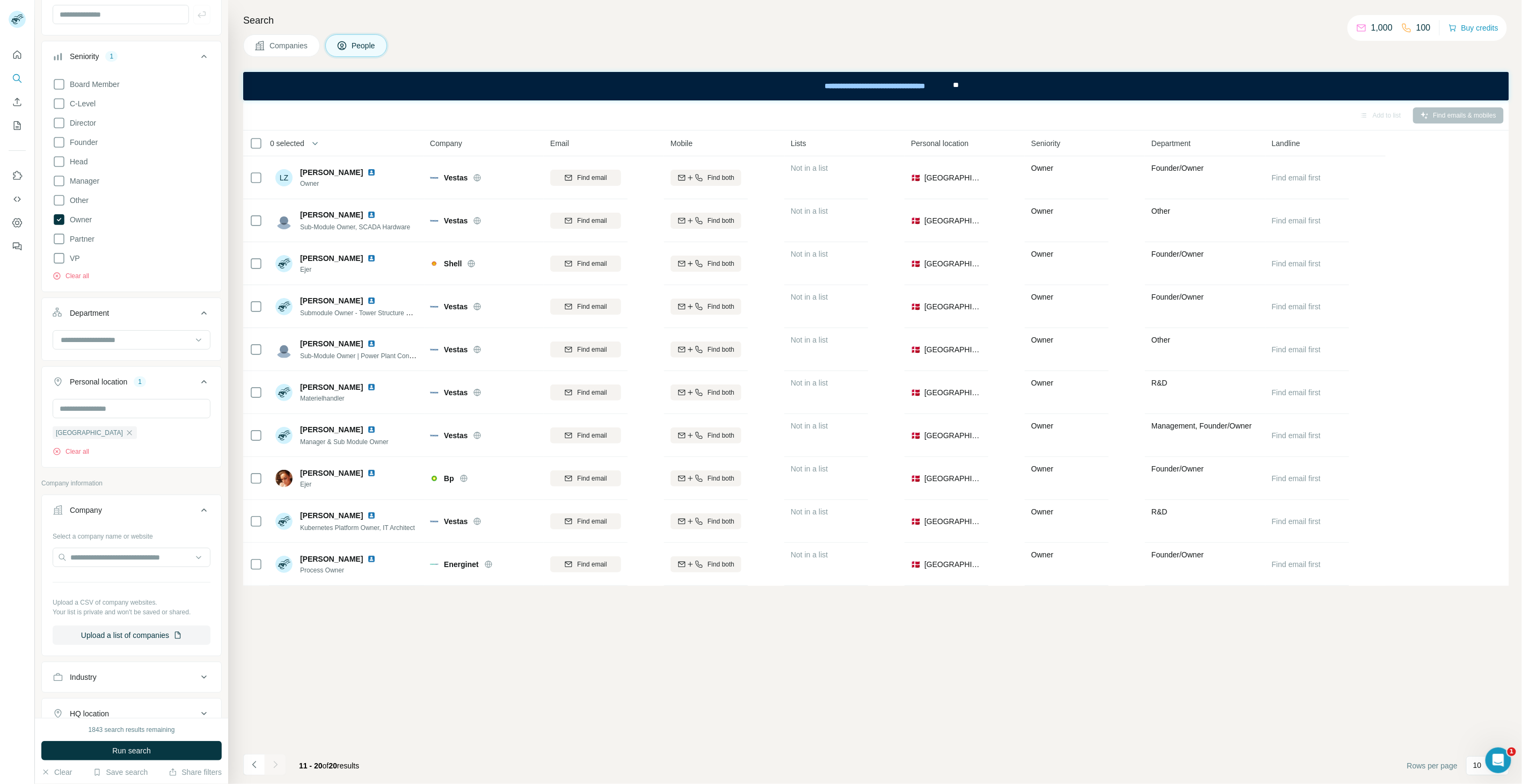
scroll to position [179, 0]
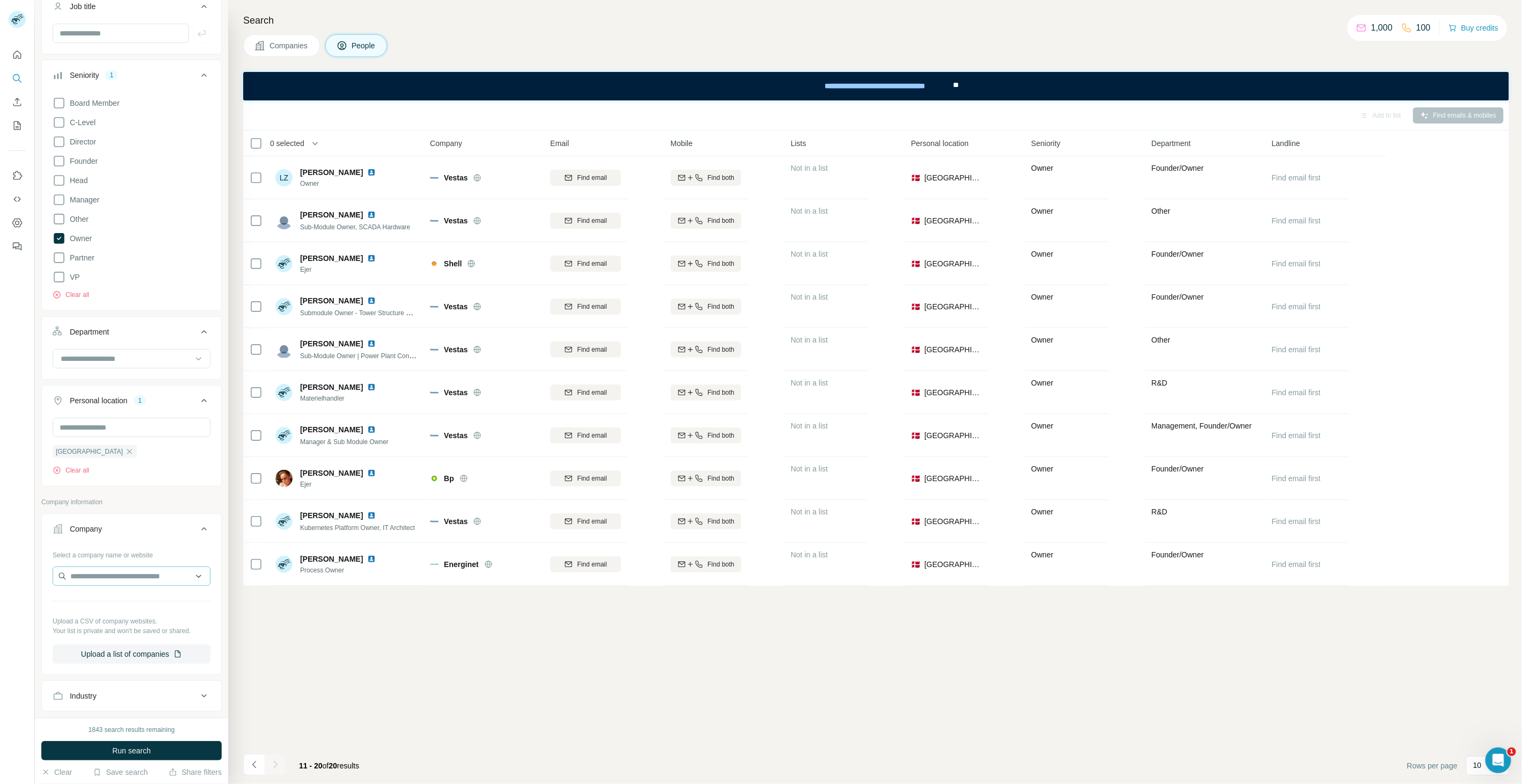
click at [106, 566] on div "Select a company name or website Upload a CSV of company websites. Your list is…" at bounding box center [131, 605] width 158 height 118
click at [108, 568] on input "text" at bounding box center [131, 576] width 158 height 20
click at [93, 581] on input "text" at bounding box center [131, 576] width 158 height 20
paste input "**********"
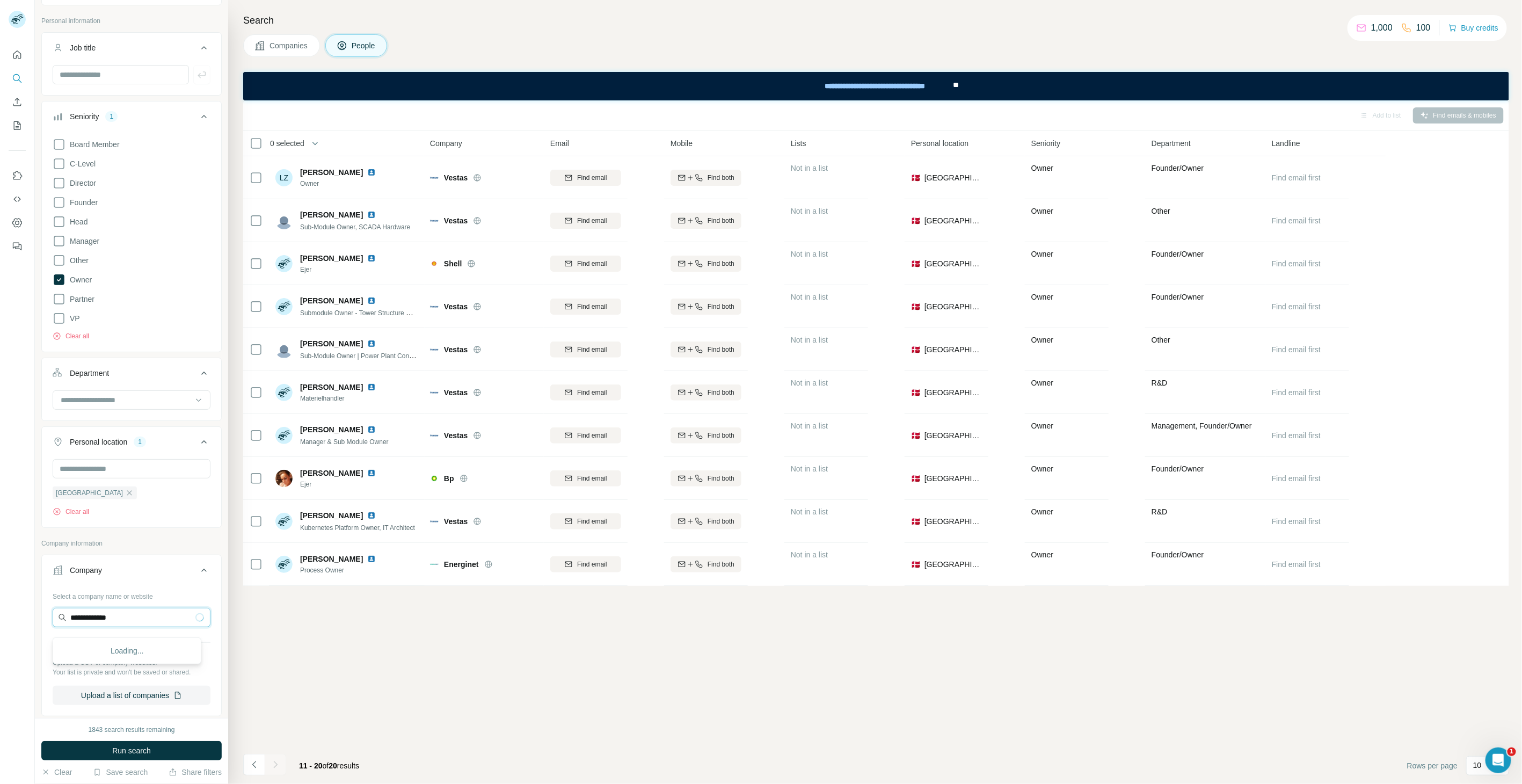
scroll to position [119, 0]
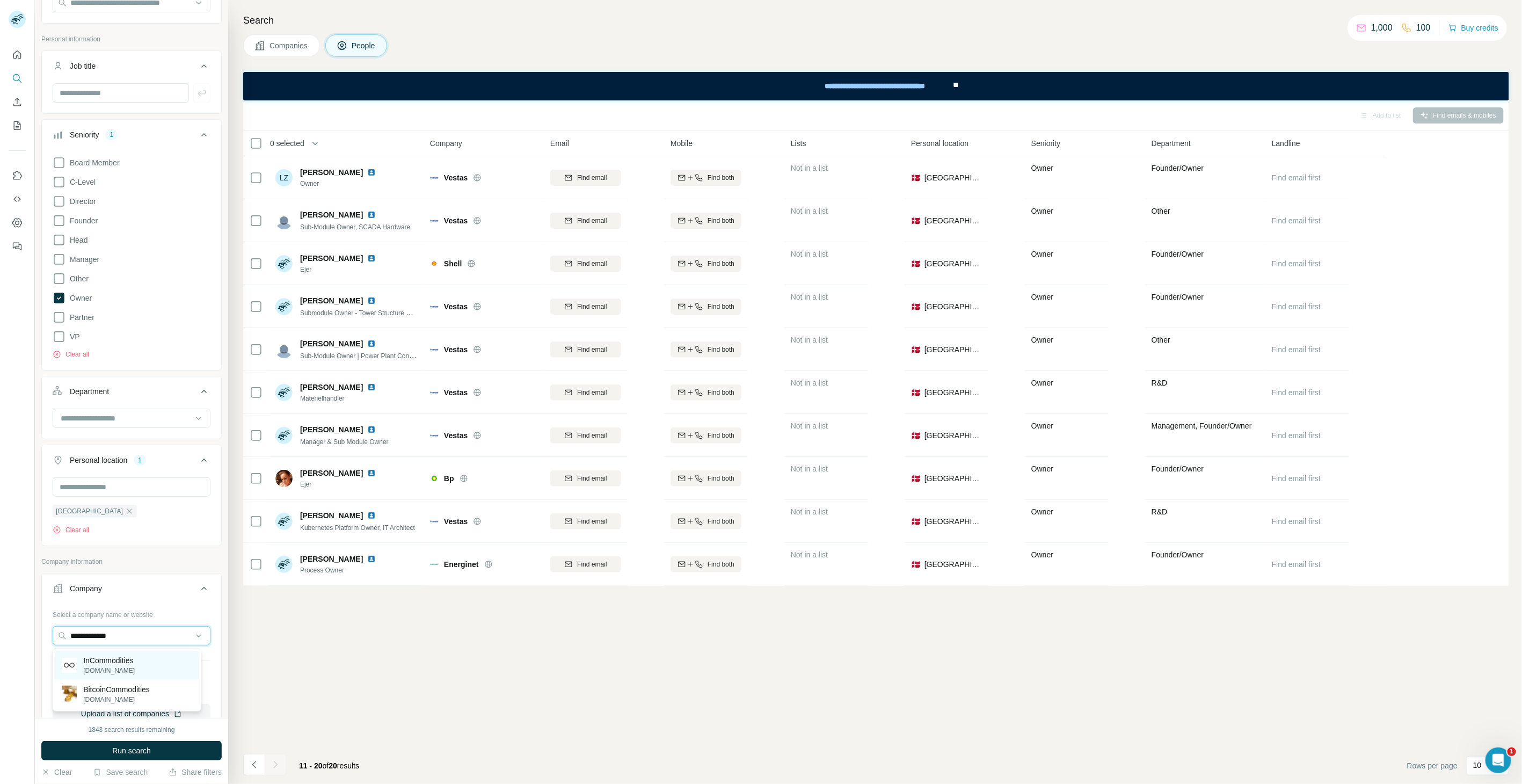
type input "**********"
click at [114, 666] on p "[DOMAIN_NAME]" at bounding box center [109, 670] width 51 height 9
click at [114, 705] on button "Run search" at bounding box center [131, 750] width 180 height 20
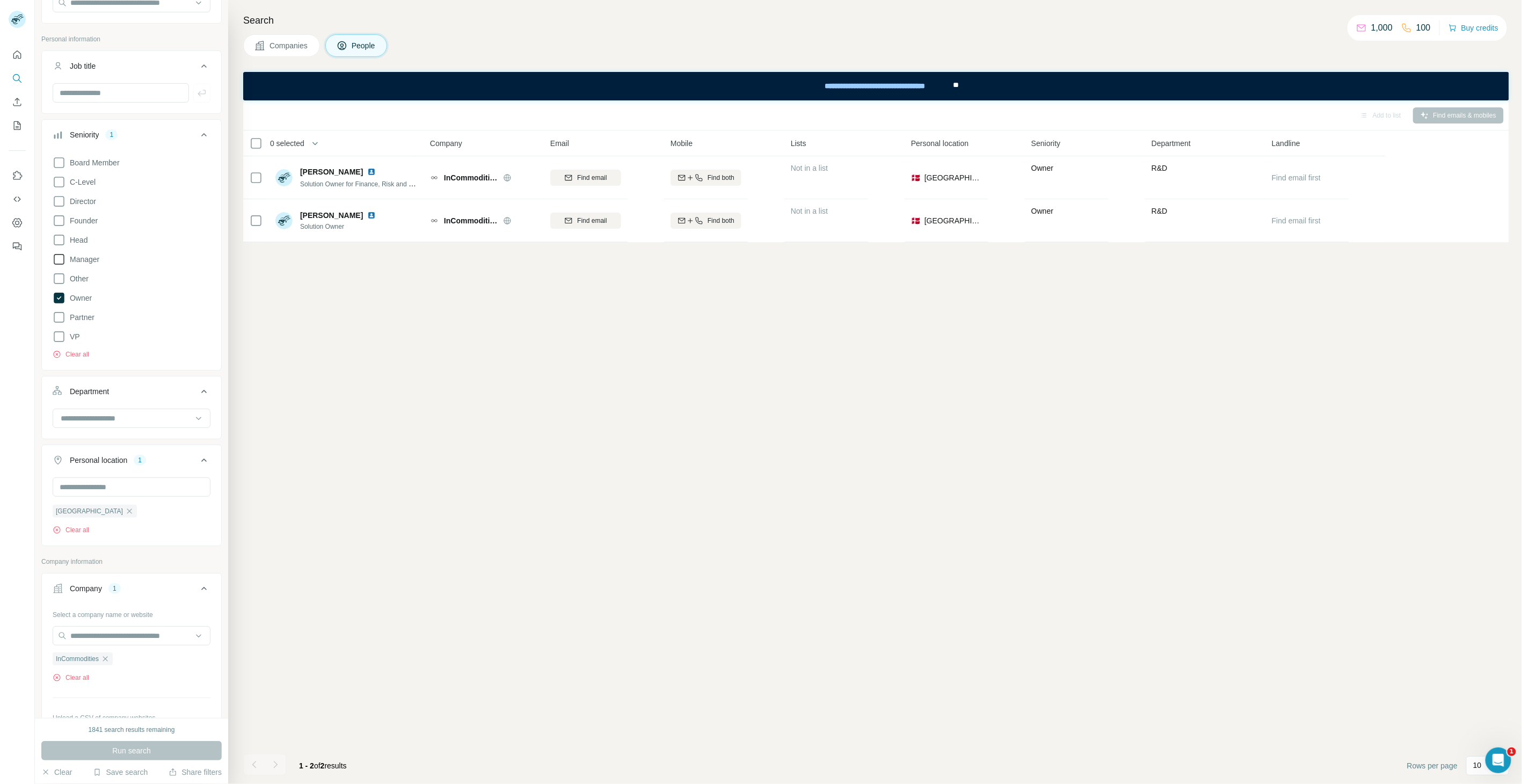
click at [57, 260] on icon at bounding box center [59, 260] width 13 height 13
click at [58, 199] on icon at bounding box center [59, 202] width 13 height 13
click at [56, 225] on icon at bounding box center [59, 221] width 13 height 13
click at [161, 705] on button "Run search" at bounding box center [131, 750] width 180 height 20
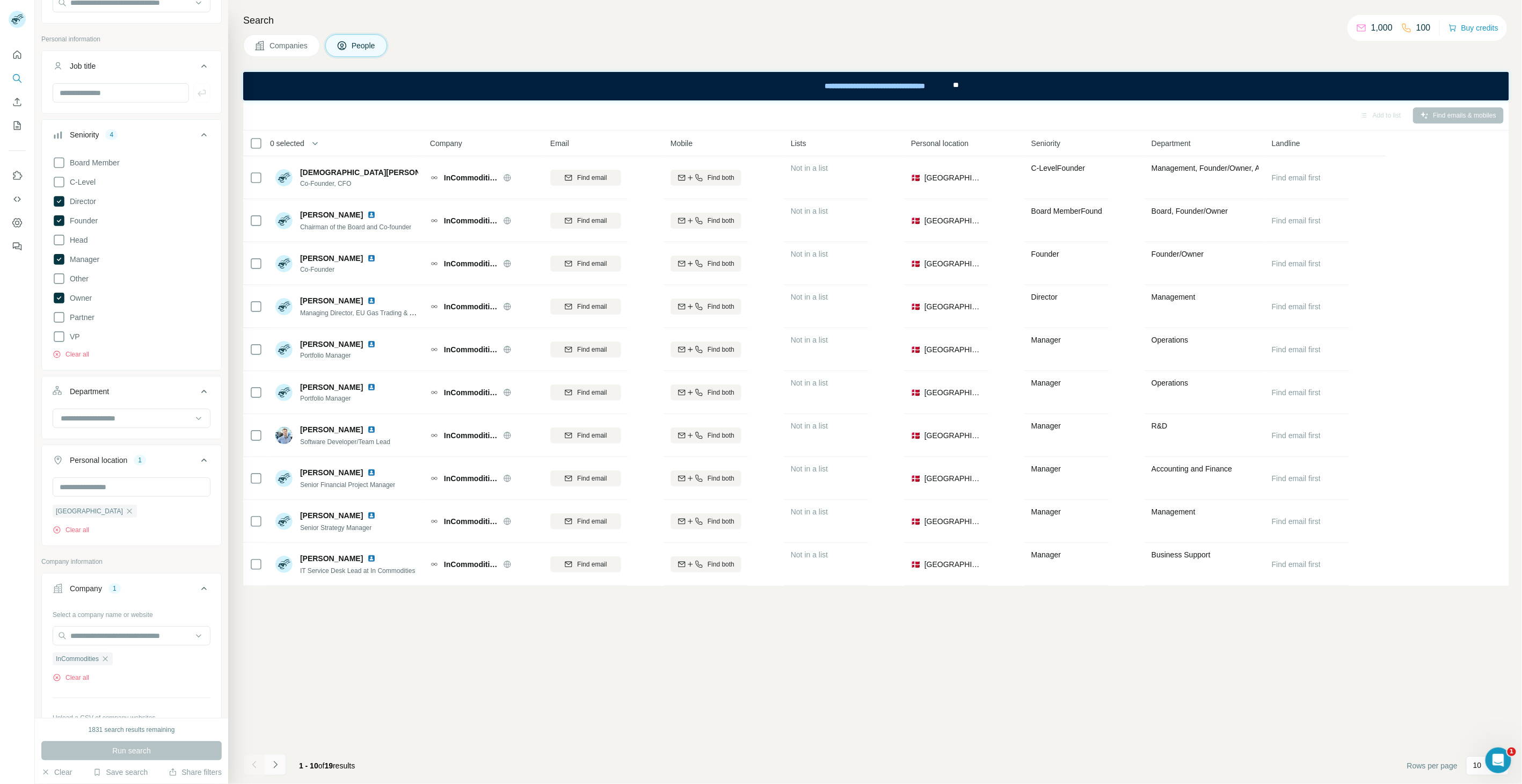
click at [280, 705] on icon "Navigate to next page" at bounding box center [276, 764] width 11 height 11
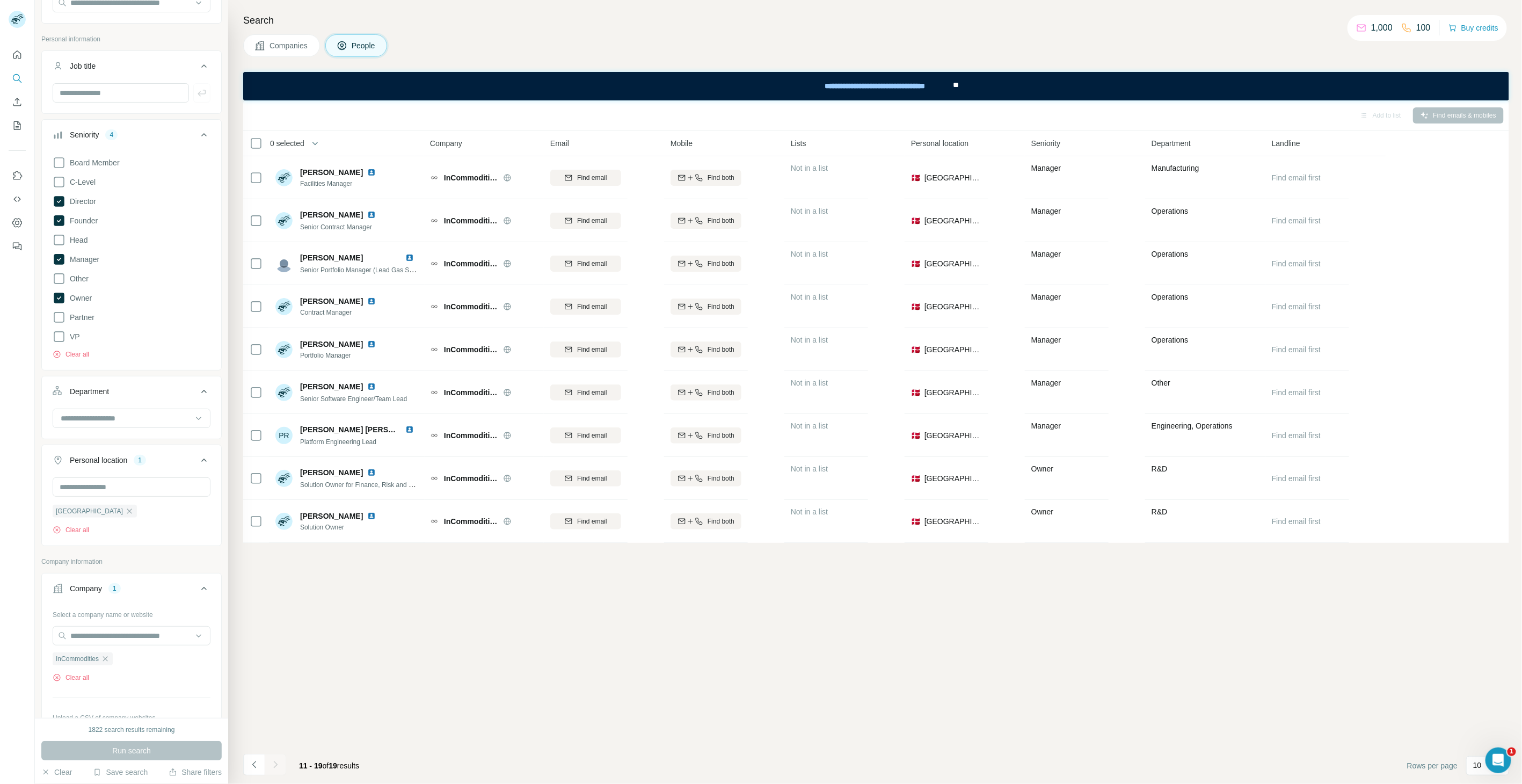
drag, startPoint x: 313, startPoint y: 157, endPoint x: 484, endPoint y: 610, distance: 484.2
click at [484, 610] on div "Add to list Find emails & mobiles 0 selected People Company Email Mobile Lists …" at bounding box center [876, 442] width 1266 height 683
click at [249, 705] on icon "Navigate to previous page" at bounding box center [254, 764] width 11 height 11
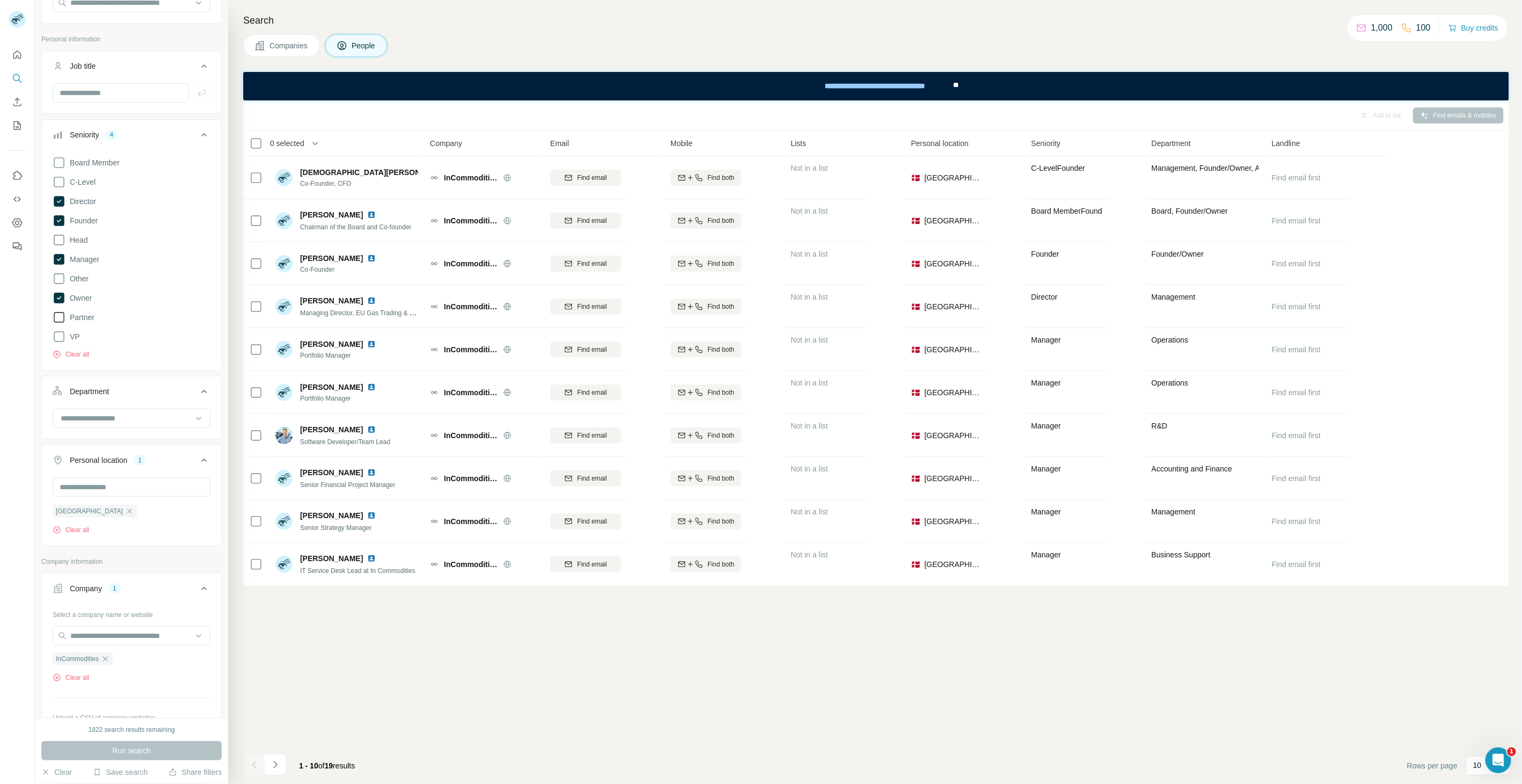
click at [61, 317] on icon at bounding box center [59, 318] width 13 height 13
click at [92, 705] on button "Run search" at bounding box center [131, 750] width 180 height 20
click at [271, 705] on icon "Navigate to next page" at bounding box center [276, 764] width 11 height 11
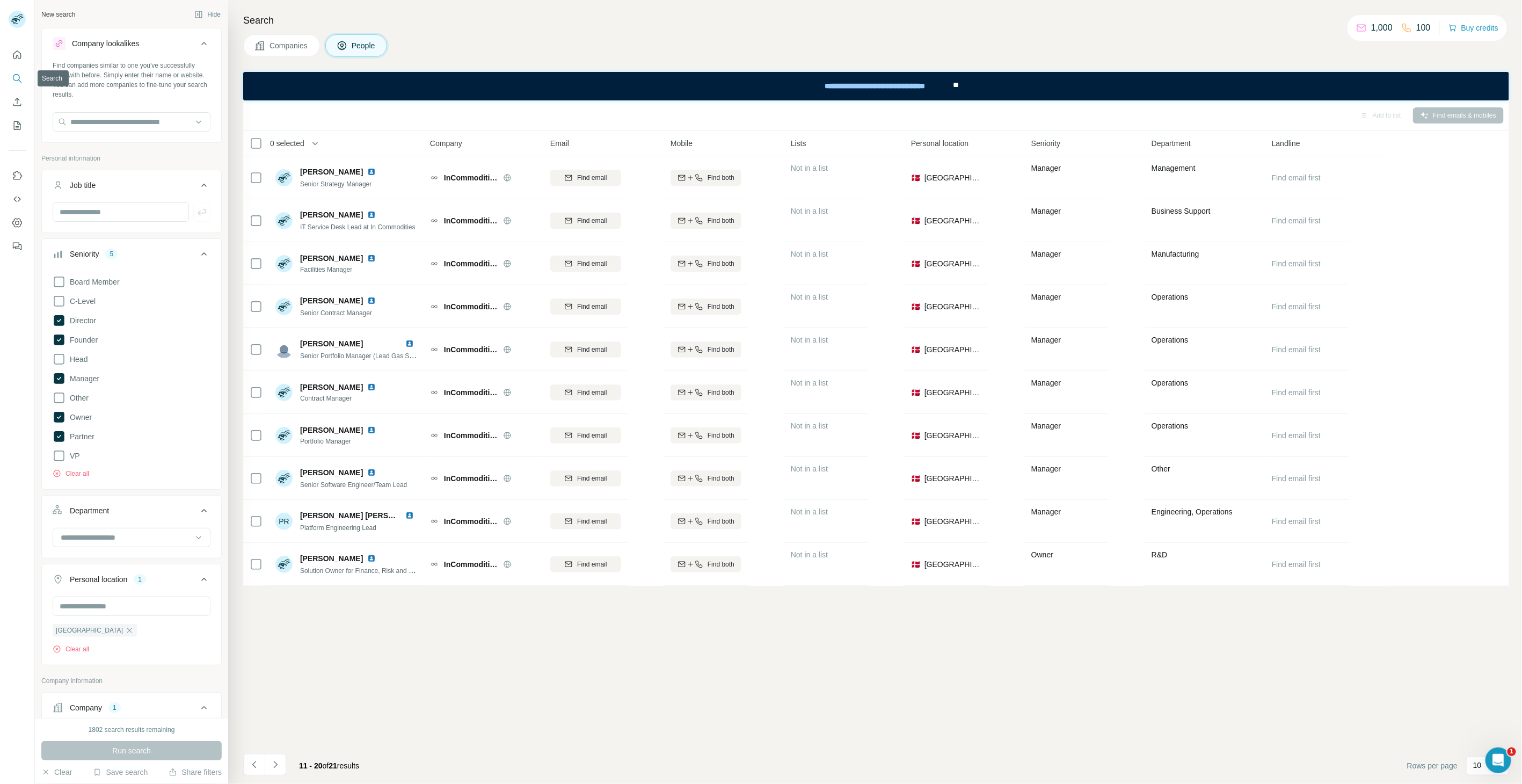
click at [20, 73] on icon "Search" at bounding box center [17, 79] width 11 height 11
click at [20, 56] on icon "Quick start" at bounding box center [17, 55] width 11 height 11
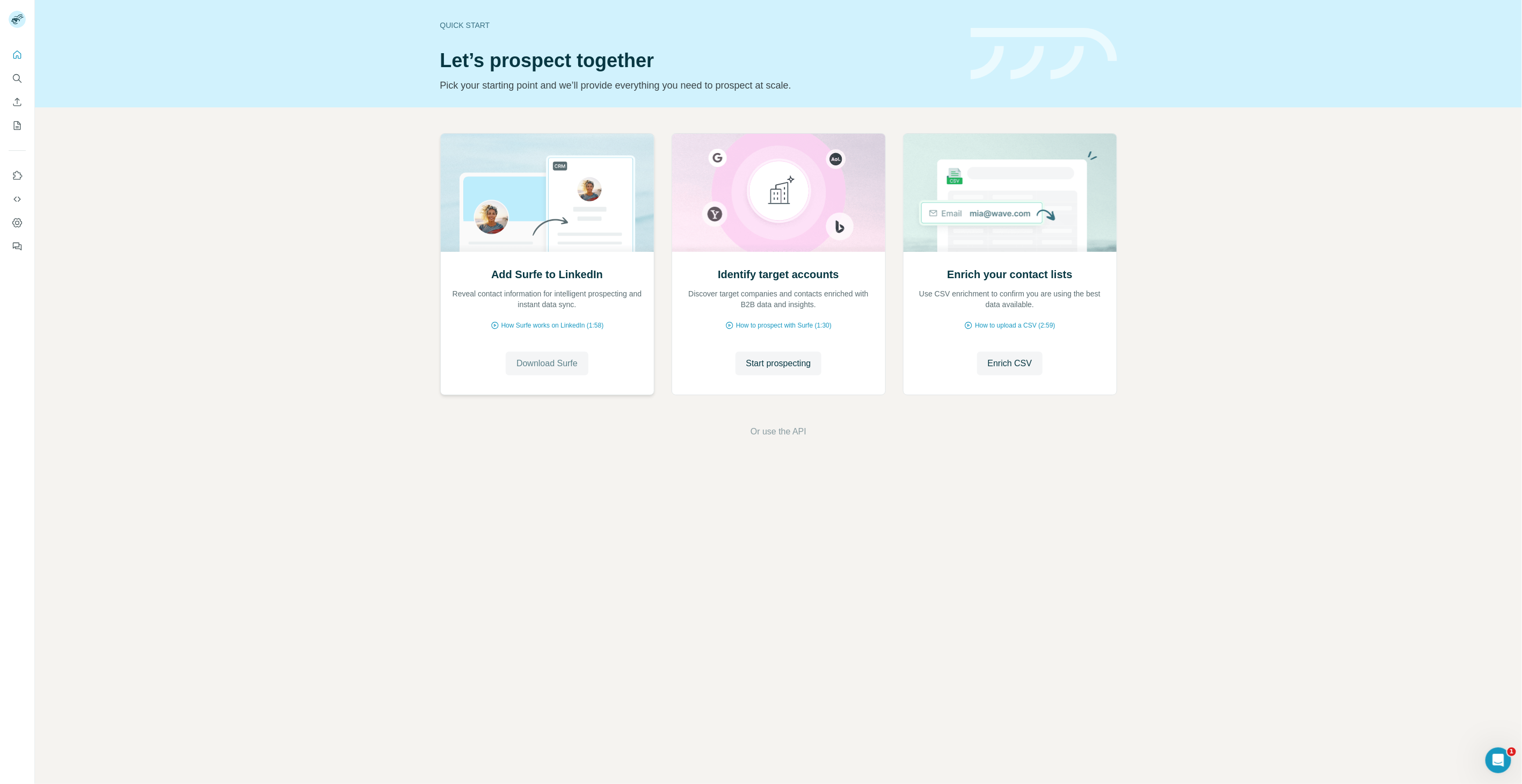
click at [549, 364] on span "Download Surfe" at bounding box center [548, 364] width 61 height 13
